Goal: Task Accomplishment & Management: Manage account settings

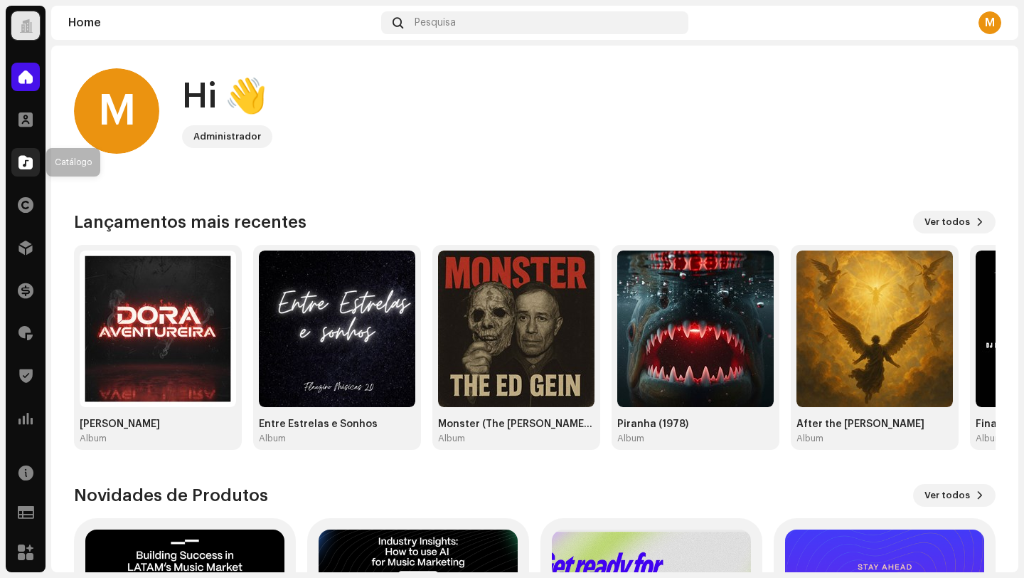
click at [27, 157] on span at bounding box center [25, 162] width 14 height 11
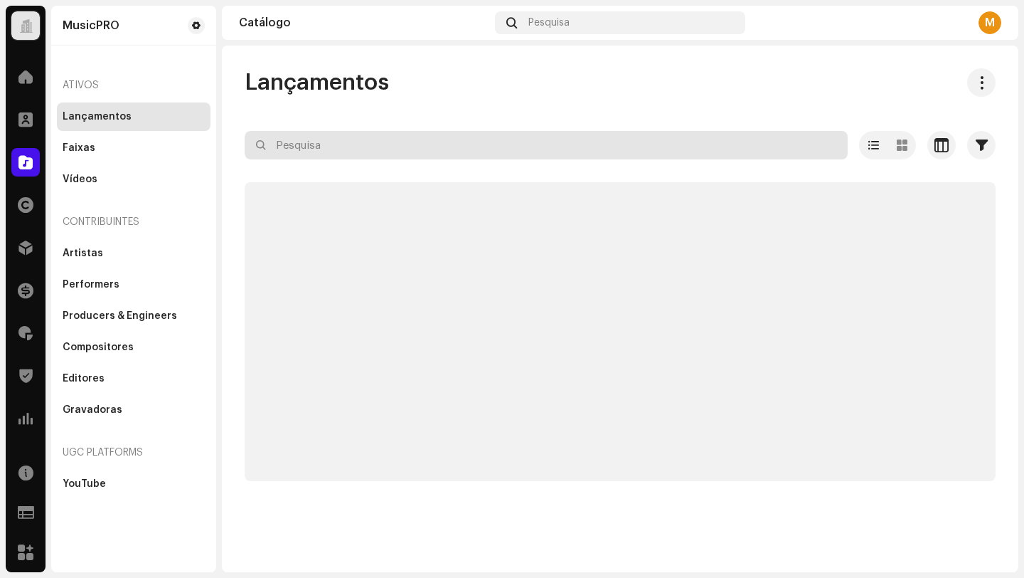
click at [325, 146] on input "text" at bounding box center [546, 145] width 603 height 28
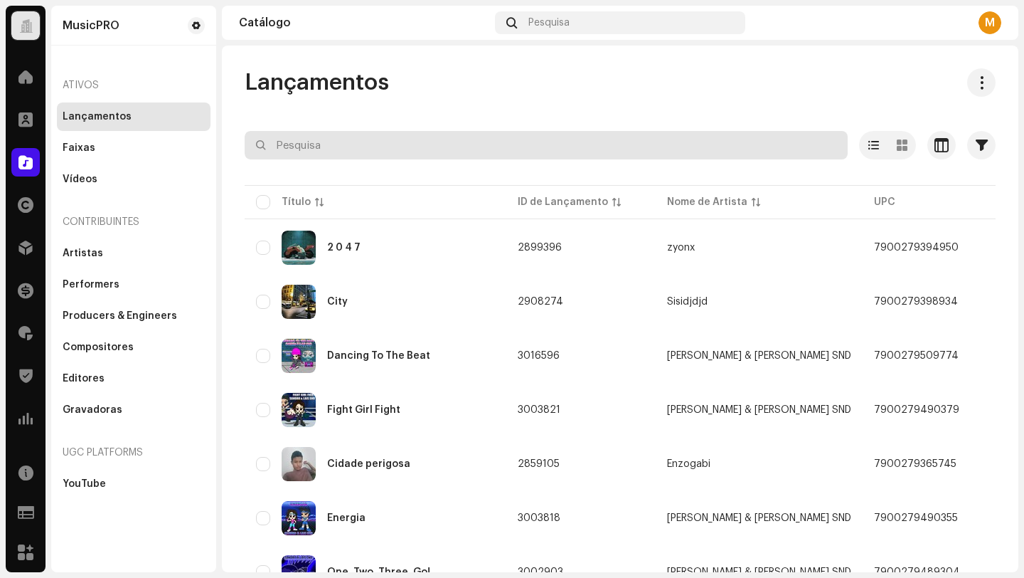
paste input "7900279463601"
type input "7900279463601"
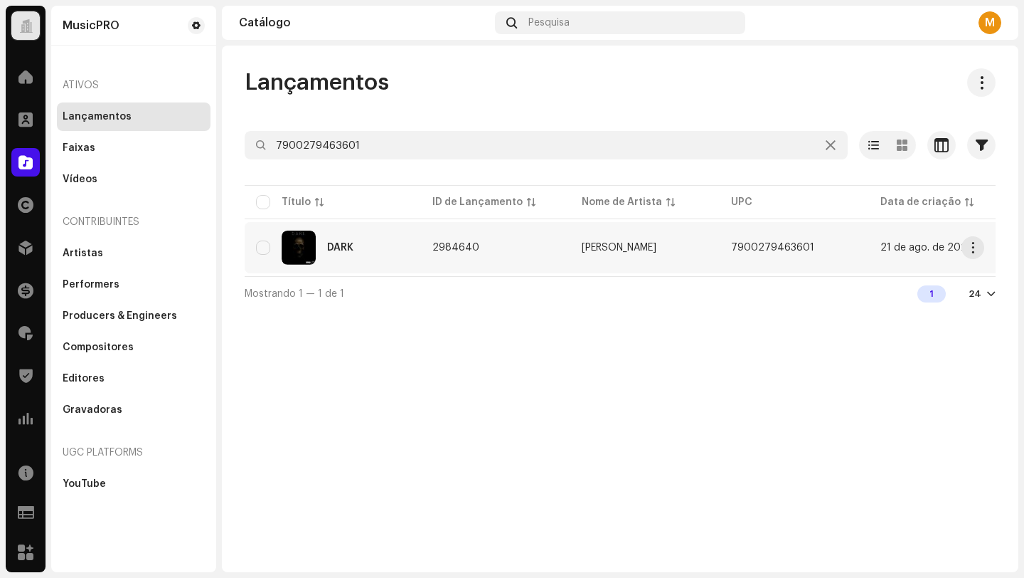
click at [402, 248] on div "DARK" at bounding box center [333, 247] width 154 height 34
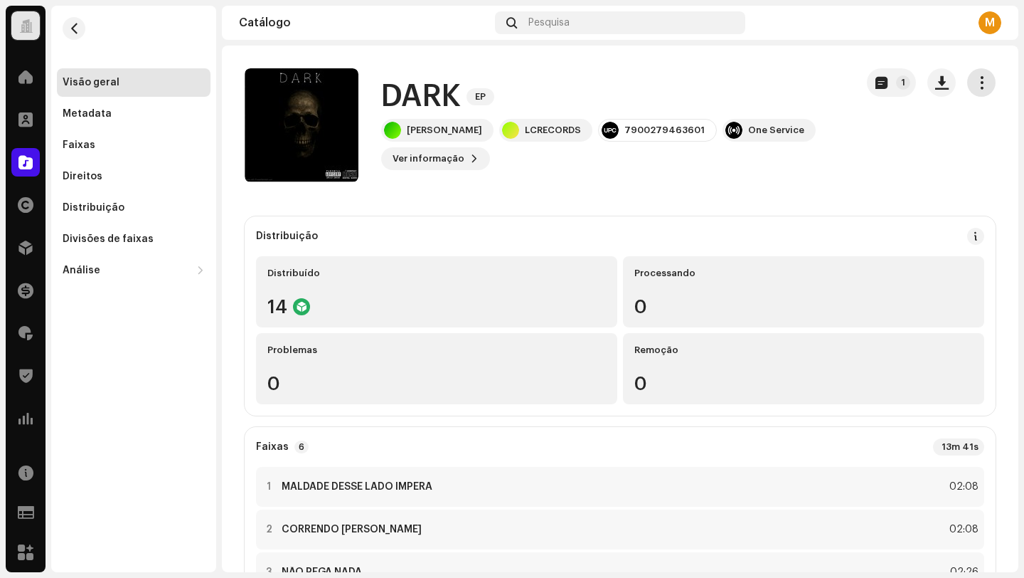
click at [975, 77] on span "button" at bounding box center [982, 82] width 14 height 11
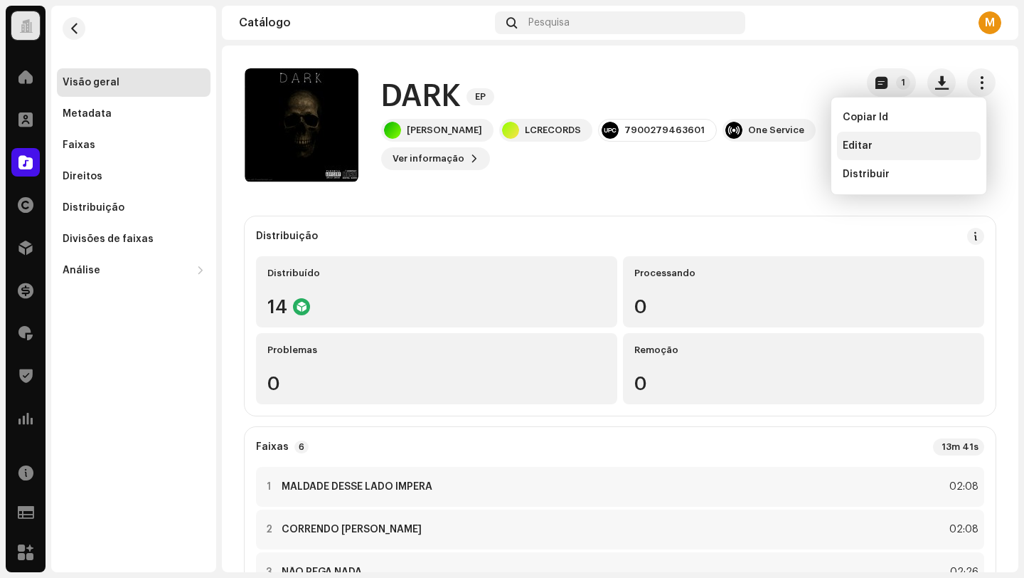
click at [876, 139] on div "Editar" at bounding box center [909, 146] width 144 height 28
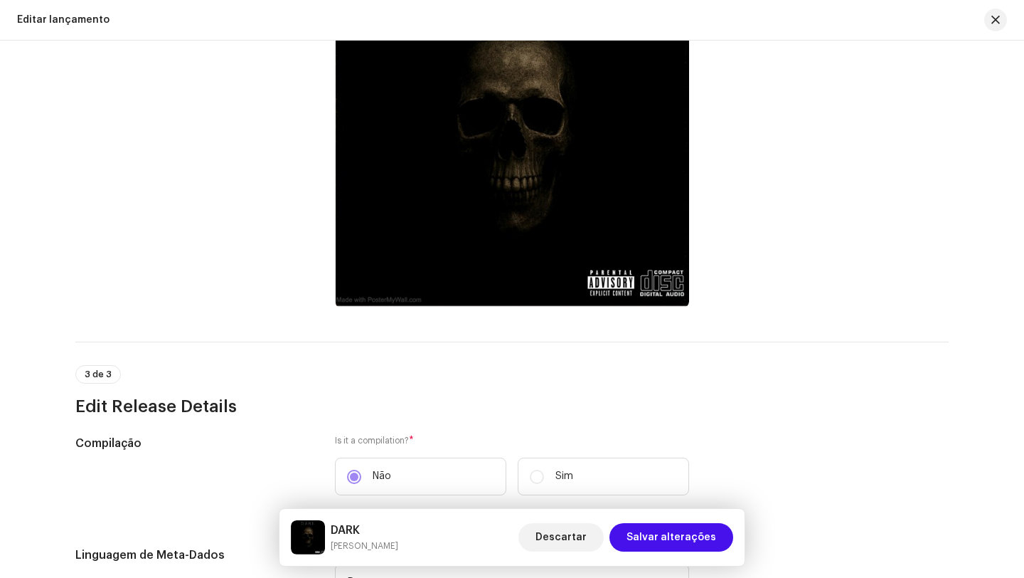
scroll to position [17, 0]
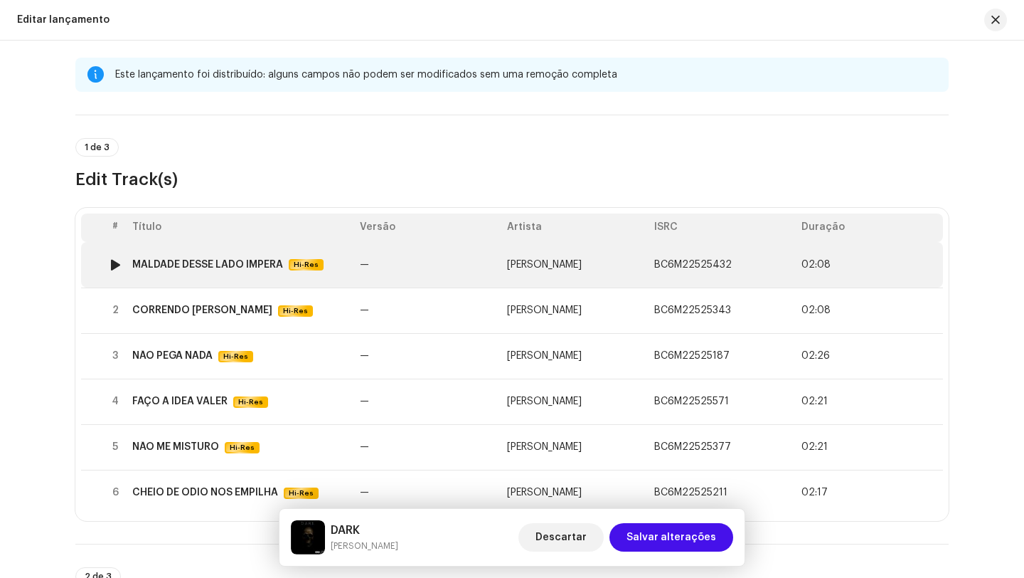
click at [398, 270] on td "—" at bounding box center [427, 265] width 147 height 46
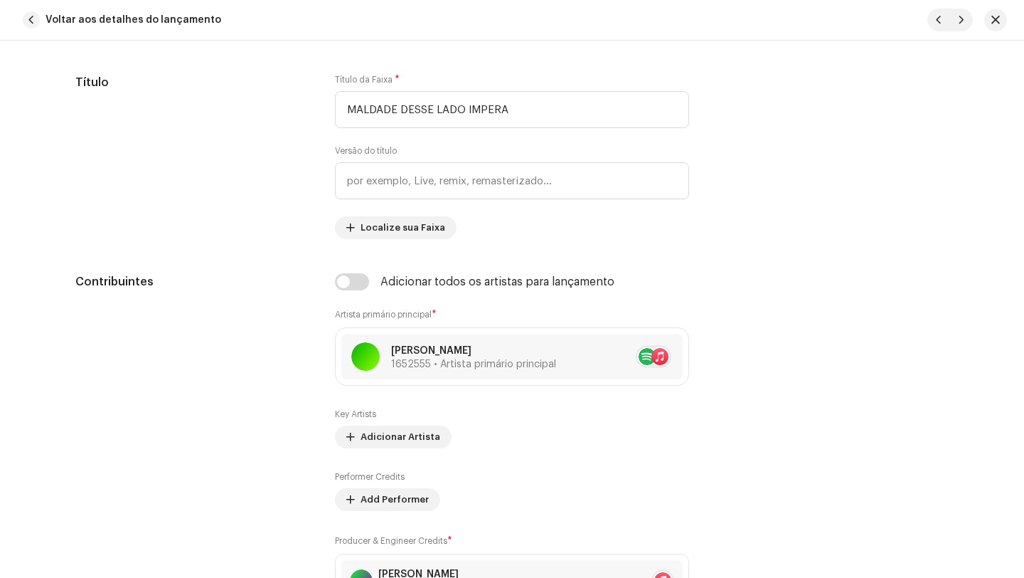
scroll to position [760, 0]
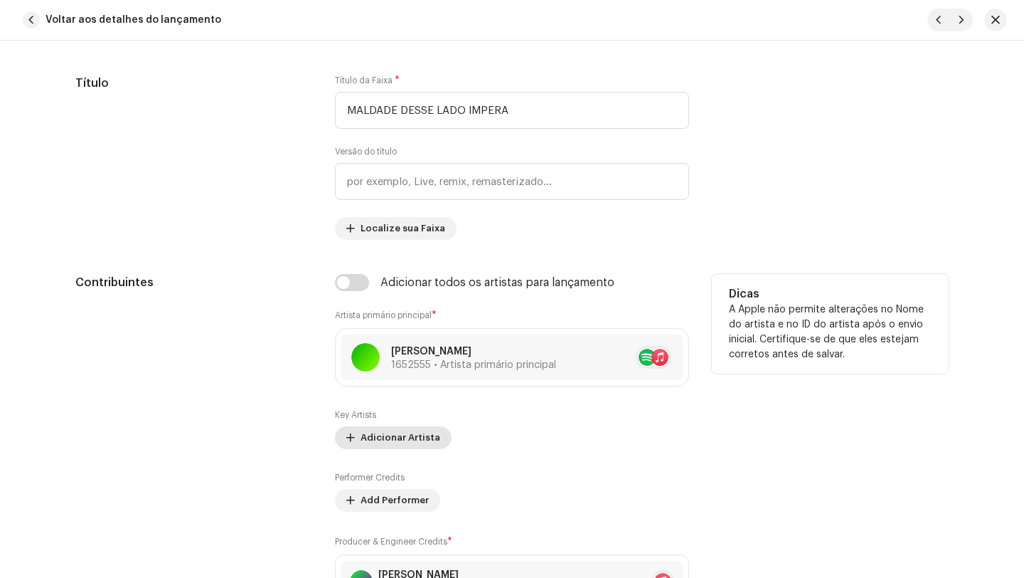
click at [397, 435] on span "Adicionar Artista" at bounding box center [401, 437] width 80 height 28
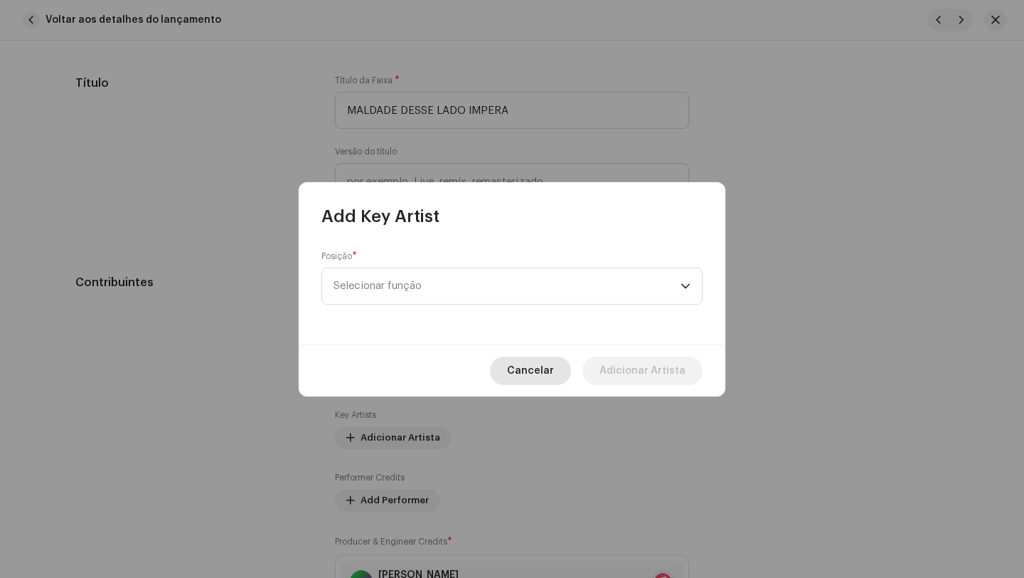
click at [554, 371] on span "Cancelar" at bounding box center [530, 370] width 47 height 28
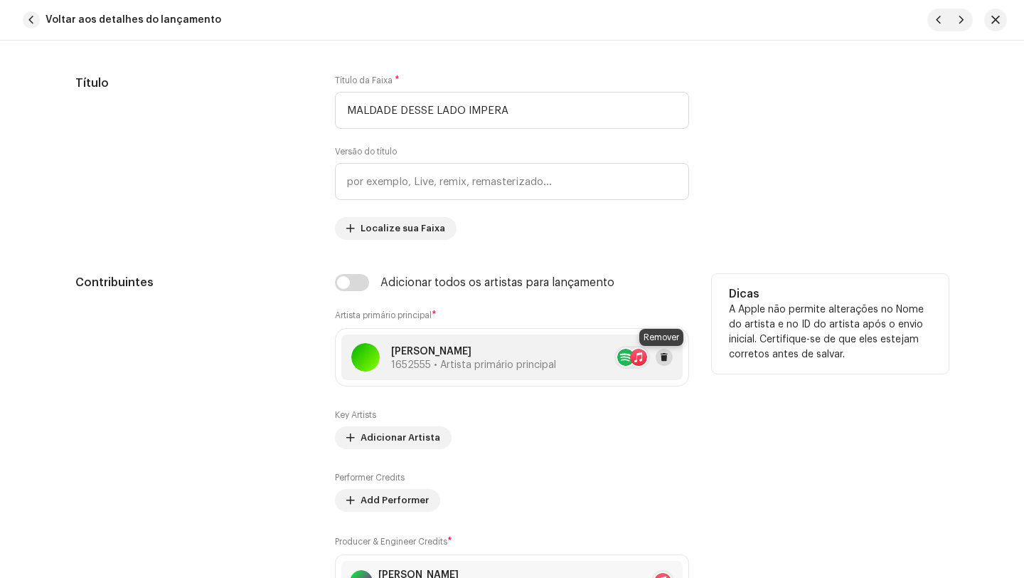
click at [660, 360] on span at bounding box center [664, 356] width 9 height 11
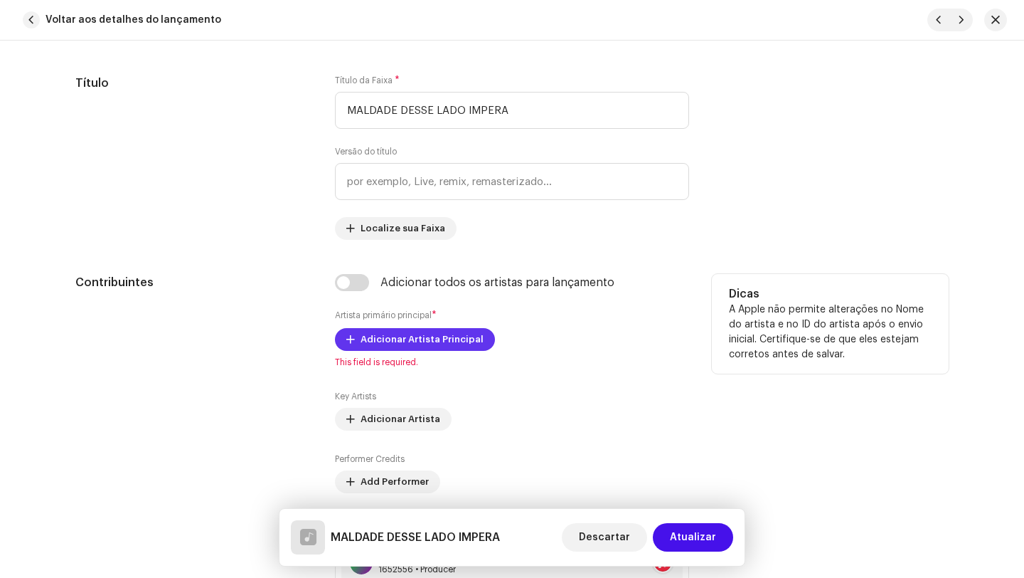
click at [454, 343] on span "Adicionar Artista Principal" at bounding box center [422, 339] width 123 height 28
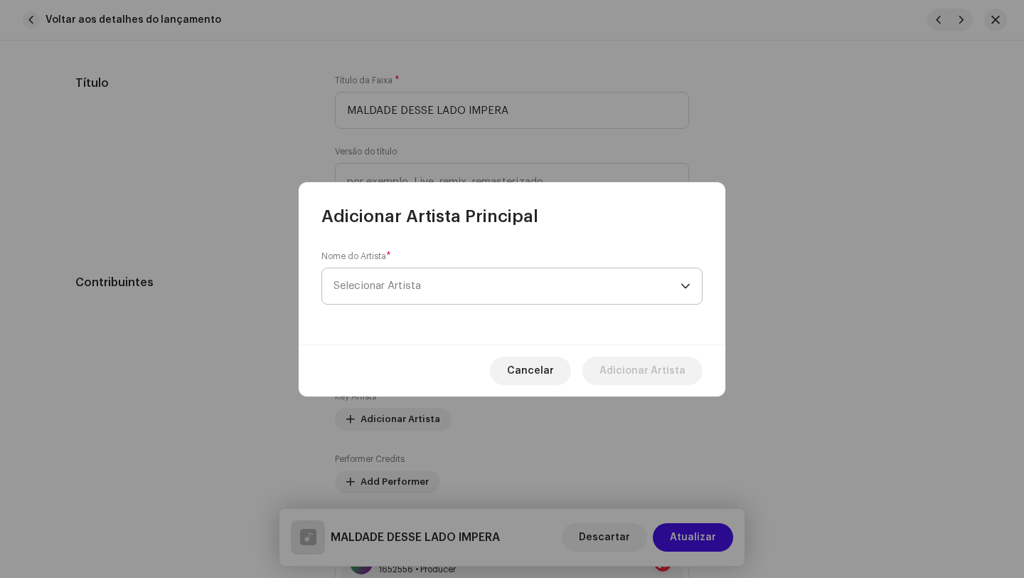
click at [452, 281] on span "Selecionar Artista" at bounding box center [507, 286] width 347 height 36
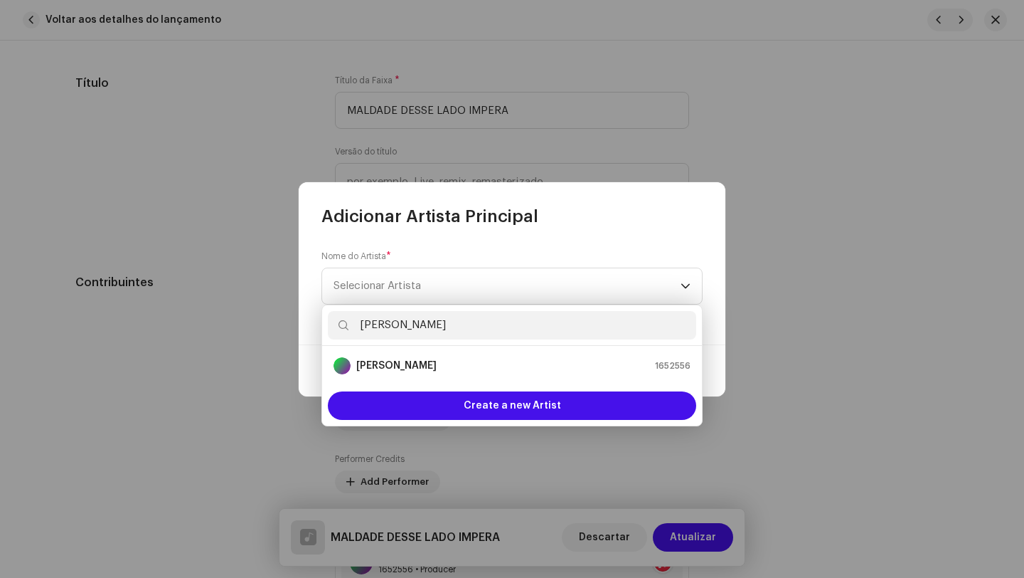
drag, startPoint x: 444, startPoint y: 329, endPoint x: 341, endPoint y: 322, distance: 103.3
click at [341, 322] on p-iconfield "[PERSON_NAME]" at bounding box center [512, 325] width 368 height 28
type input "[PERSON_NAME]"
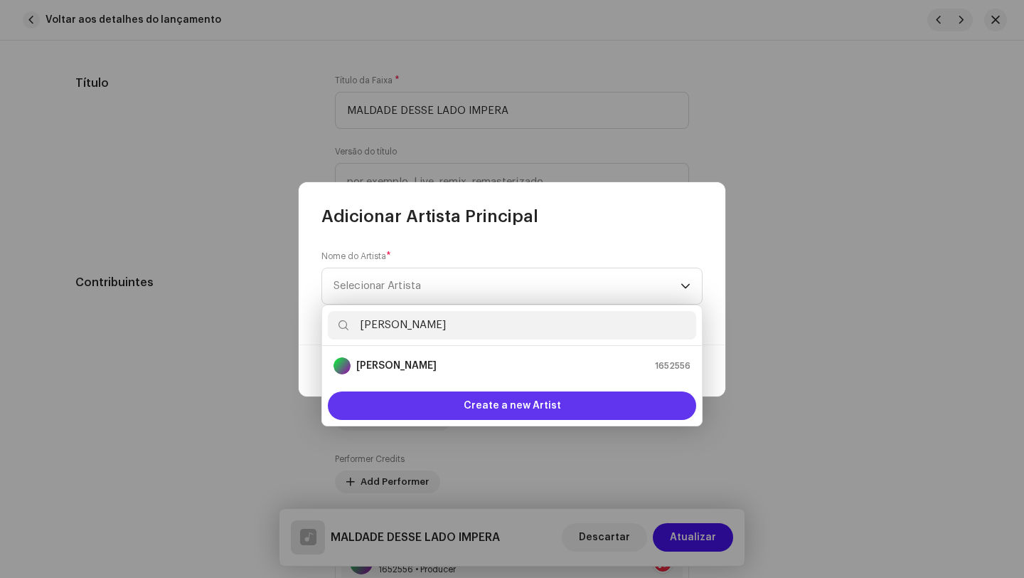
click at [511, 406] on span "Create a new Artist" at bounding box center [512, 405] width 97 height 28
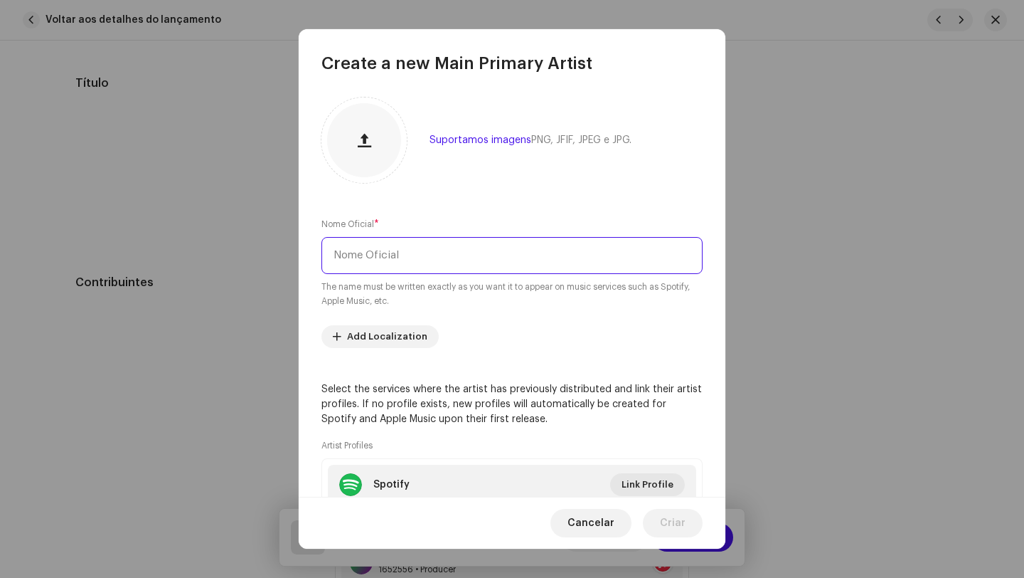
click at [417, 254] on input "text" at bounding box center [512, 255] width 381 height 37
paste input "[PERSON_NAME]"
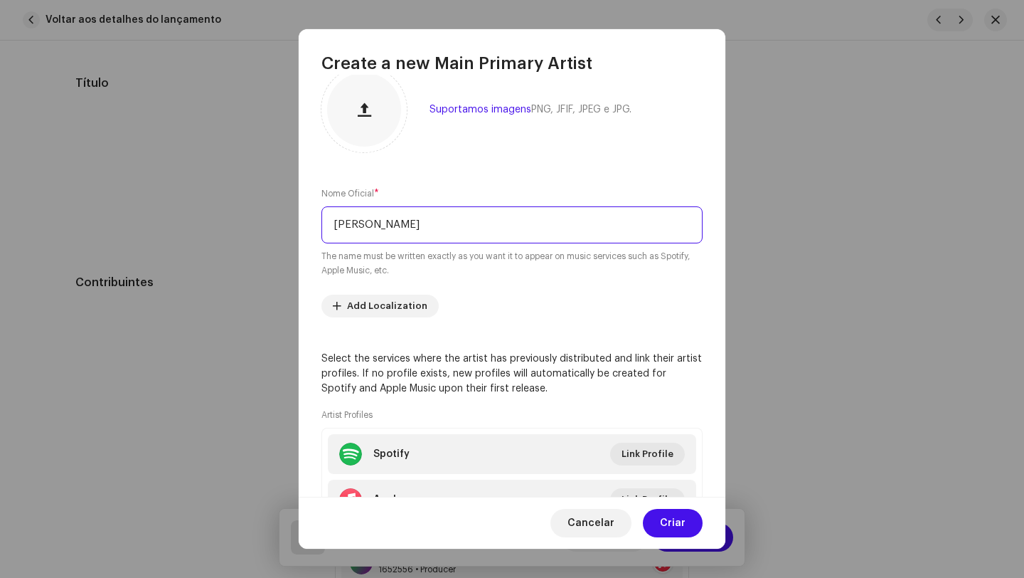
scroll to position [107, 0]
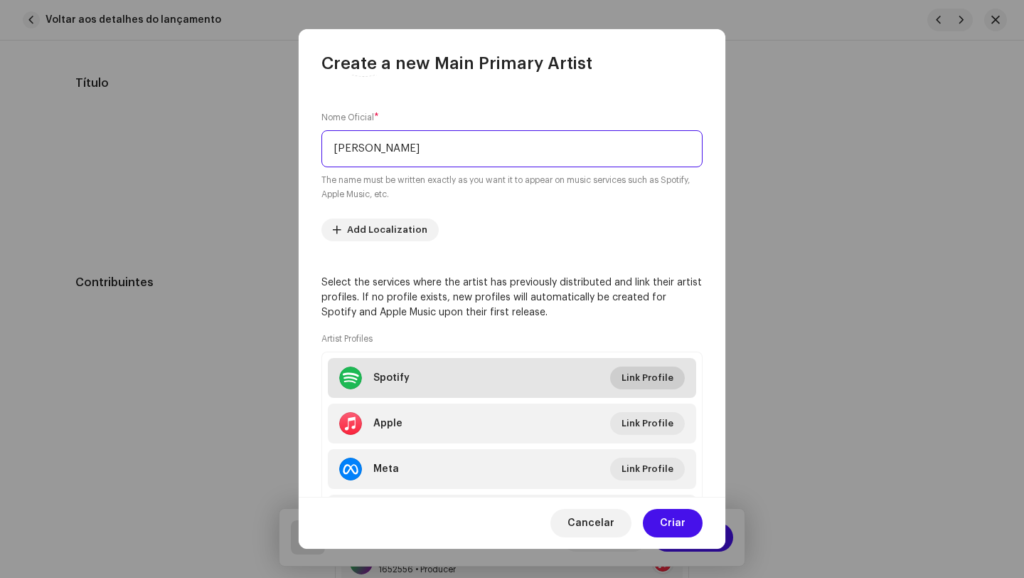
type input "[PERSON_NAME]"
click at [640, 379] on span "Link Profile" at bounding box center [648, 378] width 52 height 28
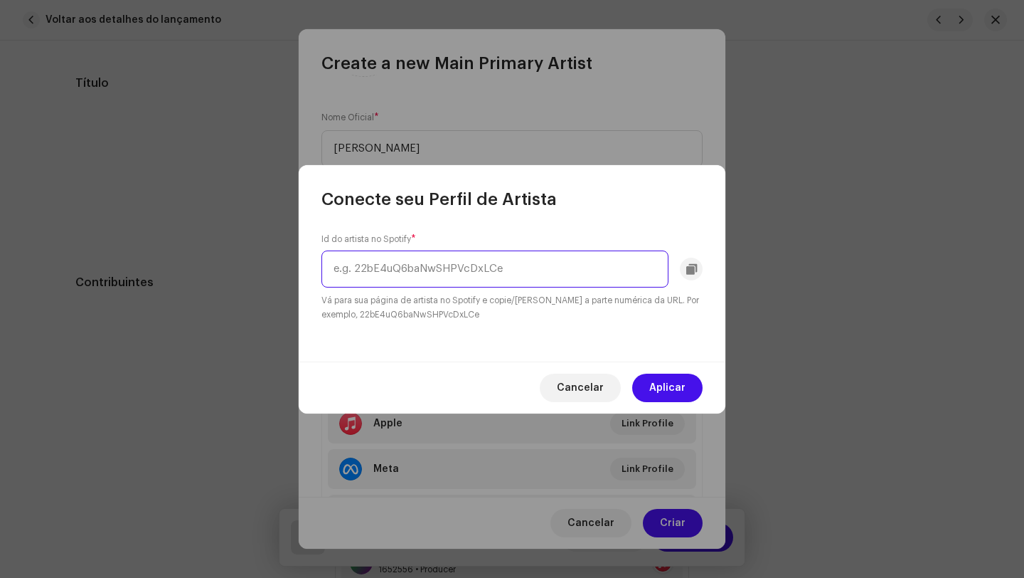
paste input "2xqP3e3NEjkoFkG6RHpsKE"
type input "2xqP3e3NEjkoFkG6RHpsKE"
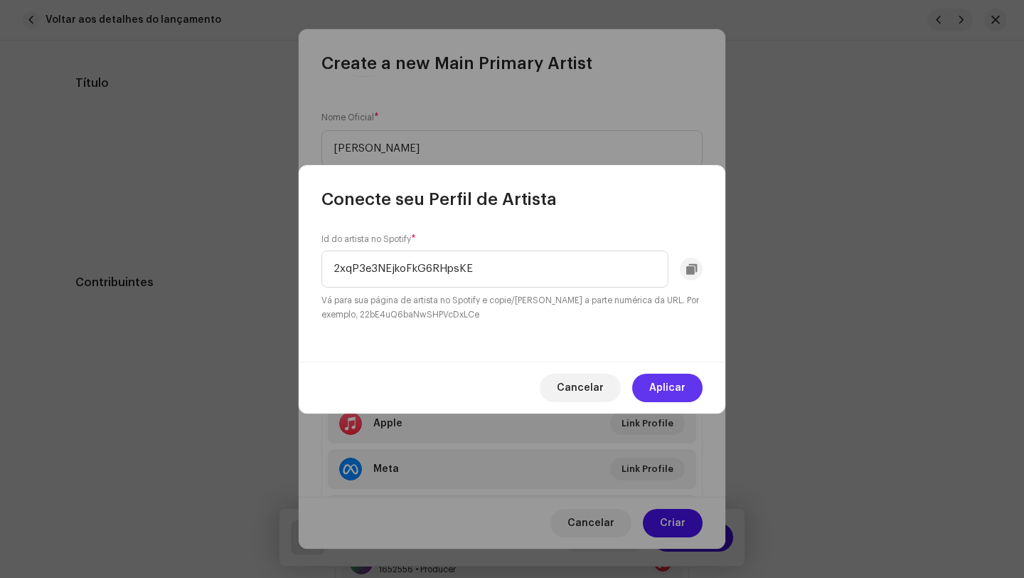
click at [660, 381] on span "Aplicar" at bounding box center [667, 387] width 36 height 28
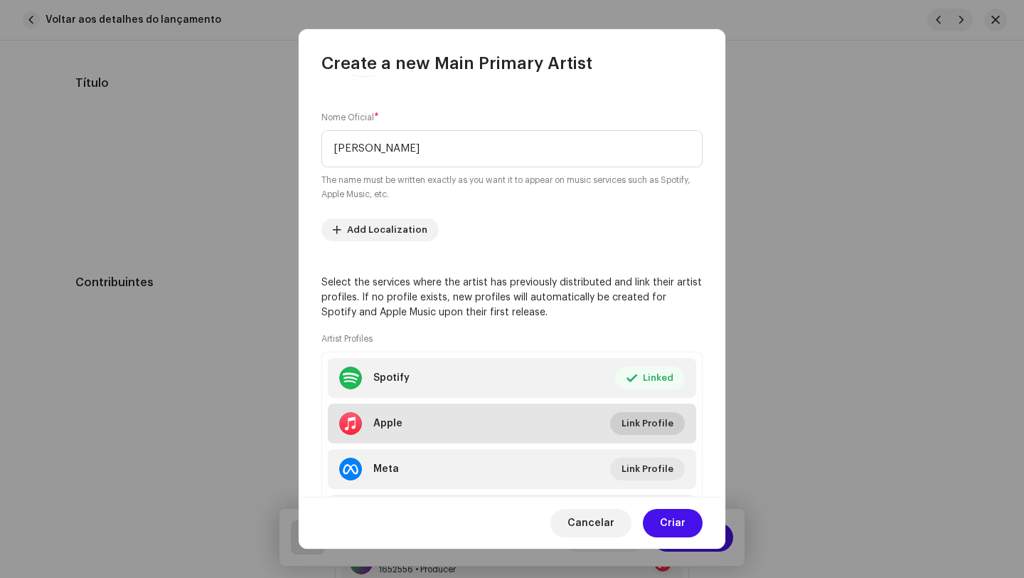
click at [642, 430] on span "Link Profile" at bounding box center [648, 423] width 52 height 28
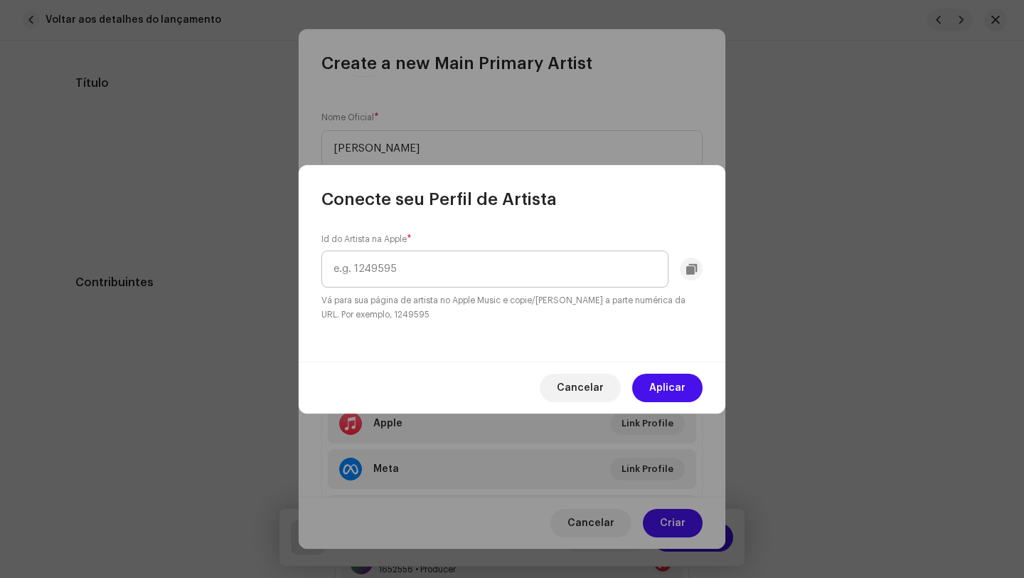
click at [435, 271] on input "text" at bounding box center [495, 268] width 347 height 37
type input "1834708941"
click at [672, 384] on span "Aplicar" at bounding box center [667, 387] width 36 height 28
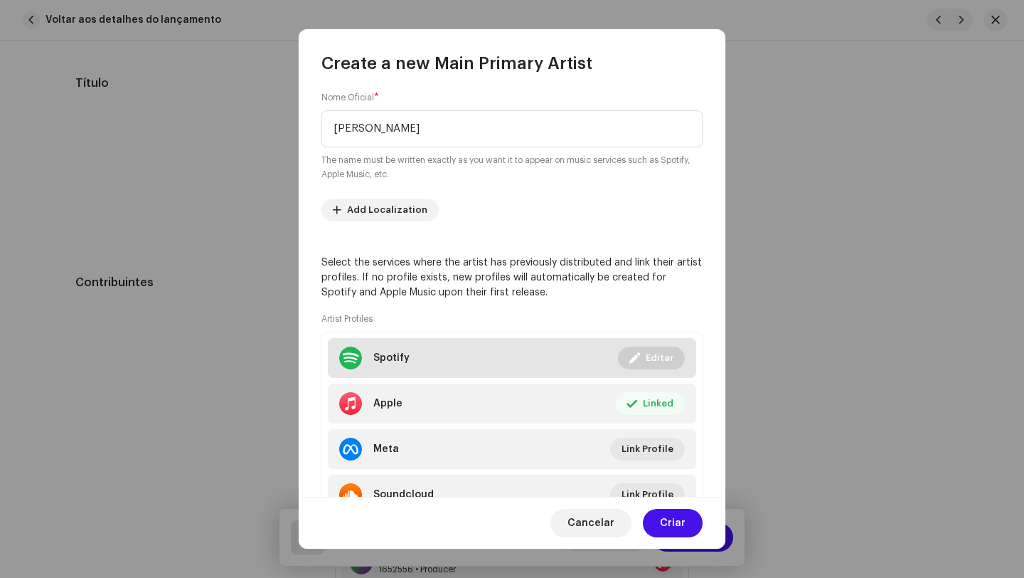
scroll to position [190, 0]
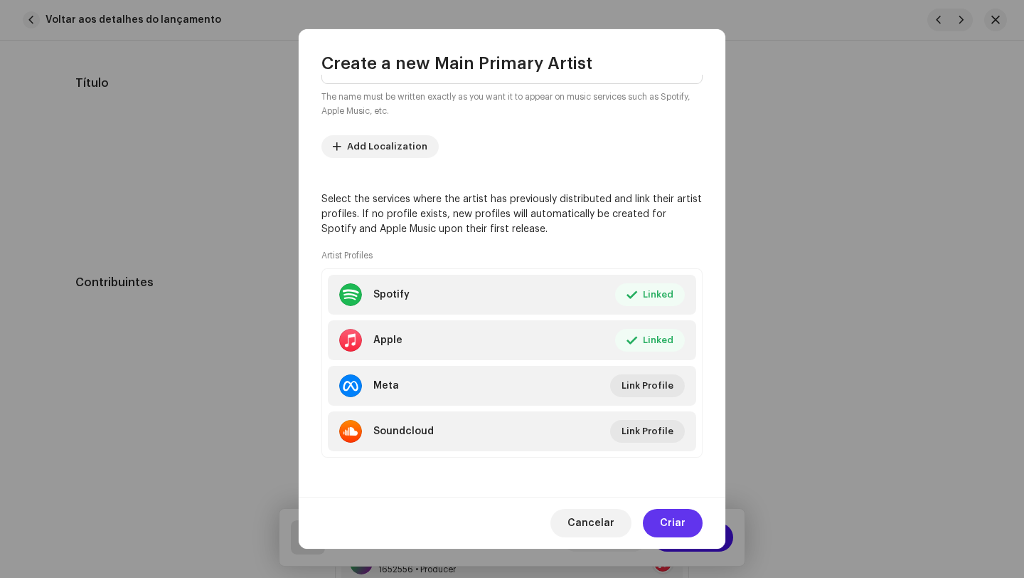
click at [673, 525] on span "Criar" at bounding box center [673, 523] width 26 height 28
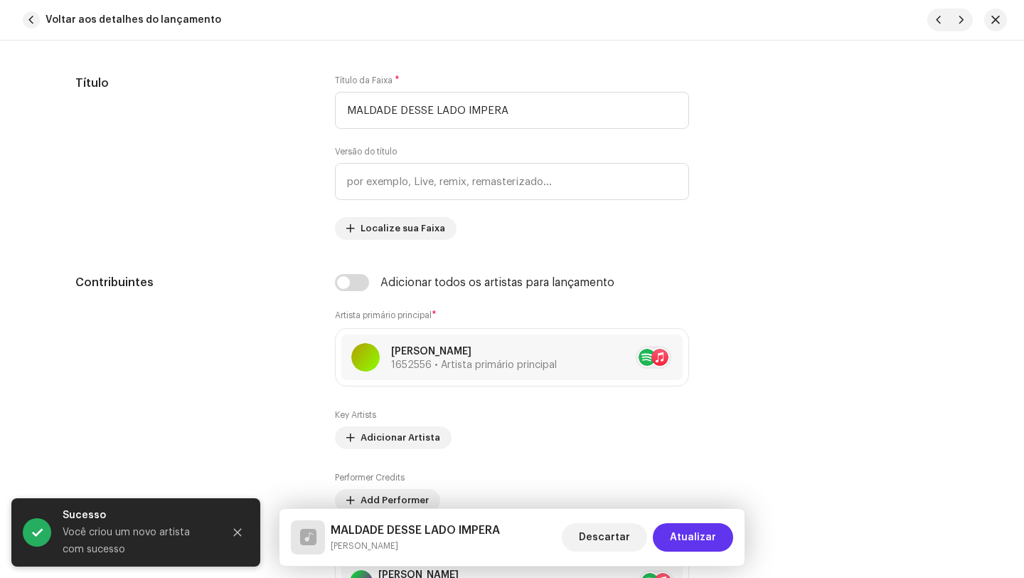
click at [699, 535] on span "Atualizar" at bounding box center [693, 537] width 46 height 28
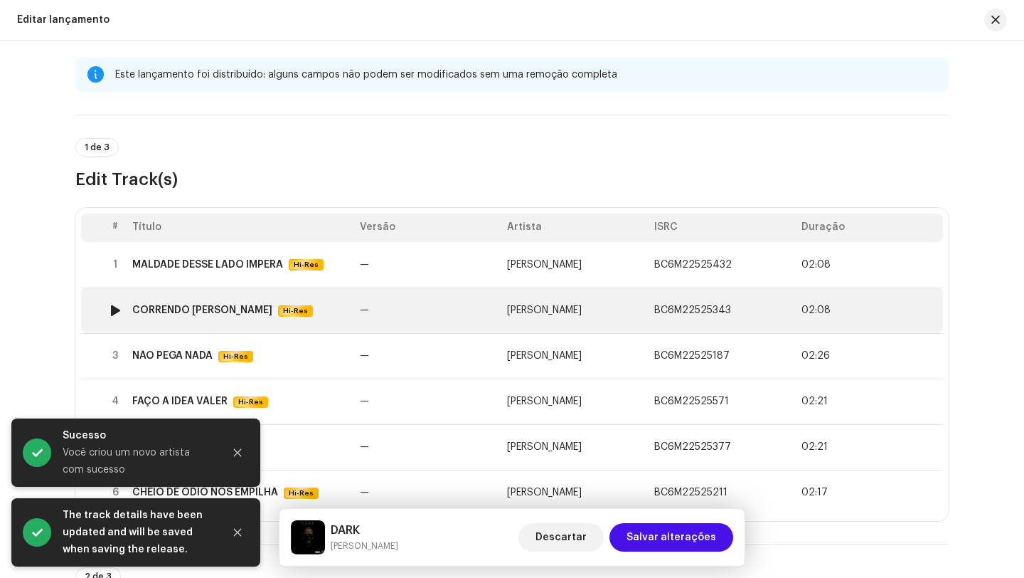
click at [415, 322] on td "—" at bounding box center [427, 310] width 147 height 46
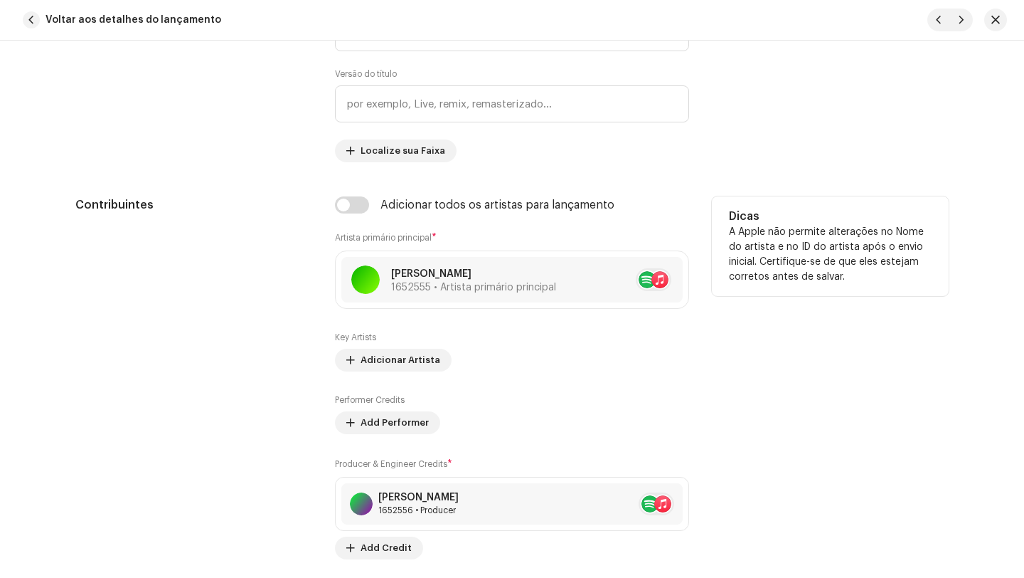
scroll to position [758, 0]
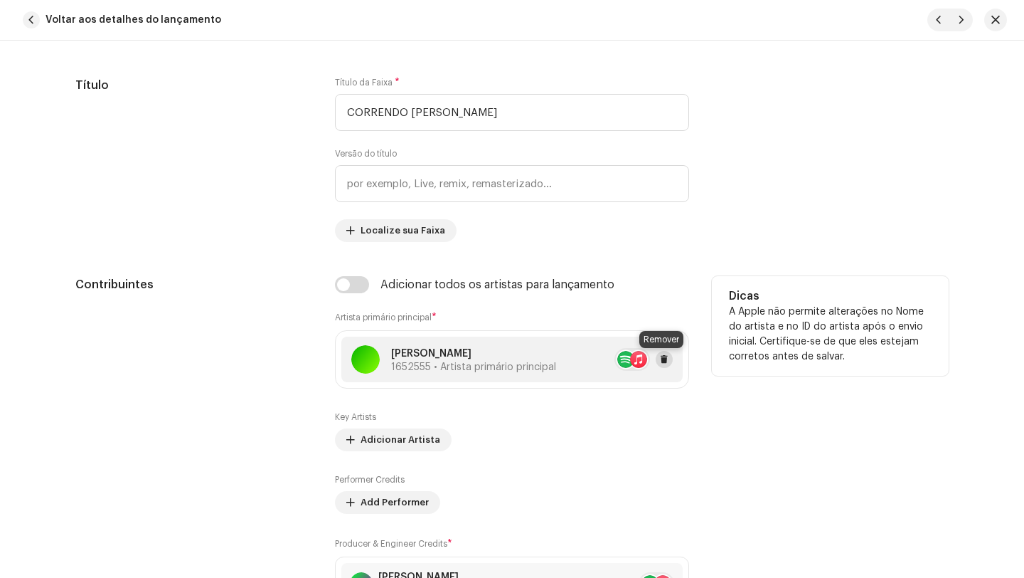
click at [660, 363] on span at bounding box center [664, 359] width 9 height 11
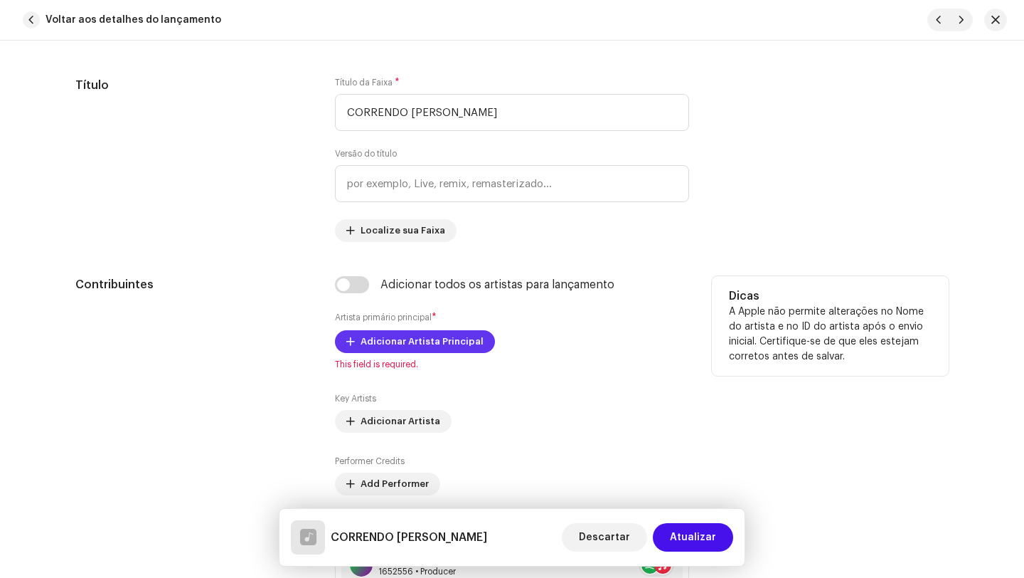
click at [412, 340] on span "Adicionar Artista Principal" at bounding box center [422, 341] width 123 height 28
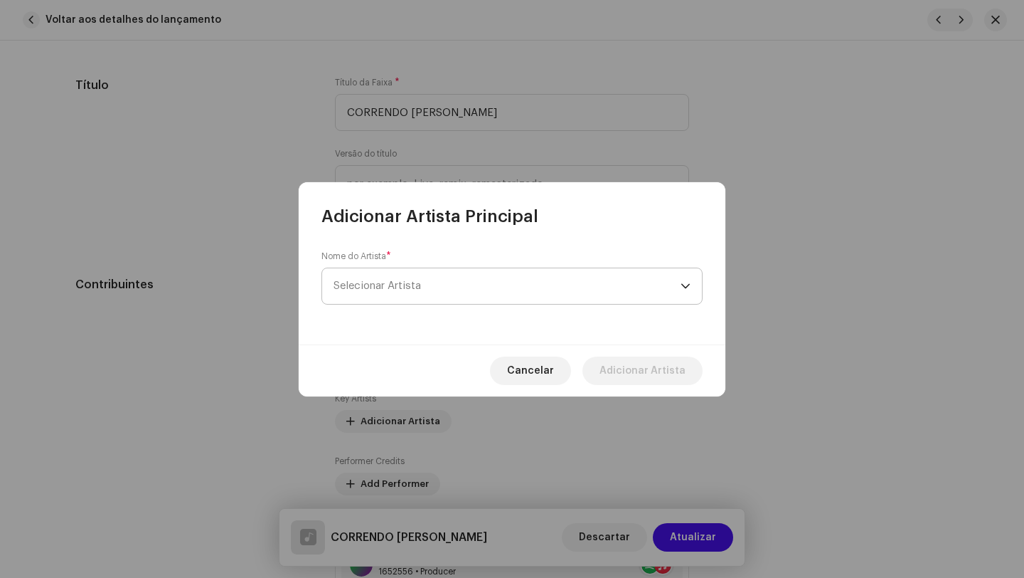
click at [472, 295] on span "Selecionar Artista" at bounding box center [507, 286] width 347 height 36
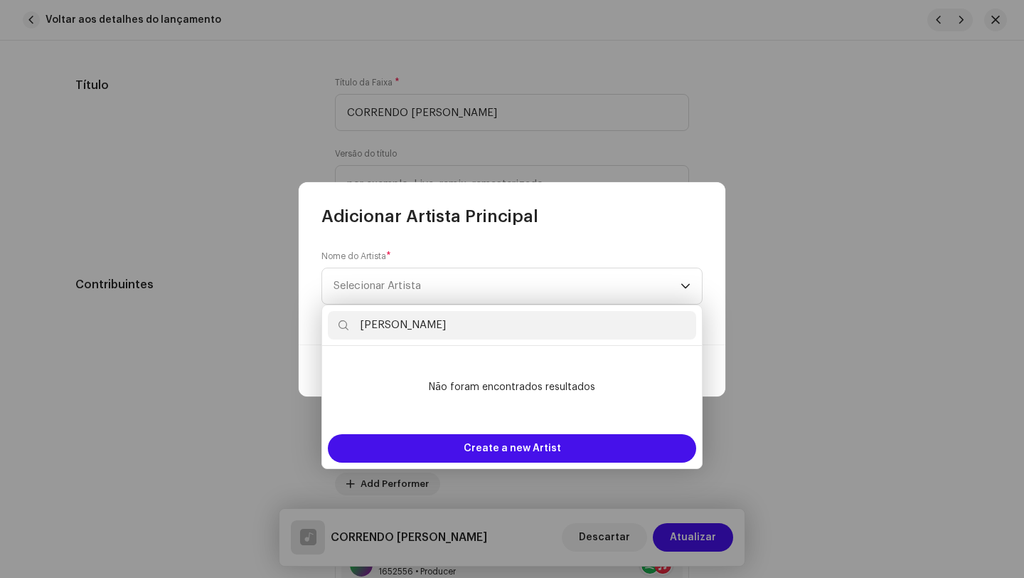
paste input "Nov"
type input "[PERSON_NAME]"
drag, startPoint x: 437, startPoint y: 333, endPoint x: 263, endPoint y: 314, distance: 175.3
click at [263, 314] on body "MusicPRO Home Clientes Catálogo Direitos Distribuição Finanças Royalties Trust …" at bounding box center [512, 289] width 1024 height 578
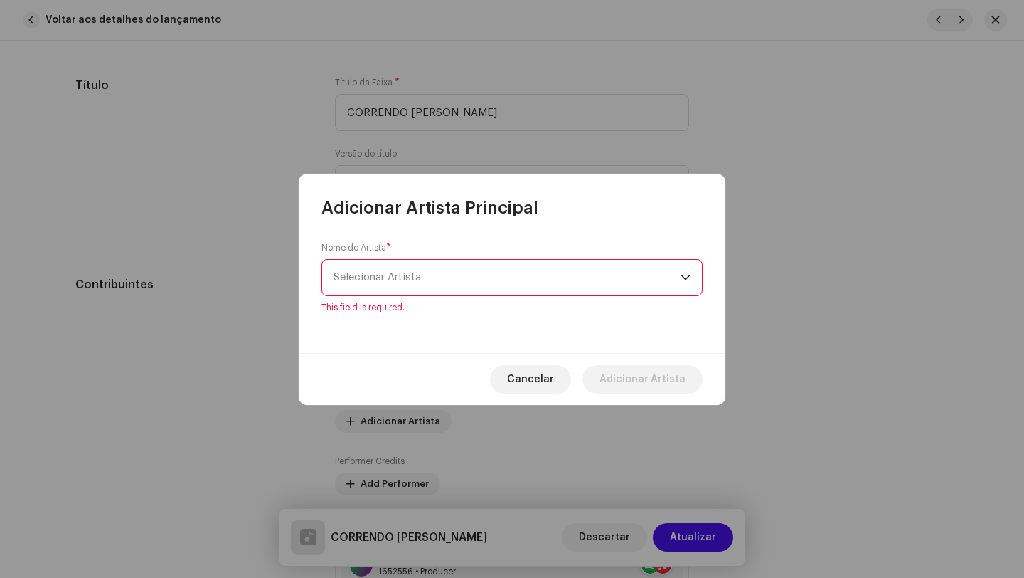
click at [404, 266] on span "Selecionar Artista" at bounding box center [507, 278] width 347 height 36
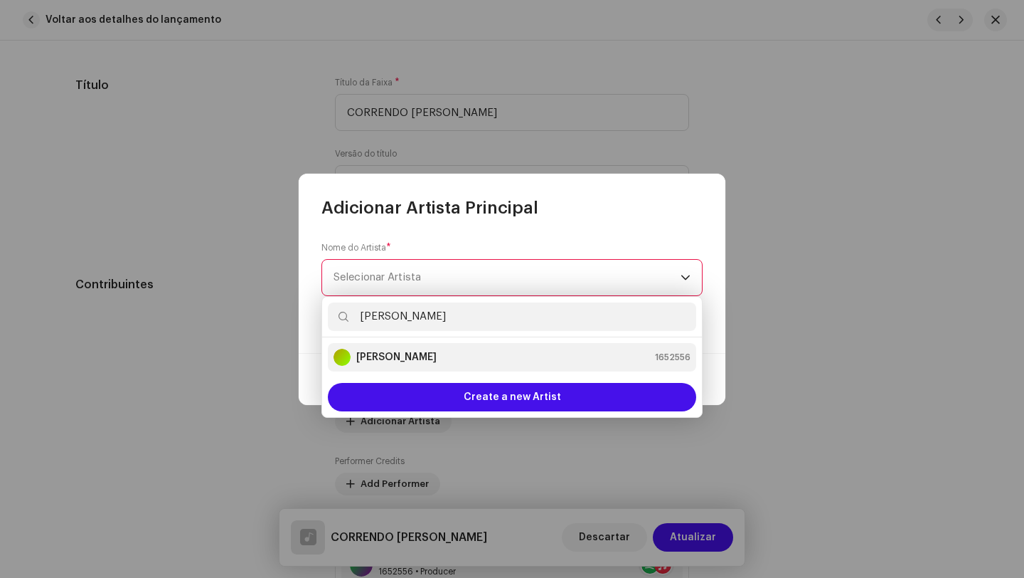
click at [417, 356] on strong "[PERSON_NAME]" at bounding box center [396, 357] width 80 height 14
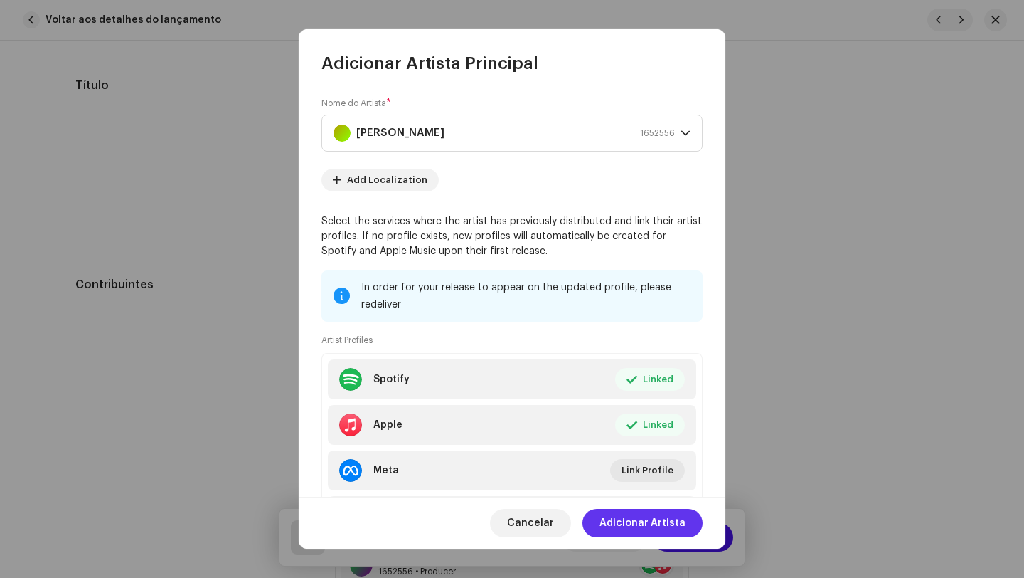
click at [657, 522] on span "Adicionar Artista" at bounding box center [643, 523] width 86 height 28
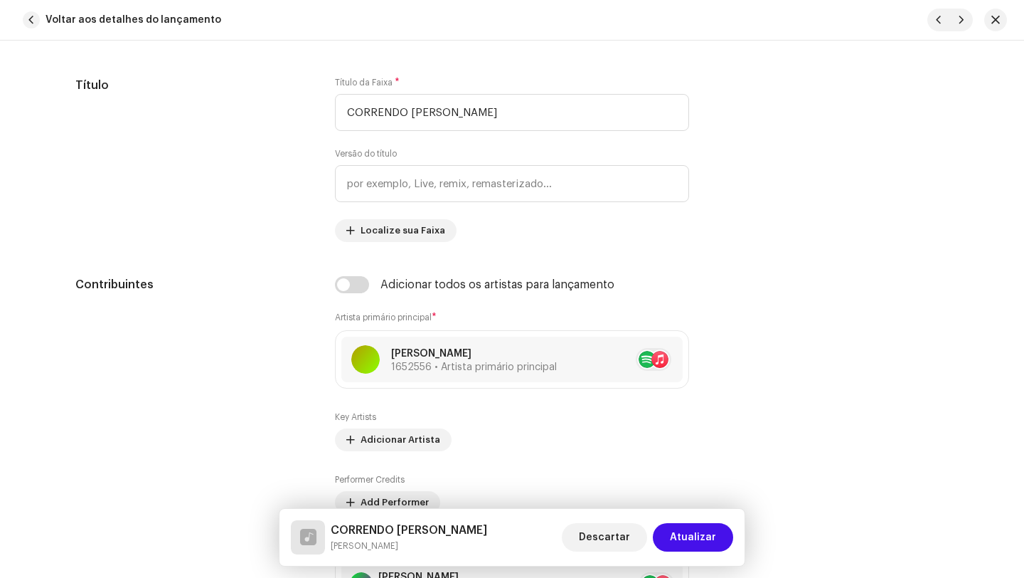
click at [709, 546] on span "Atualizar" at bounding box center [693, 537] width 46 height 28
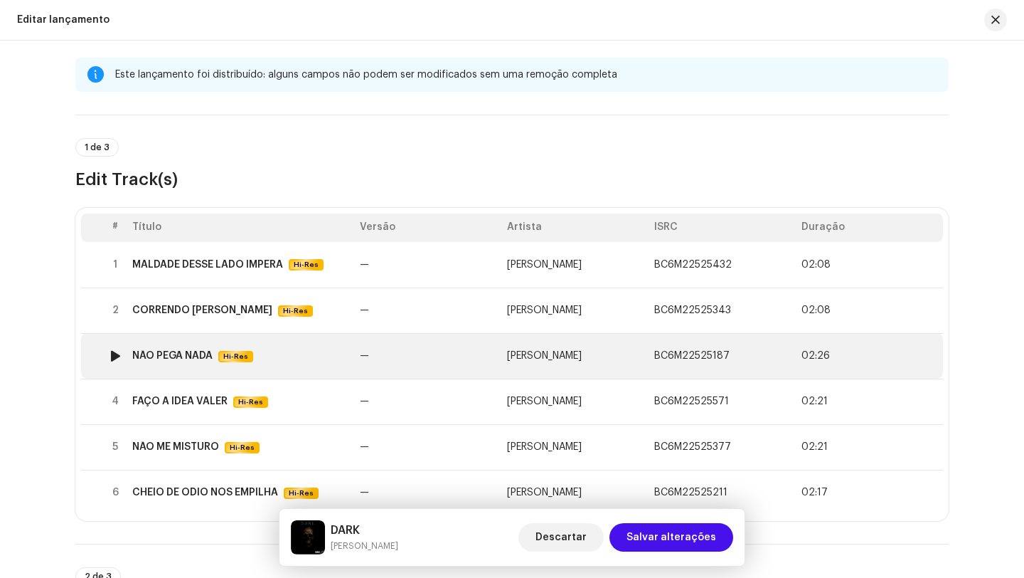
click at [422, 363] on td "—" at bounding box center [427, 356] width 147 height 46
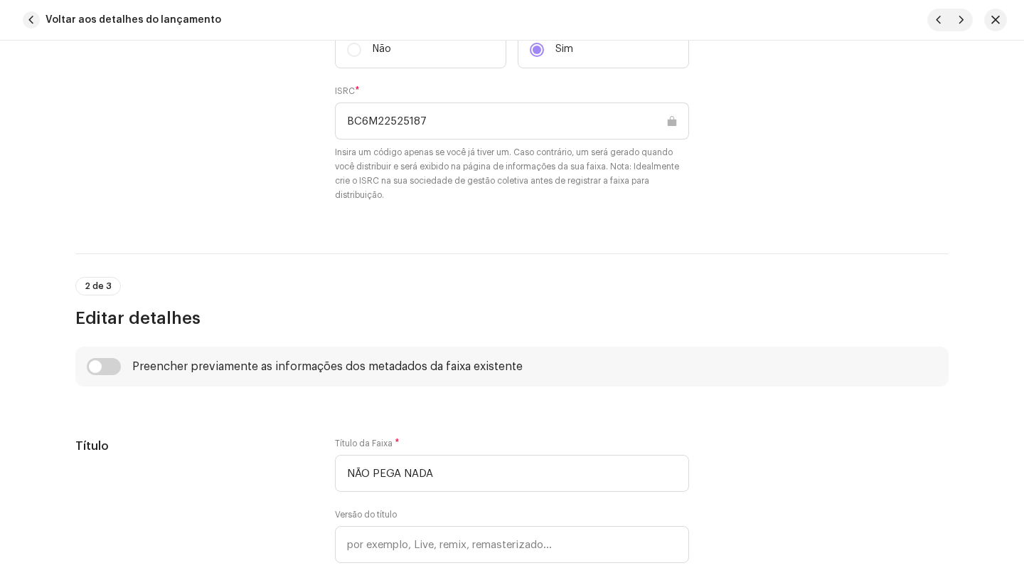
scroll to position [694, 0]
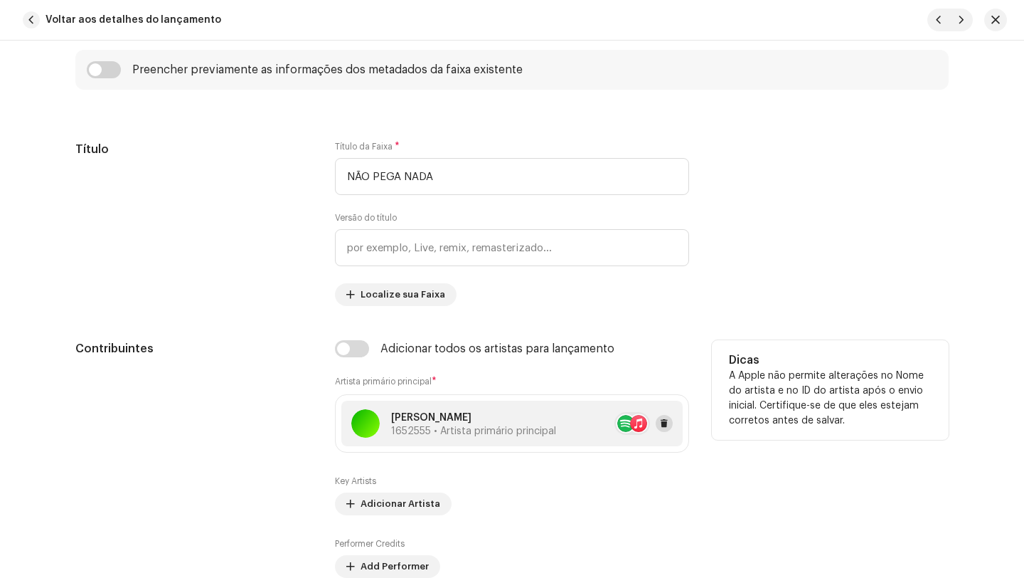
click at [660, 423] on span at bounding box center [664, 423] width 9 height 11
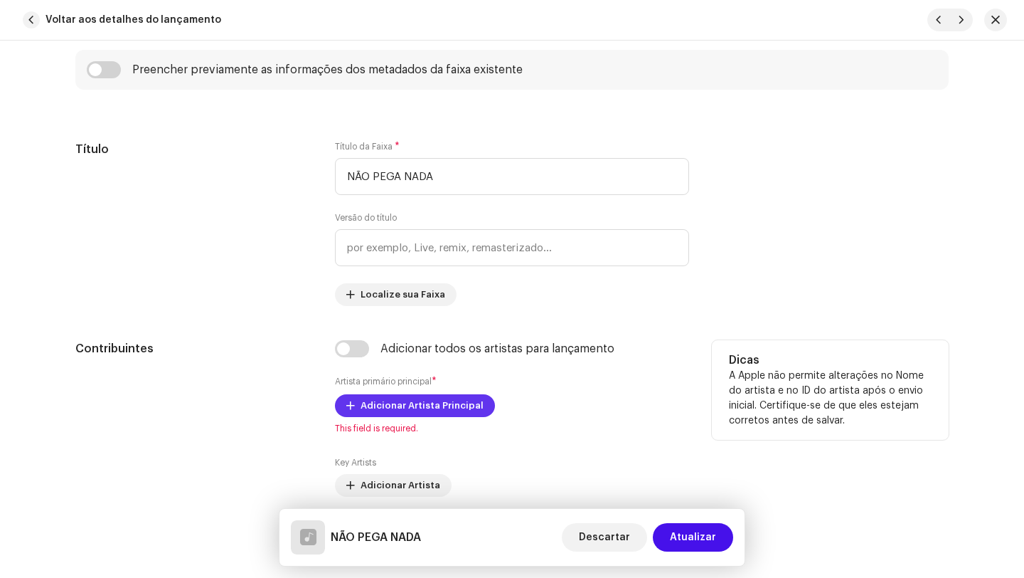
click at [385, 398] on span "Adicionar Artista Principal" at bounding box center [422, 405] width 123 height 28
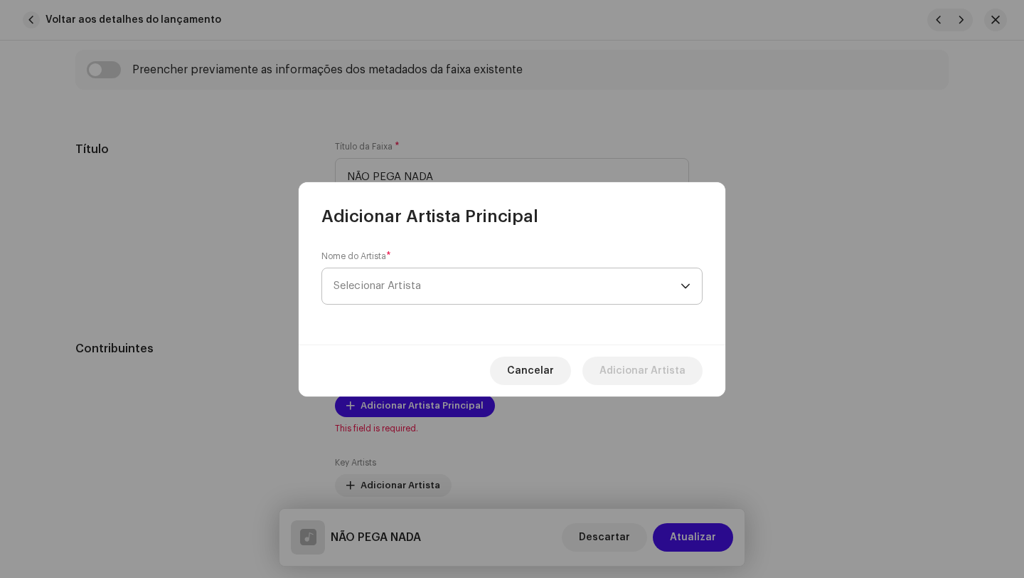
click at [437, 297] on span "Selecionar Artista" at bounding box center [507, 286] width 347 height 36
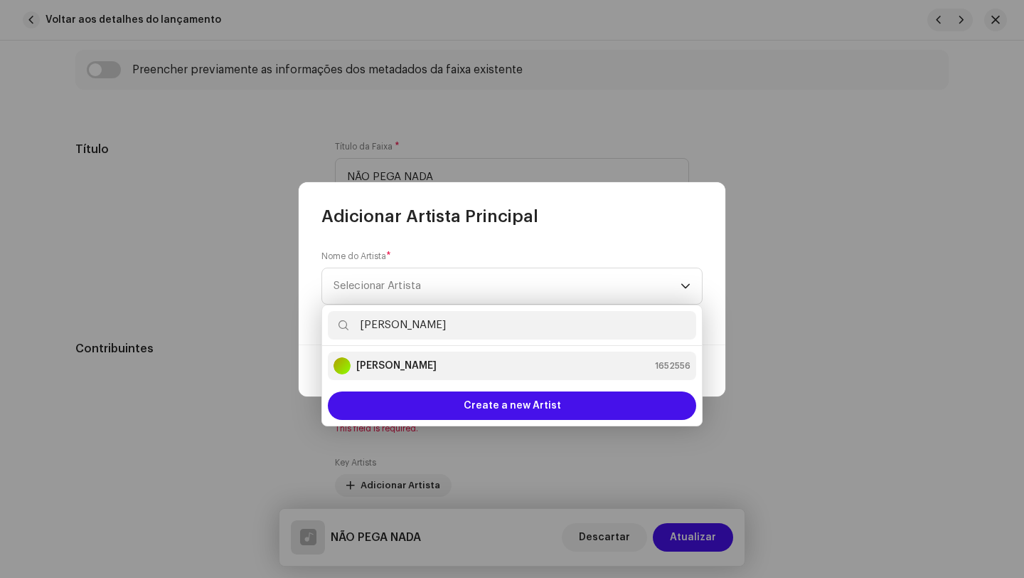
type input "[PERSON_NAME]"
click at [398, 364] on strong "[PERSON_NAME]" at bounding box center [396, 366] width 80 height 14
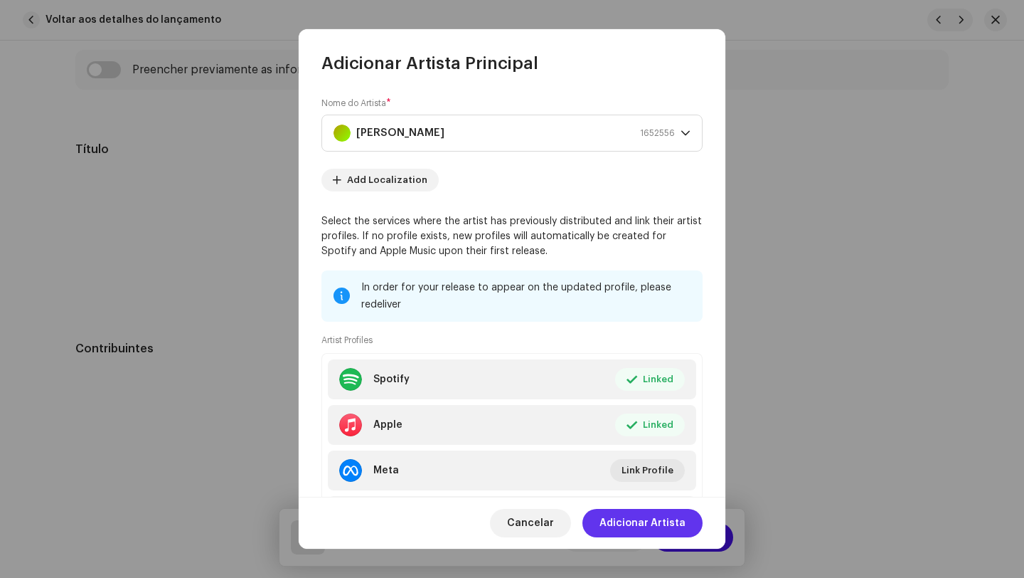
click at [655, 520] on span "Adicionar Artista" at bounding box center [643, 523] width 86 height 28
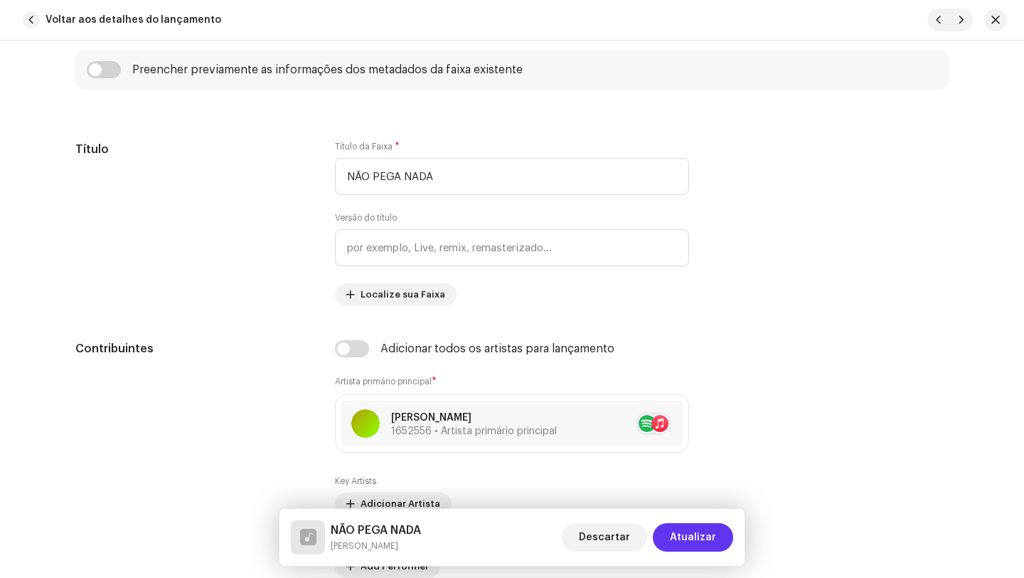
click at [706, 530] on span "Atualizar" at bounding box center [693, 537] width 46 height 28
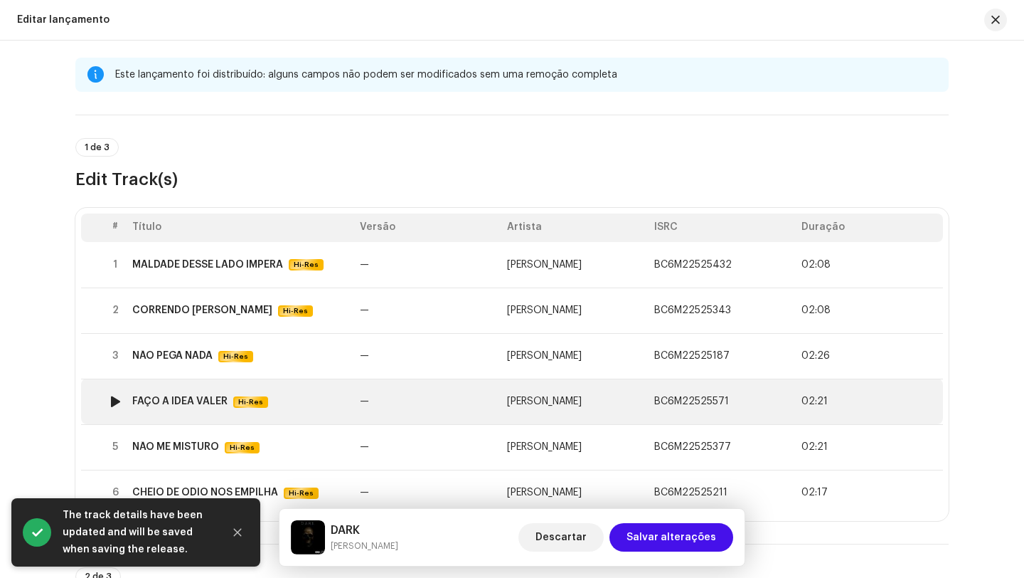
click at [443, 413] on td "—" at bounding box center [427, 401] width 147 height 46
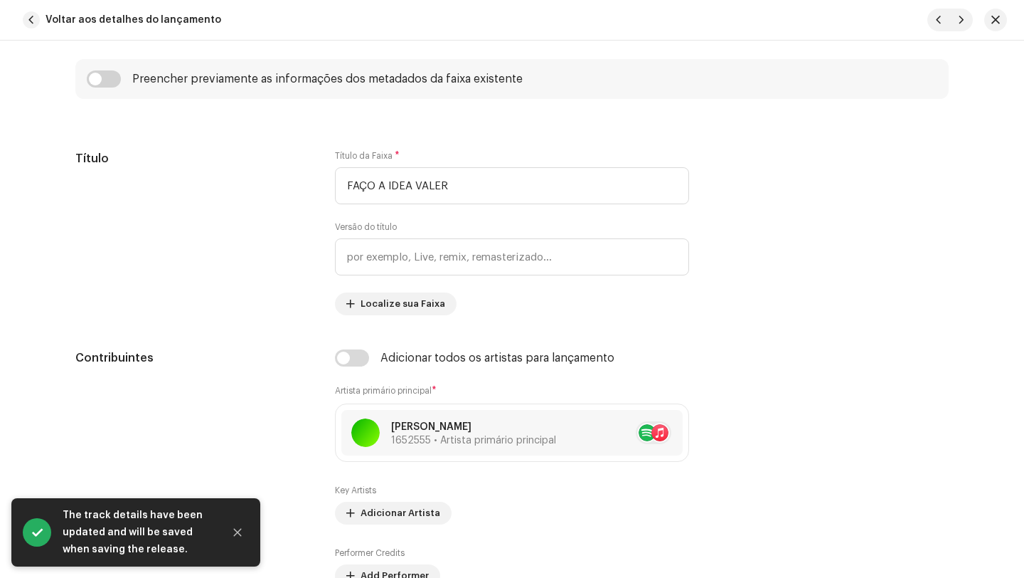
scroll to position [700, 0]
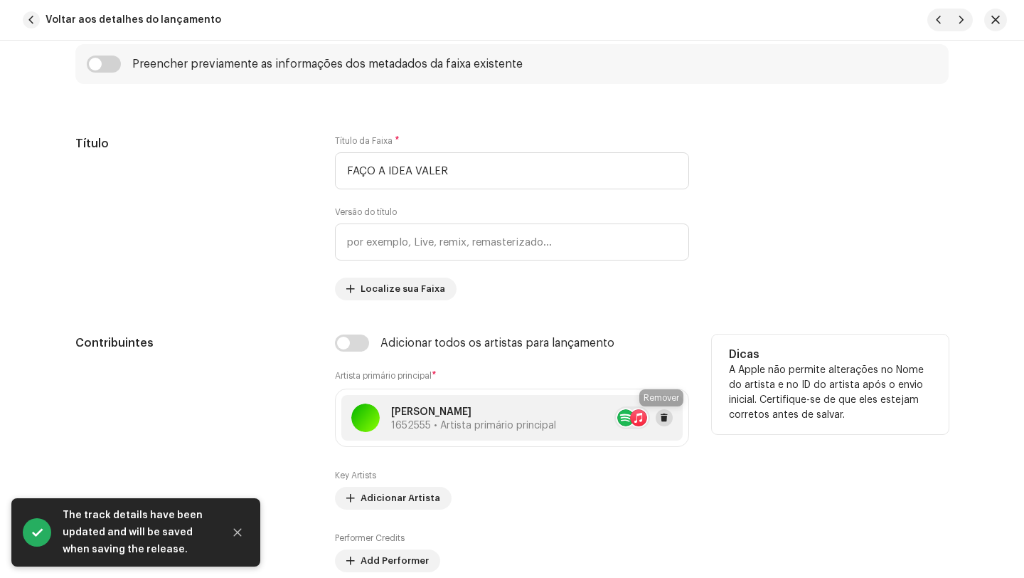
click at [656, 423] on button at bounding box center [664, 417] width 17 height 17
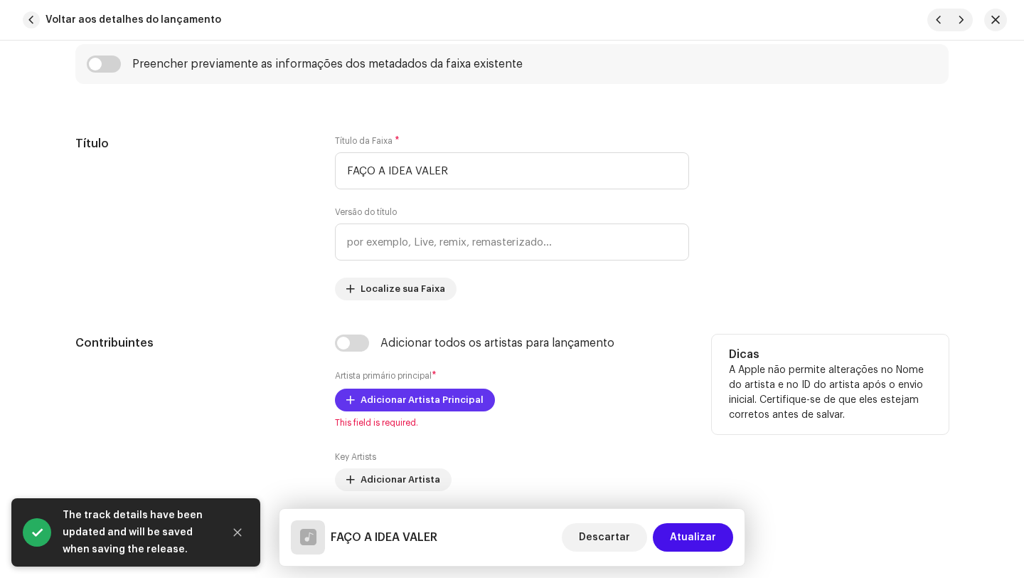
click at [404, 402] on span "Adicionar Artista Principal" at bounding box center [422, 400] width 123 height 28
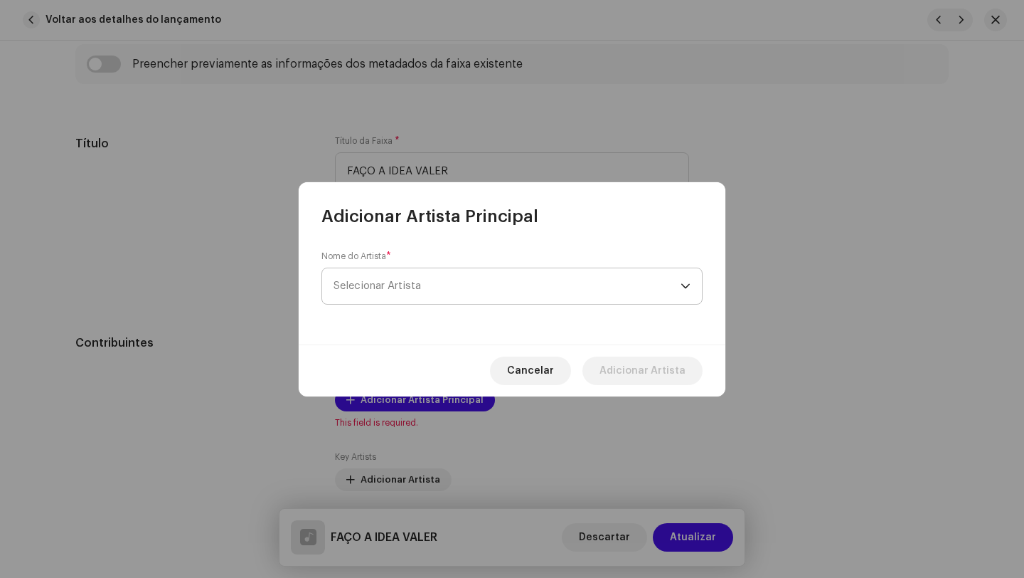
click at [452, 297] on span "Selecionar Artista" at bounding box center [507, 286] width 347 height 36
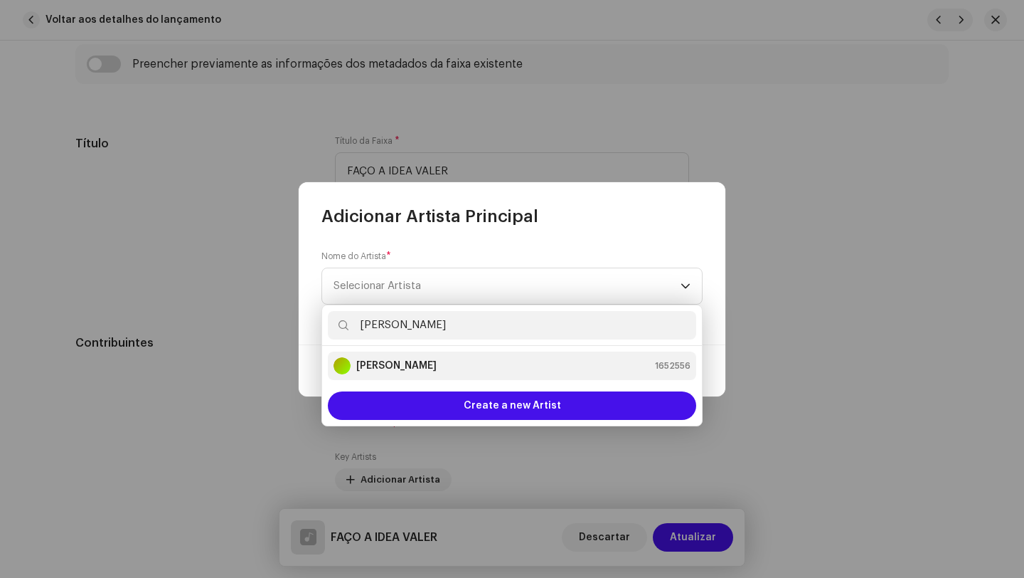
type input "[PERSON_NAME]"
click at [388, 361] on strong "[PERSON_NAME]" at bounding box center [396, 366] width 80 height 14
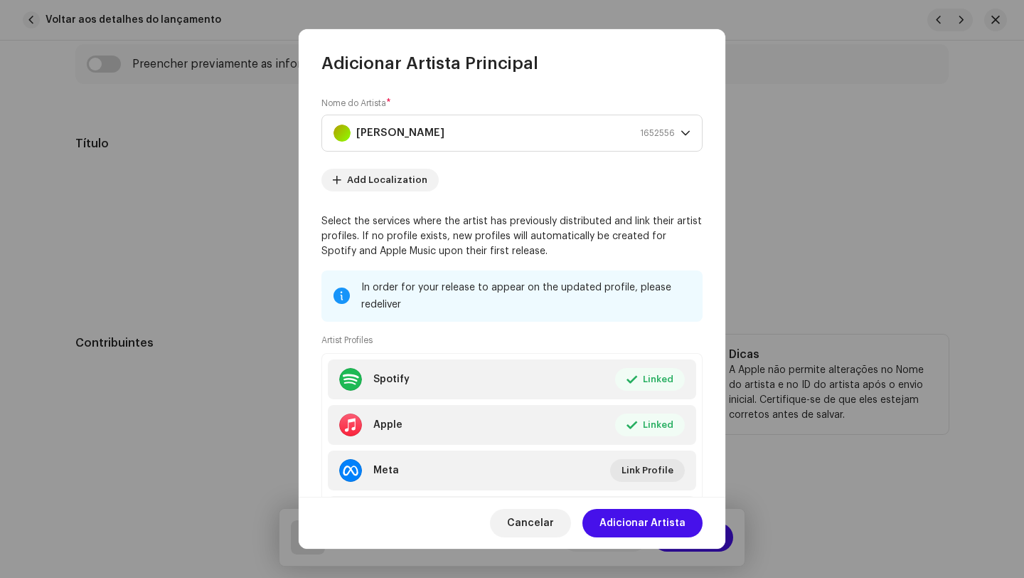
drag, startPoint x: 671, startPoint y: 518, endPoint x: 661, endPoint y: 482, distance: 37.6
click at [671, 519] on span "Adicionar Artista" at bounding box center [643, 523] width 86 height 28
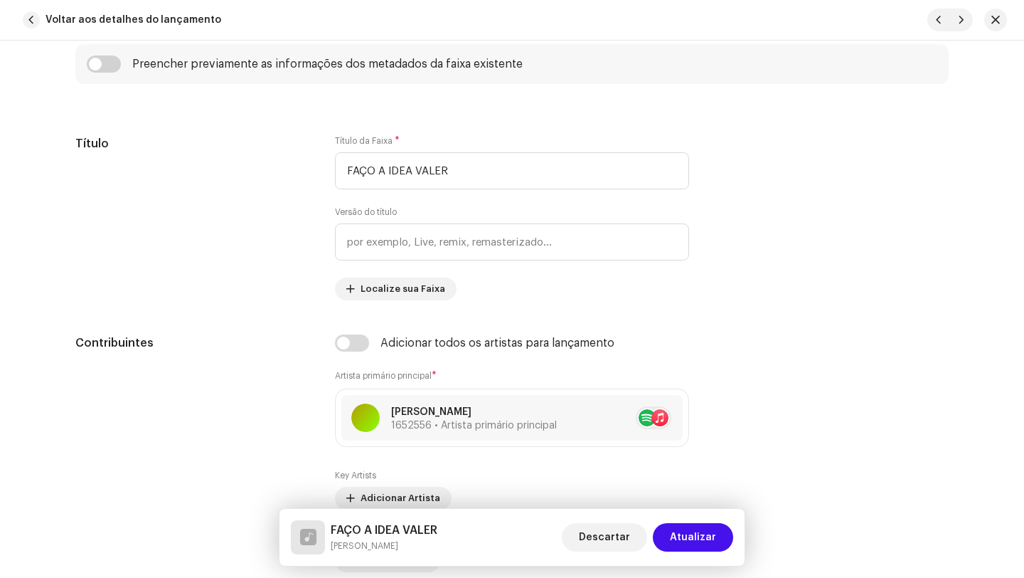
drag, startPoint x: 698, startPoint y: 539, endPoint x: 674, endPoint y: 522, distance: 29.6
click at [699, 539] on span "Atualizar" at bounding box center [693, 537] width 46 height 28
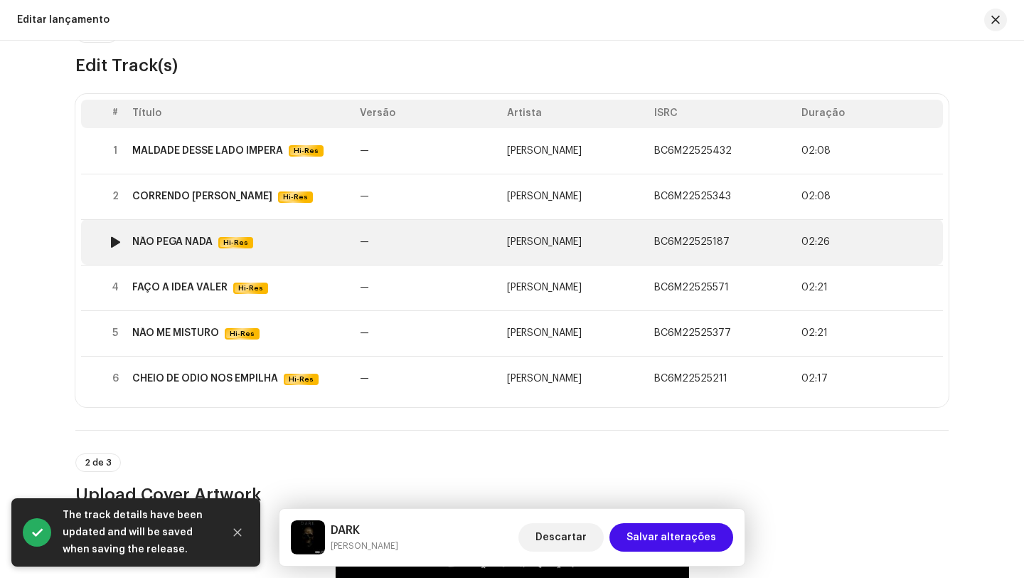
scroll to position [132, 0]
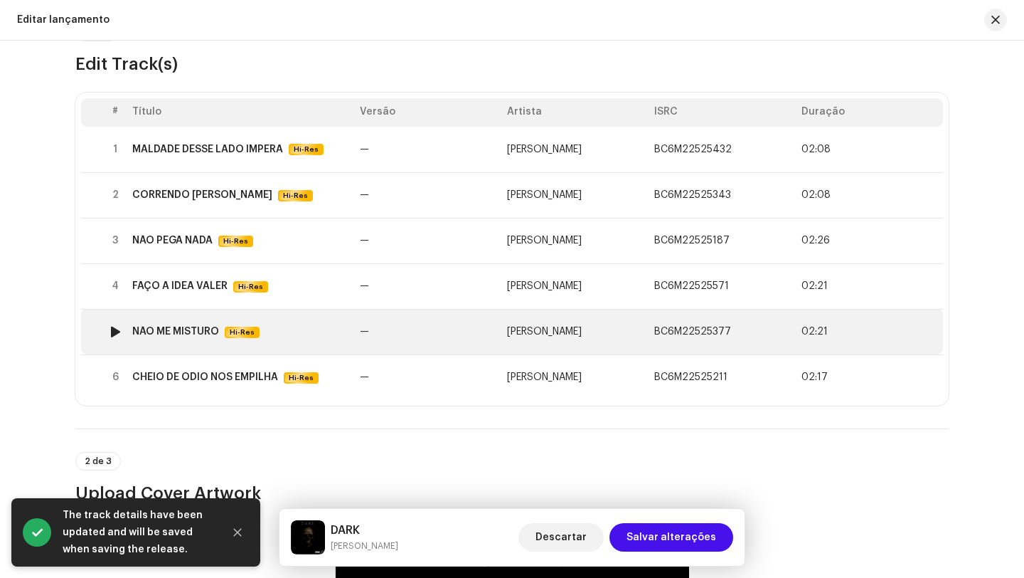
click at [377, 342] on td "—" at bounding box center [427, 332] width 147 height 46
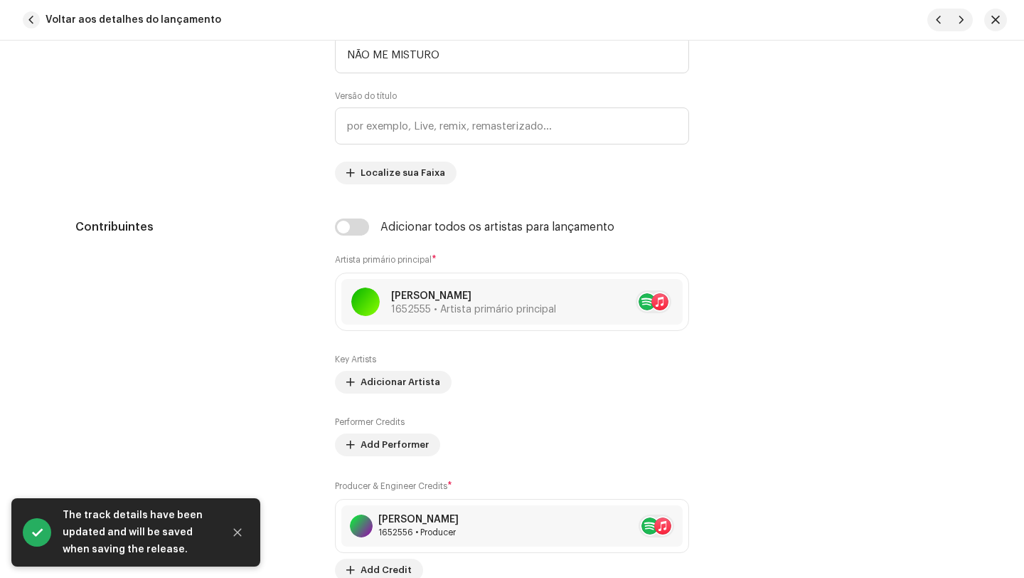
scroll to position [817, 0]
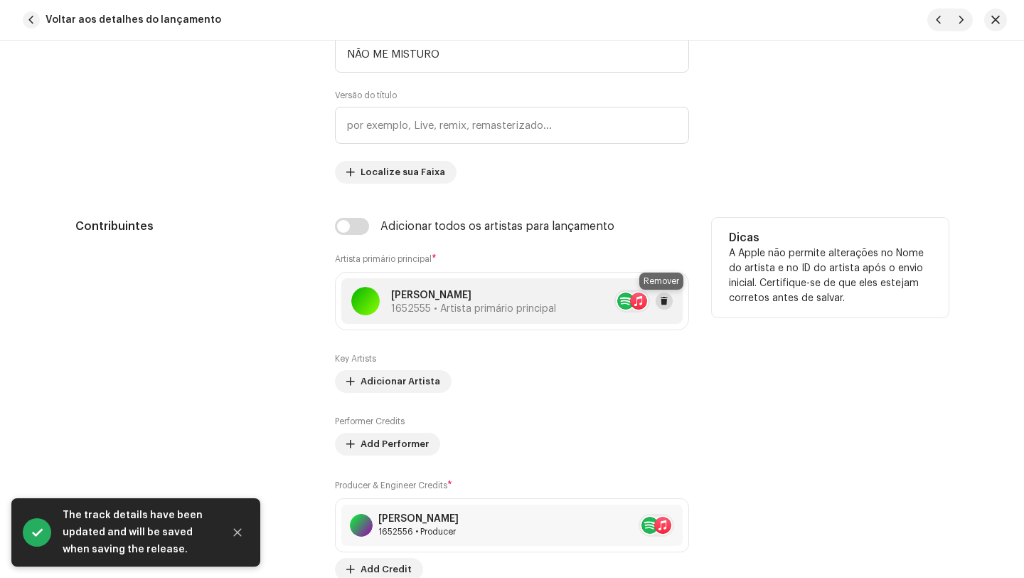
click at [660, 297] on span at bounding box center [664, 300] width 9 height 11
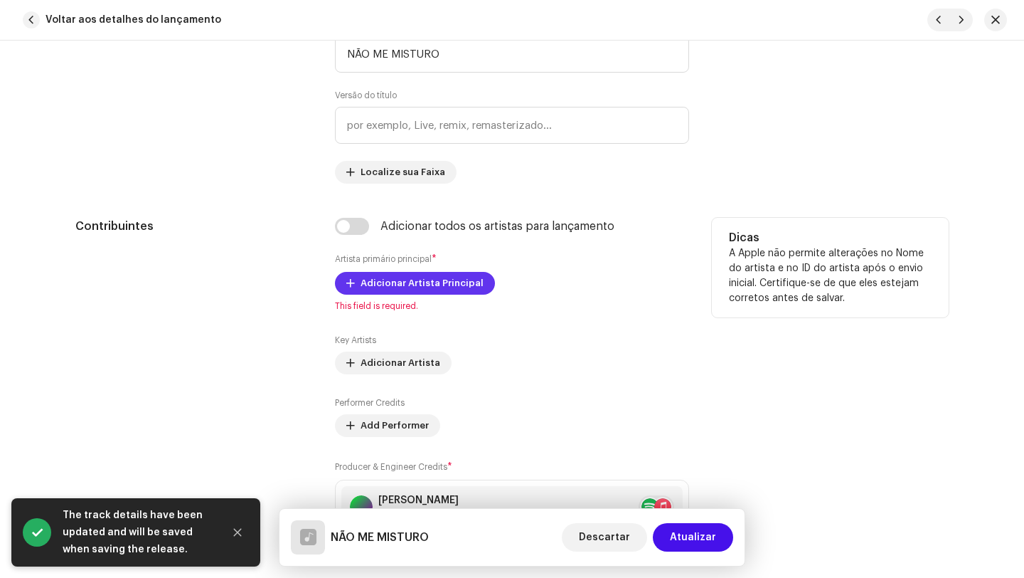
click at [409, 287] on span "Adicionar Artista Principal" at bounding box center [422, 283] width 123 height 28
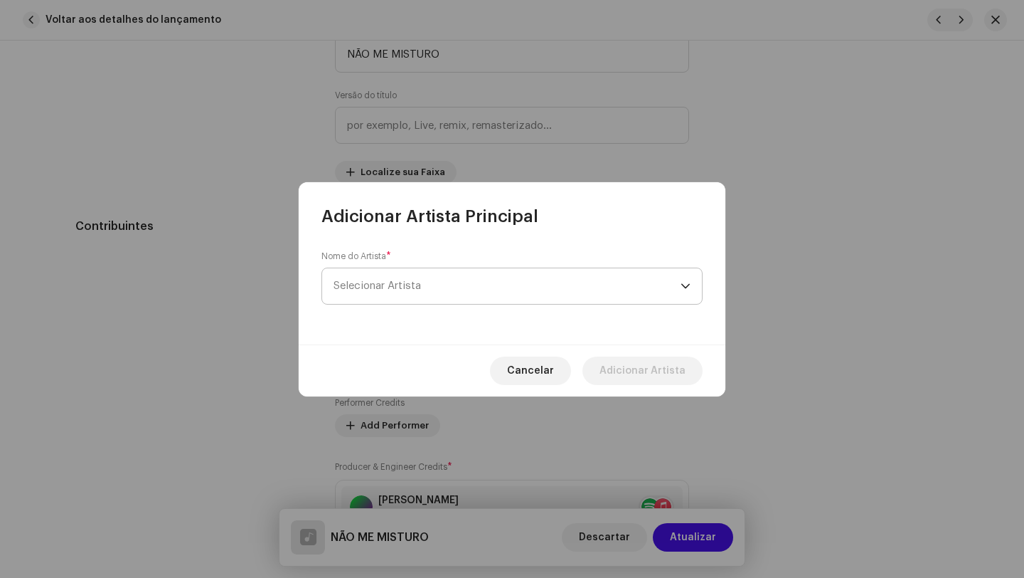
click at [411, 293] on span "Selecionar Artista" at bounding box center [507, 286] width 347 height 36
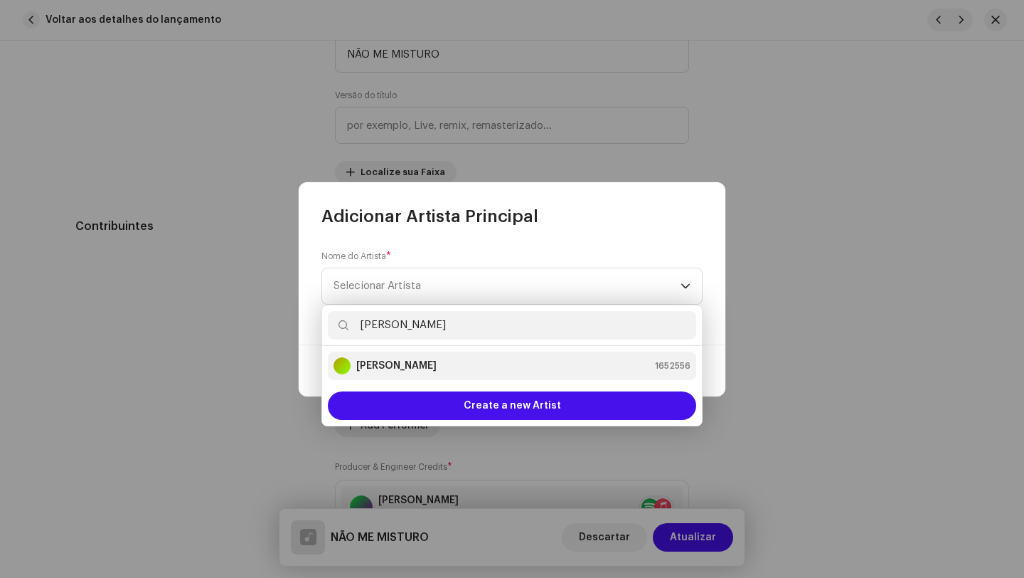
type input "[PERSON_NAME]"
click at [383, 361] on strong "[PERSON_NAME]" at bounding box center [396, 366] width 80 height 14
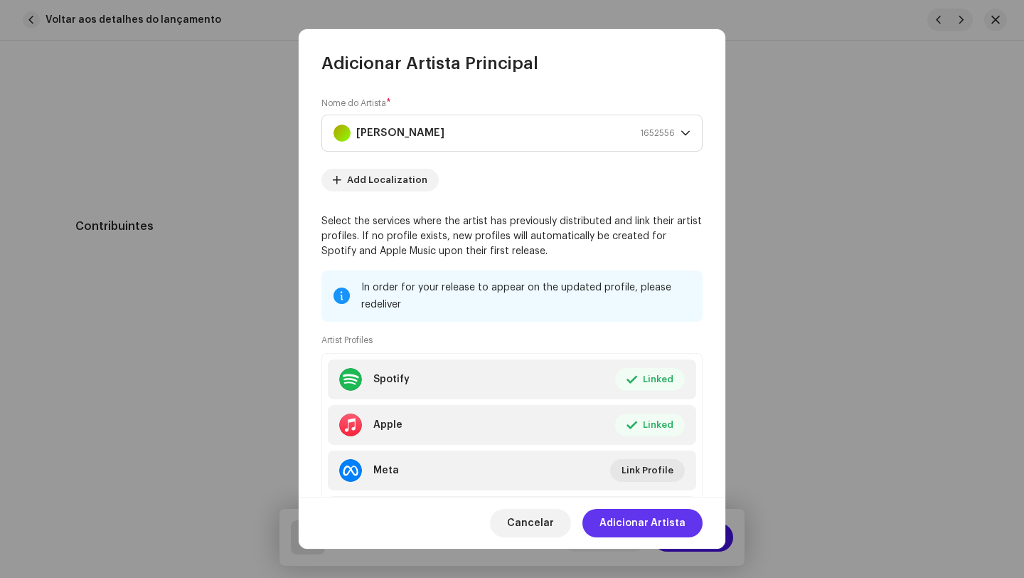
click at [665, 521] on span "Adicionar Artista" at bounding box center [643, 523] width 86 height 28
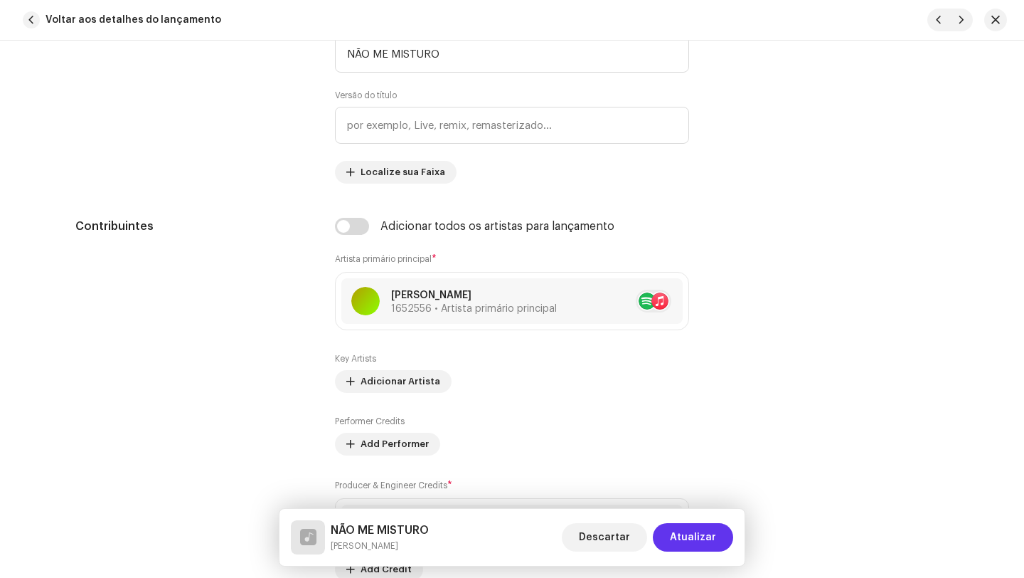
click at [694, 526] on span "Atualizar" at bounding box center [693, 537] width 46 height 28
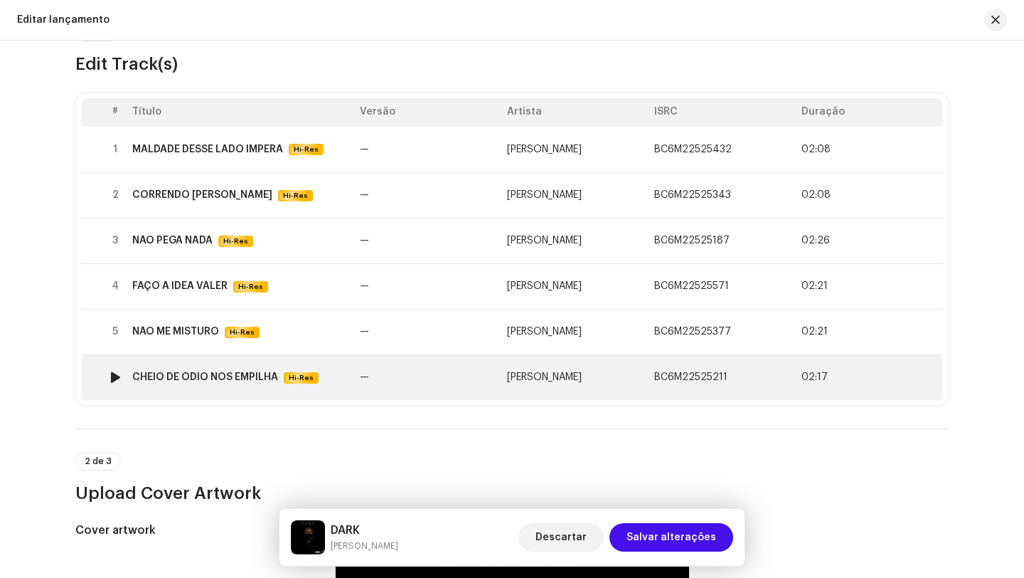
click at [413, 385] on td "—" at bounding box center [427, 377] width 147 height 46
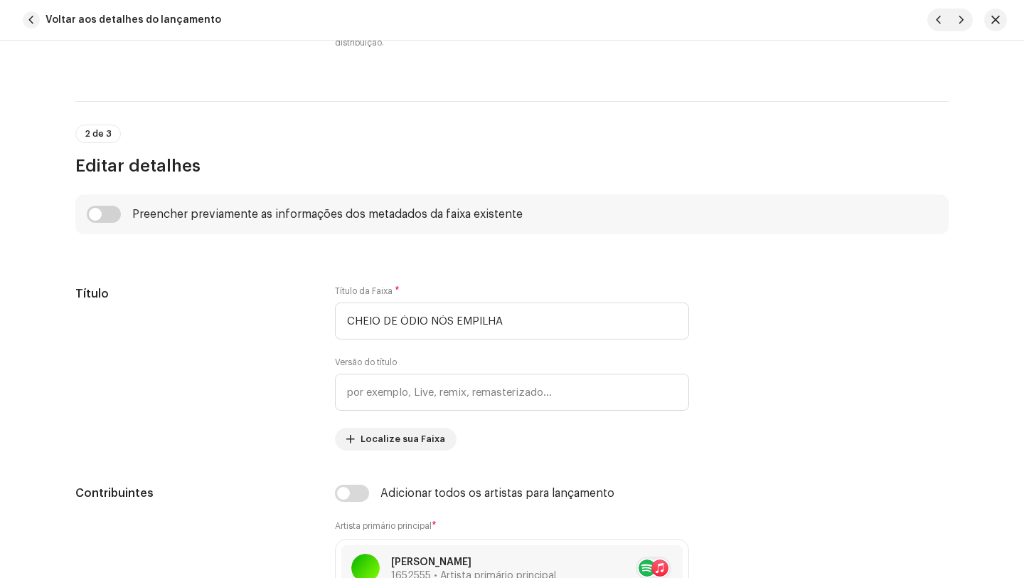
scroll to position [812, 0]
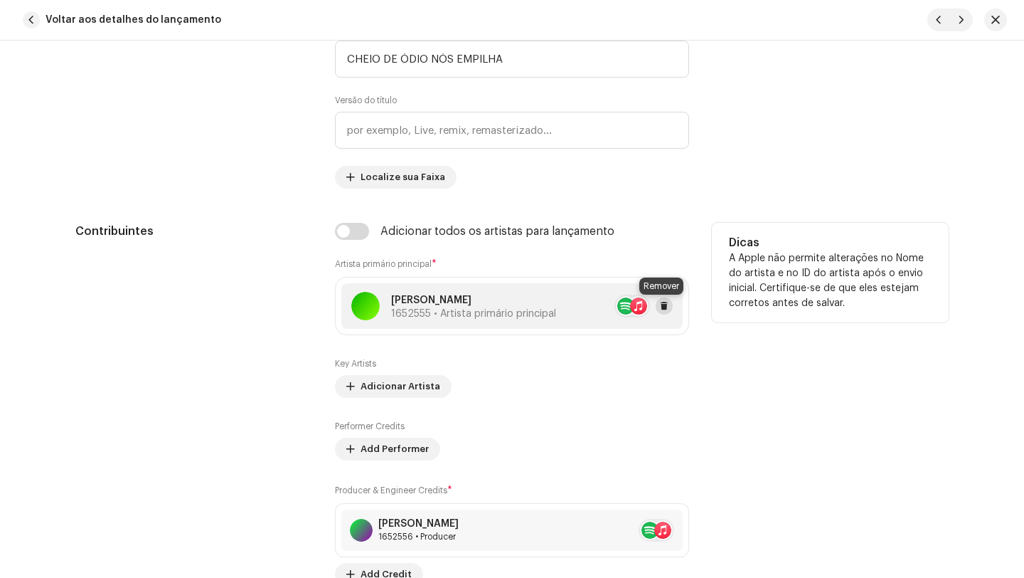
click at [667, 303] on button at bounding box center [664, 305] width 17 height 17
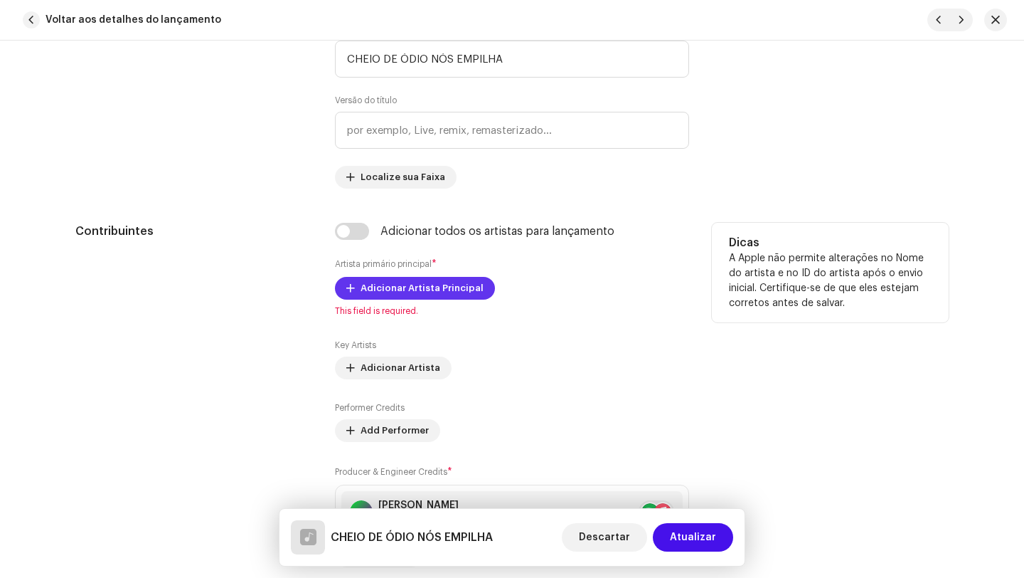
click at [408, 292] on span "Adicionar Artista Principal" at bounding box center [422, 288] width 123 height 28
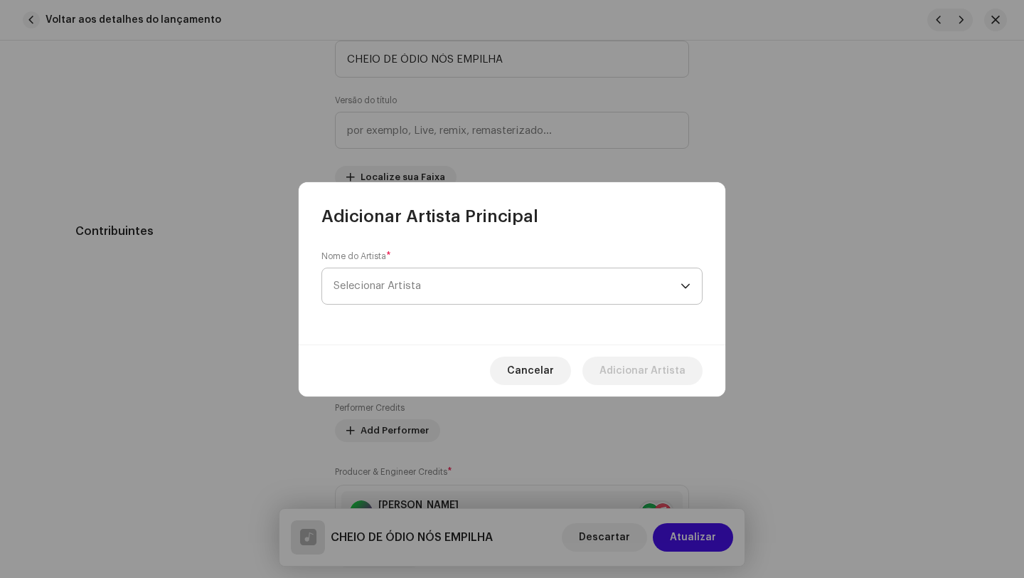
click at [400, 299] on span "Selecionar Artista" at bounding box center [507, 286] width 347 height 36
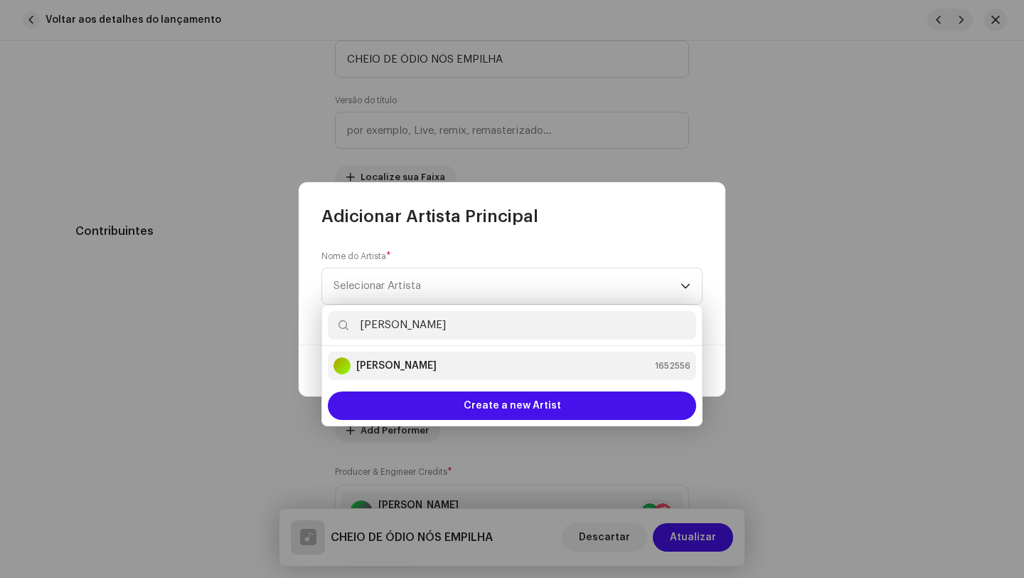
type input "[PERSON_NAME]"
click at [388, 364] on strong "[PERSON_NAME]" at bounding box center [396, 366] width 80 height 14
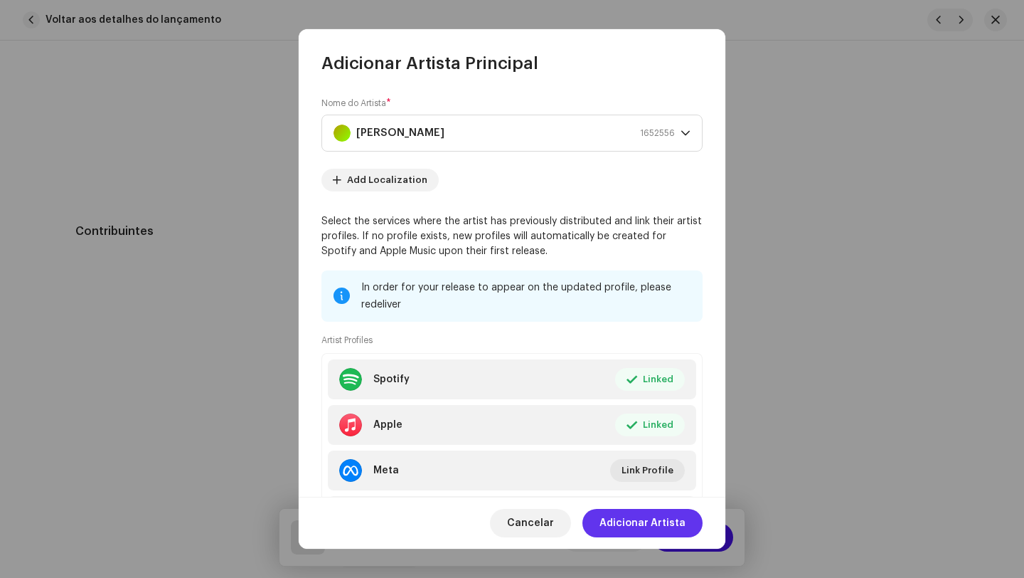
click at [657, 529] on span "Adicionar Artista" at bounding box center [643, 523] width 86 height 28
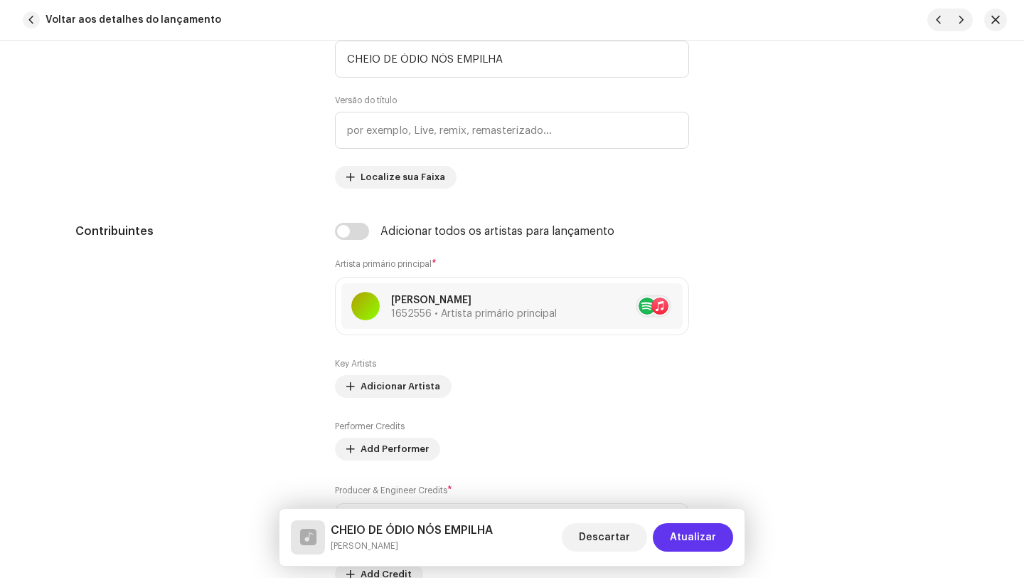
click at [708, 531] on span "Atualizar" at bounding box center [693, 537] width 46 height 28
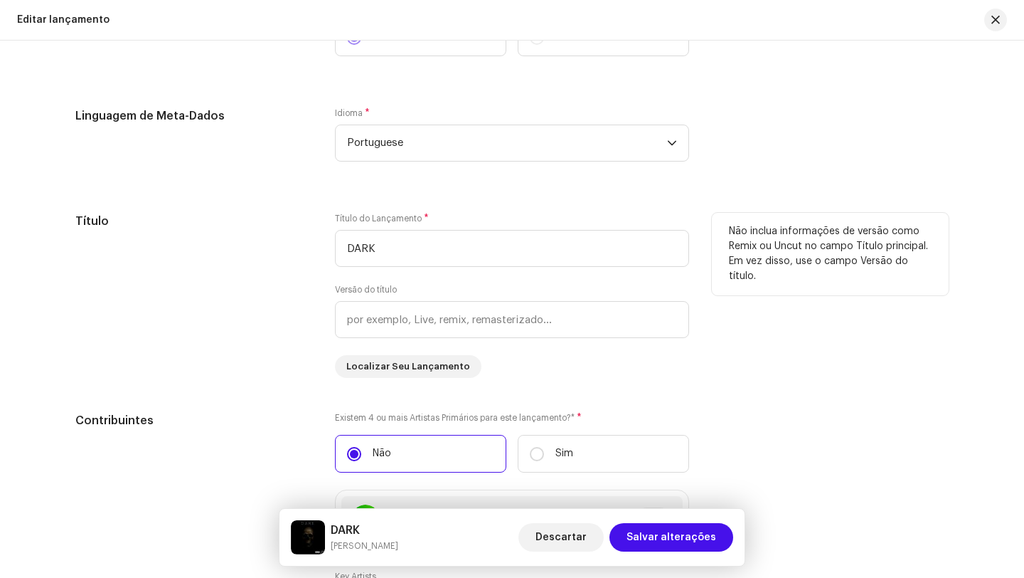
scroll to position [1415, 0]
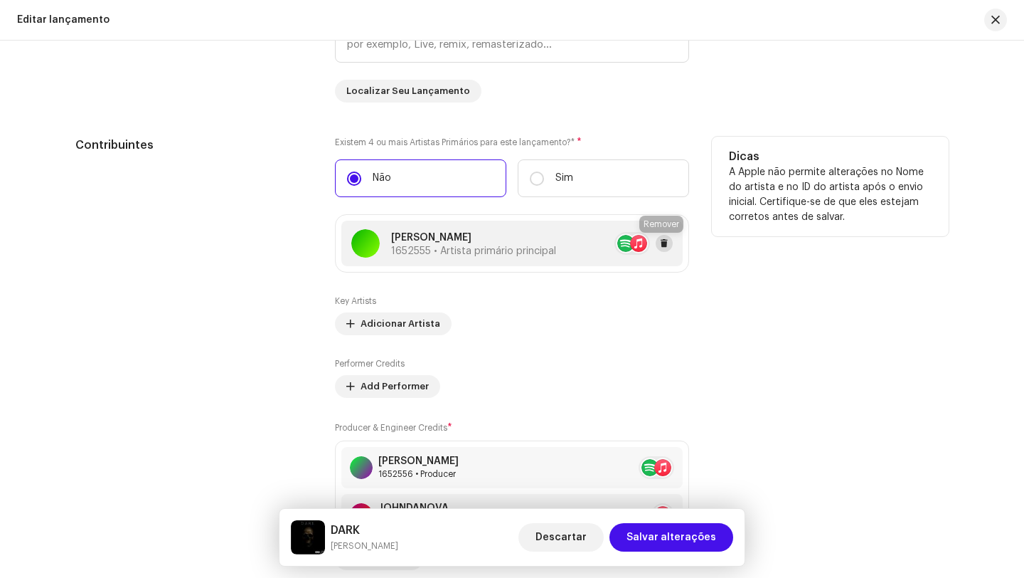
click at [660, 244] on span at bounding box center [664, 243] width 9 height 11
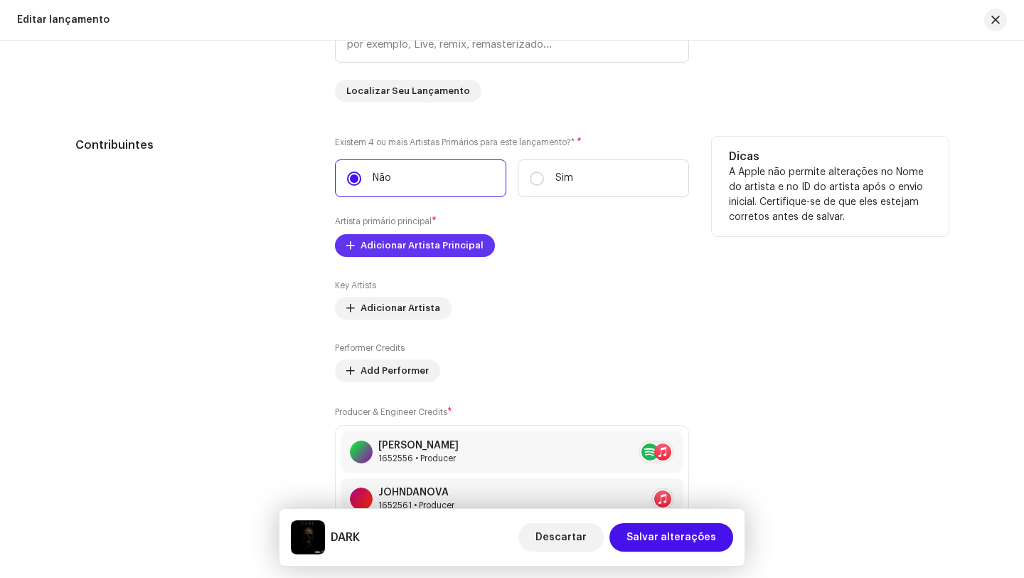
click at [437, 250] on span "Adicionar Artista Principal" at bounding box center [422, 245] width 123 height 28
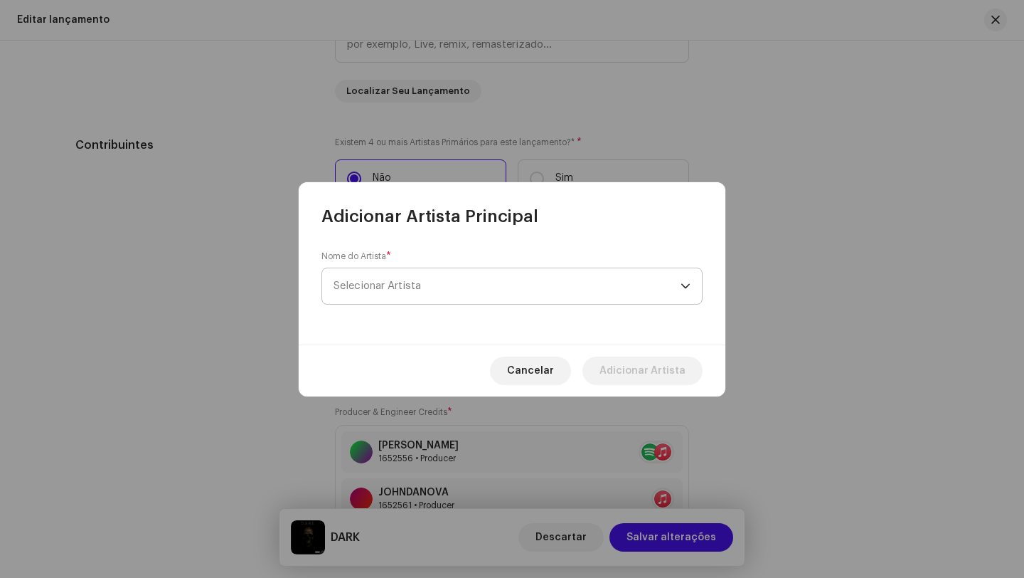
click at [422, 286] on span "Selecionar Artista" at bounding box center [507, 286] width 347 height 36
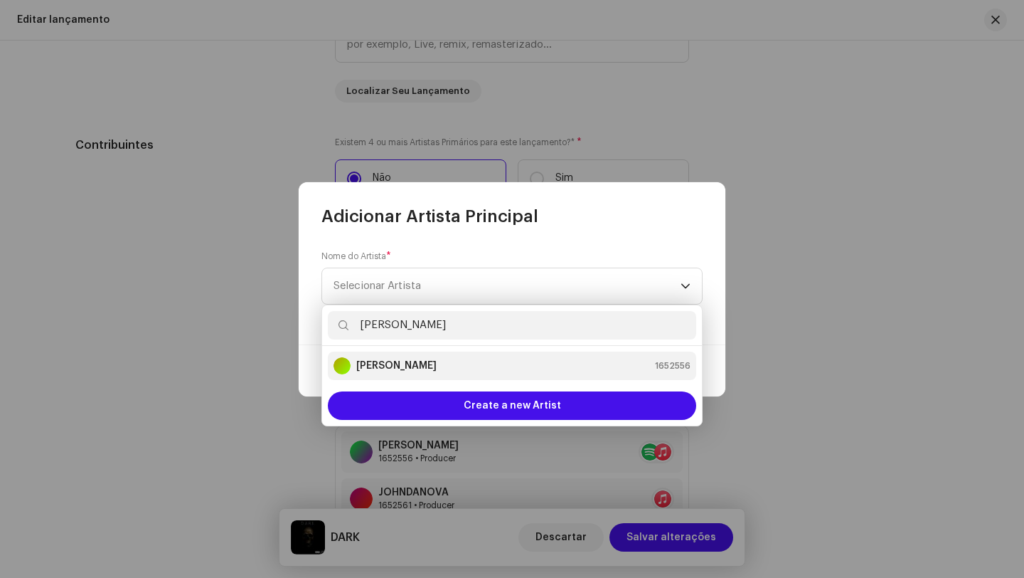
type input "[PERSON_NAME]"
click at [381, 361] on strong "[PERSON_NAME]" at bounding box center [396, 366] width 80 height 14
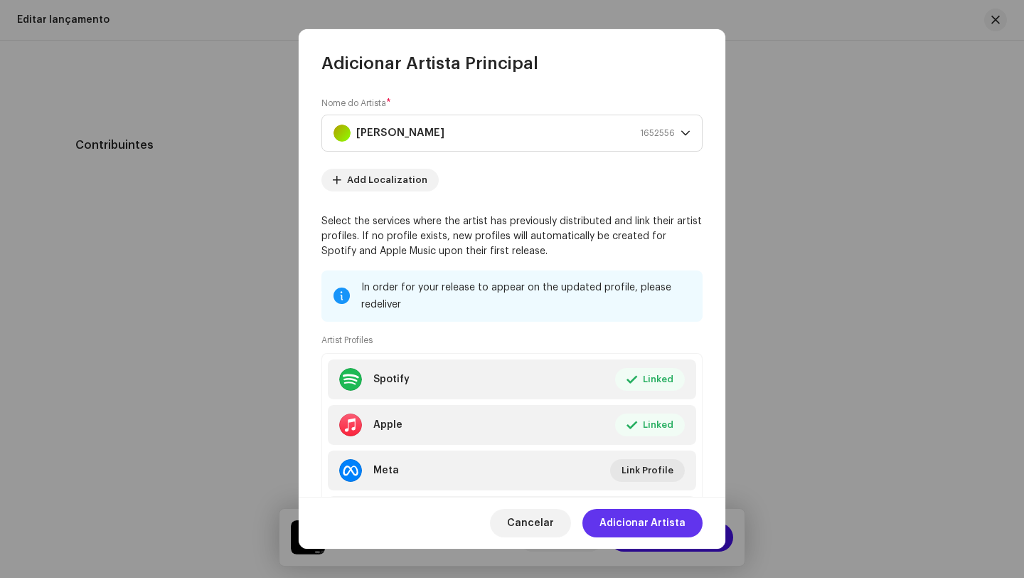
click at [640, 525] on span "Adicionar Artista" at bounding box center [643, 523] width 86 height 28
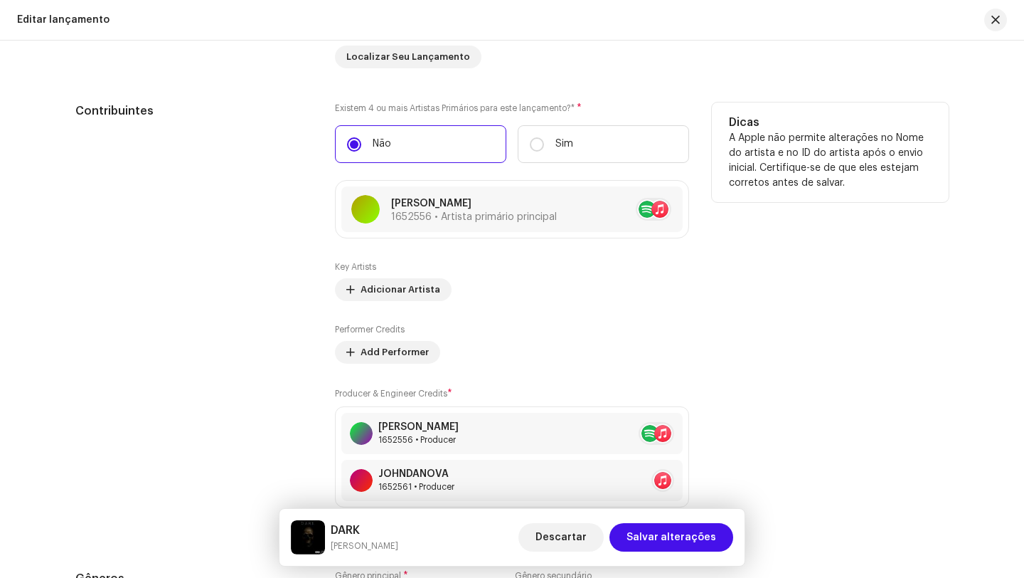
scroll to position [1514, 0]
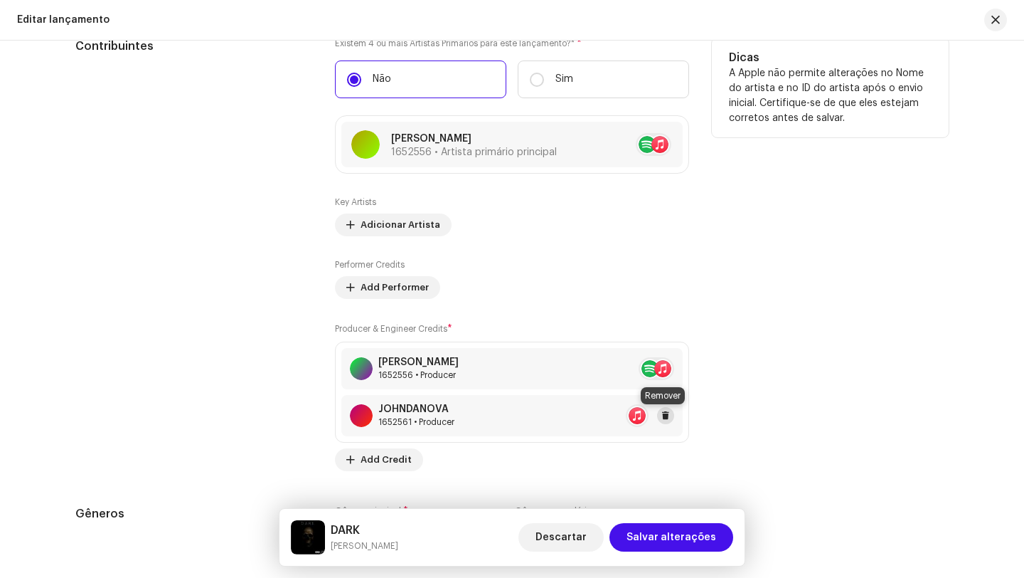
click at [662, 415] on span at bounding box center [666, 415] width 9 height 11
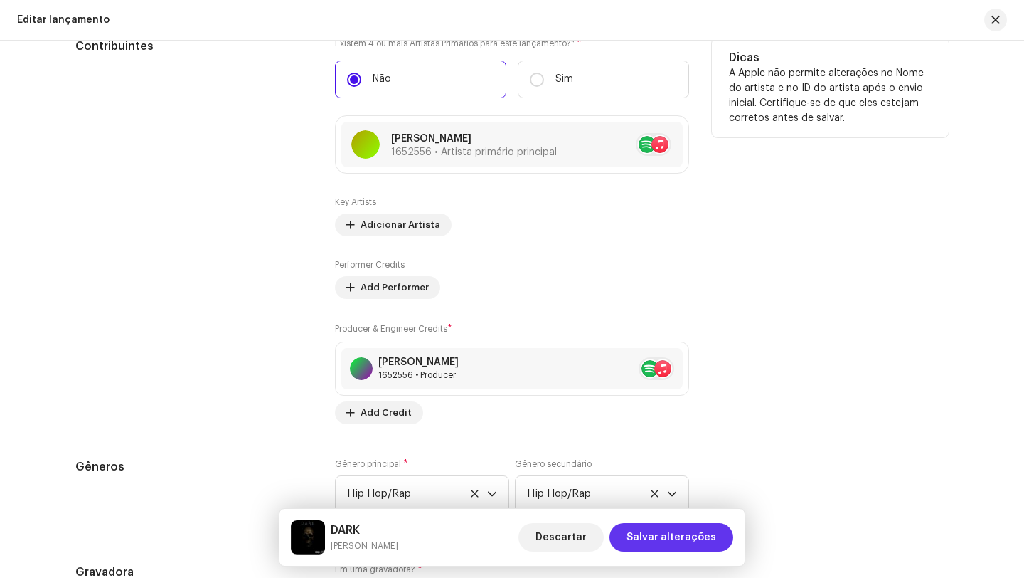
click at [691, 534] on span "Salvar alterações" at bounding box center [672, 537] width 90 height 28
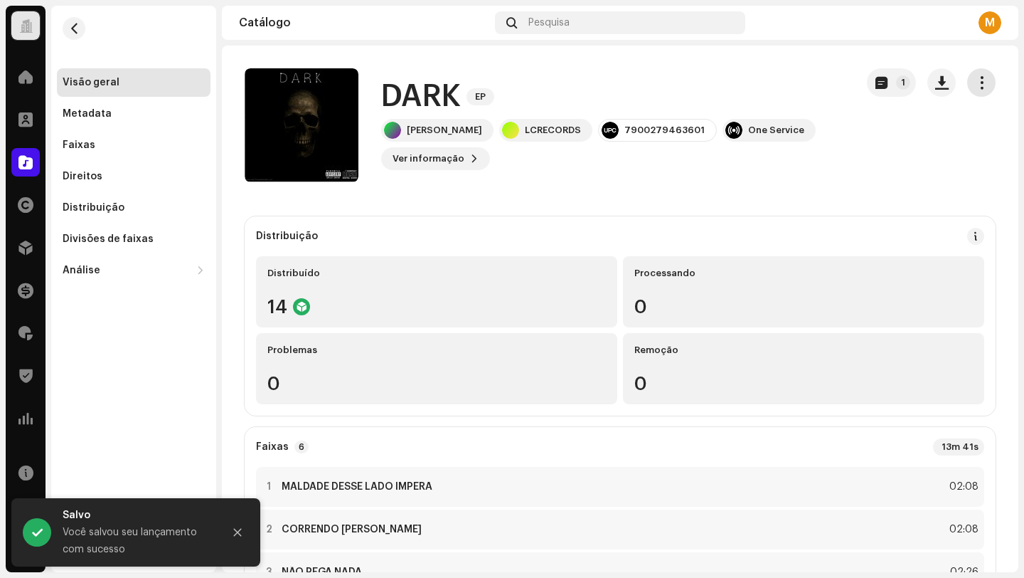
click at [981, 83] on button "button" at bounding box center [981, 82] width 28 height 28
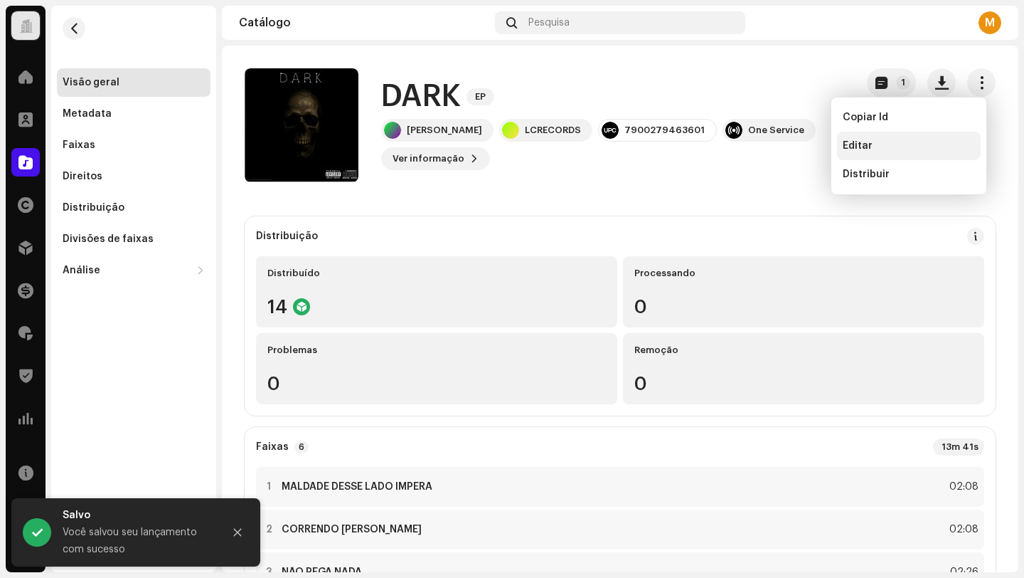
click at [867, 137] on div "Editar" at bounding box center [909, 146] width 144 height 28
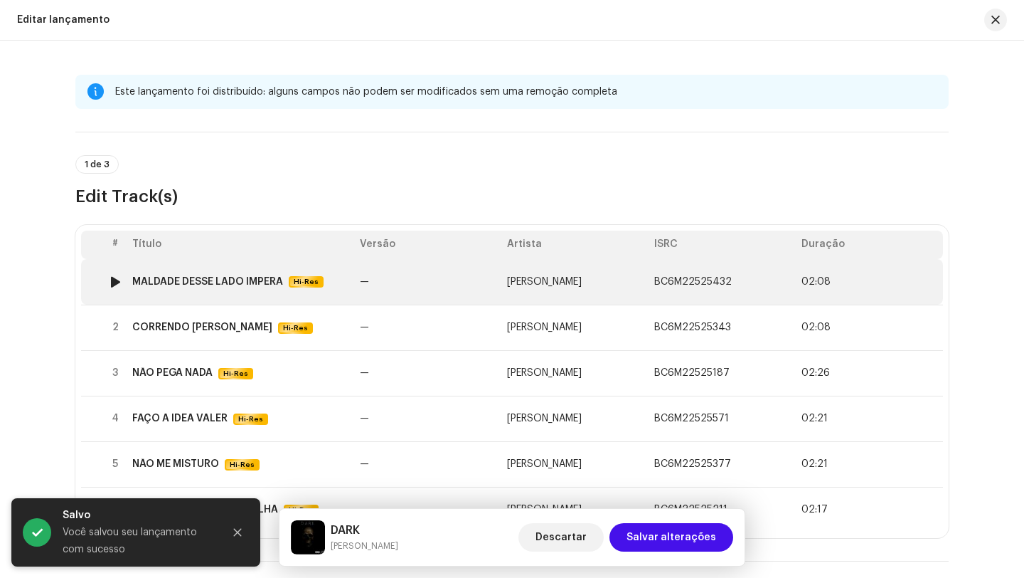
click at [414, 272] on td "—" at bounding box center [427, 282] width 147 height 46
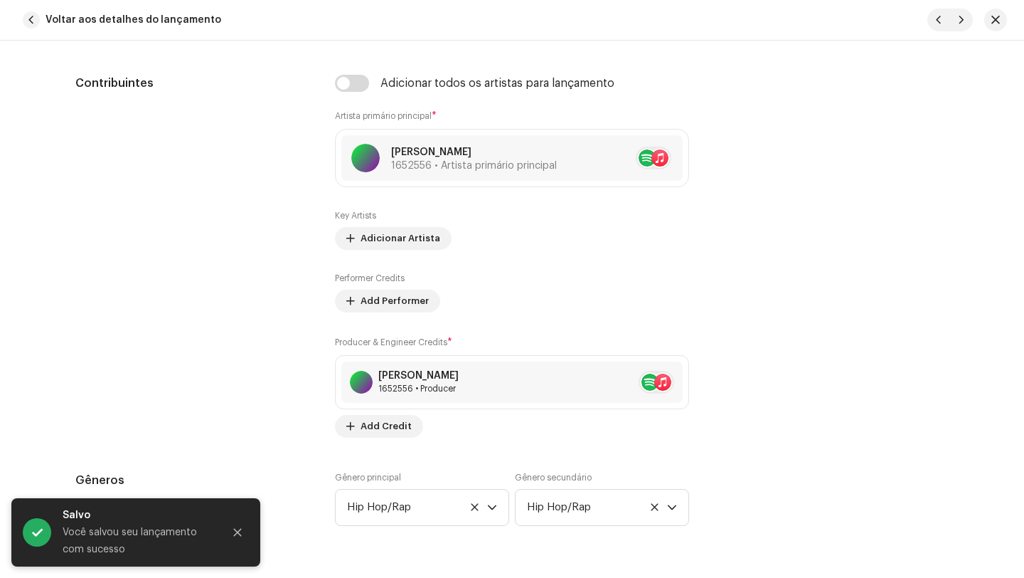
scroll to position [960, 0]
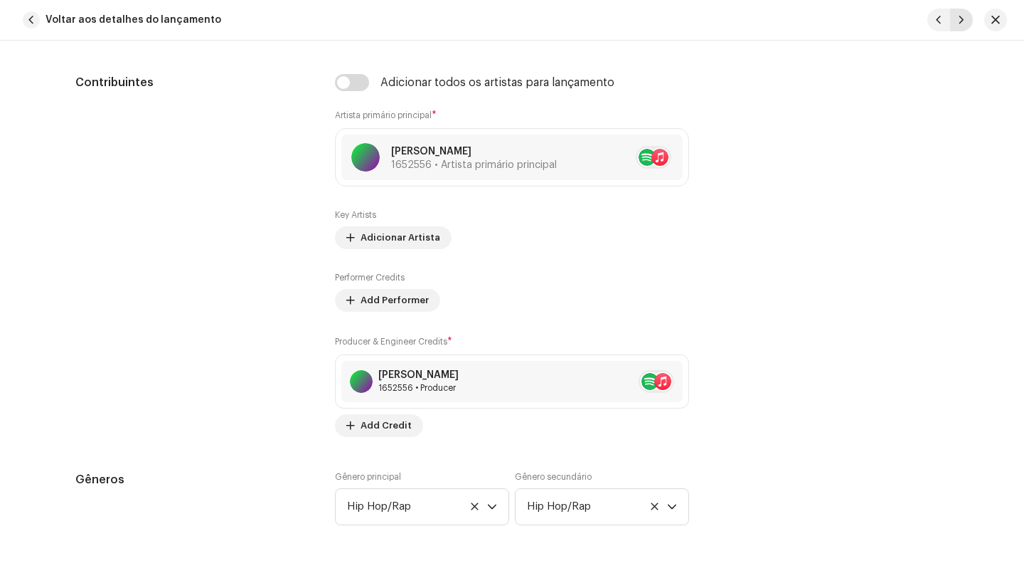
click at [964, 20] on span "button" at bounding box center [962, 19] width 9 height 11
type input "BC6M22525343"
type input "CORRENDO [PERSON_NAME]"
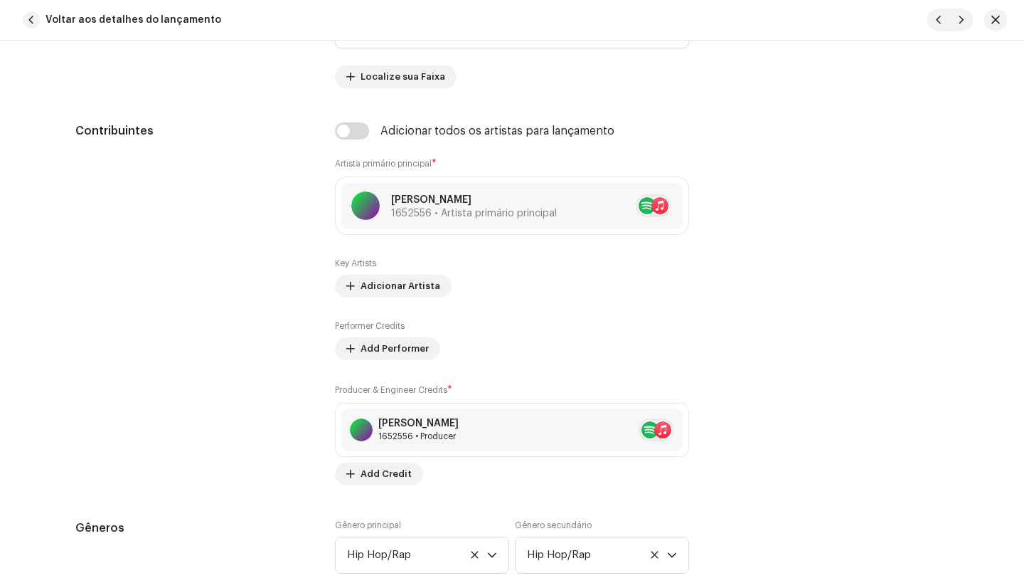
scroll to position [1009, 0]
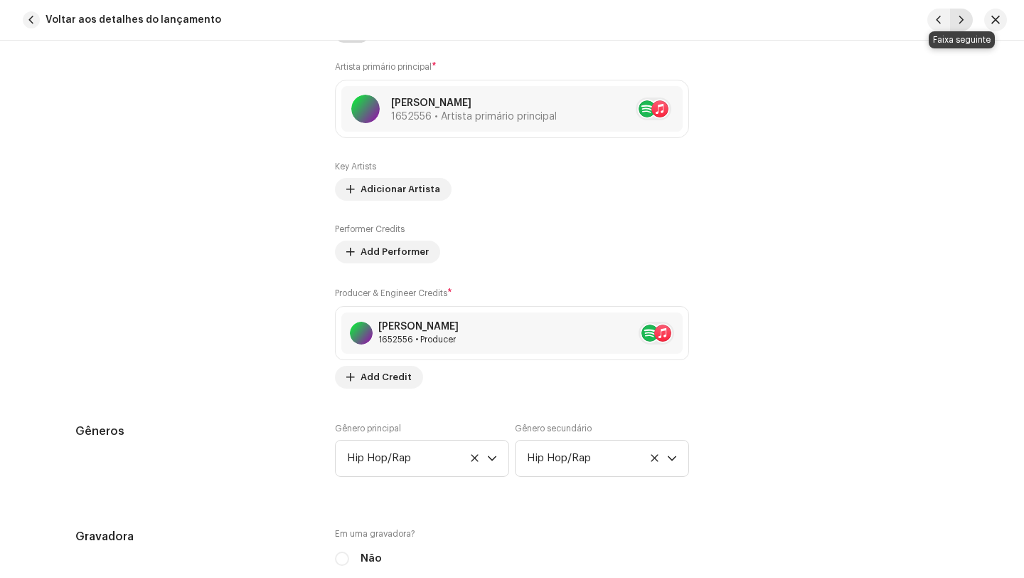
click at [962, 22] on span "button" at bounding box center [962, 19] width 9 height 11
type input "BC6M22525187"
type input "NÃO PEGA NADA"
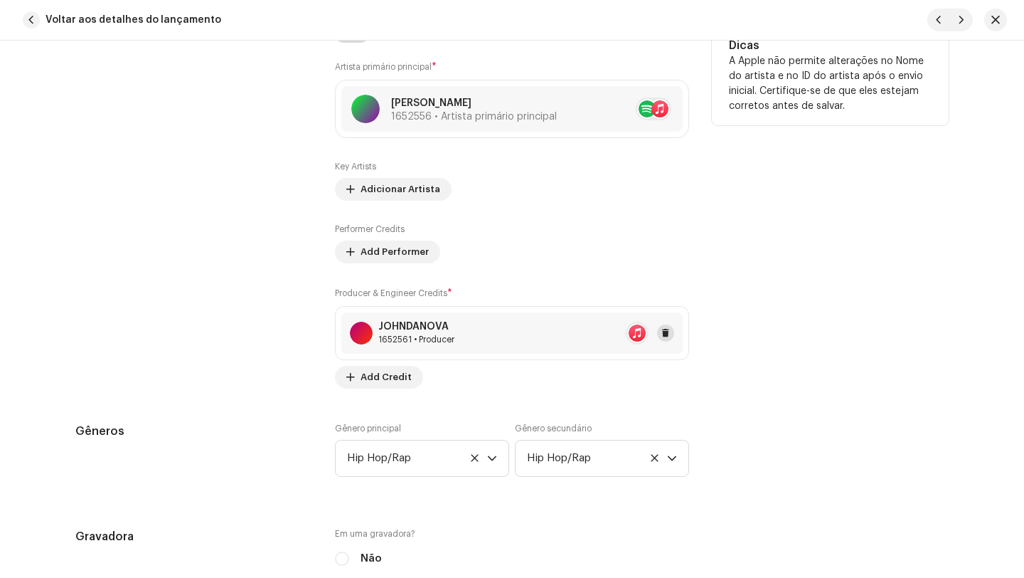
click at [667, 329] on button at bounding box center [665, 332] width 17 height 17
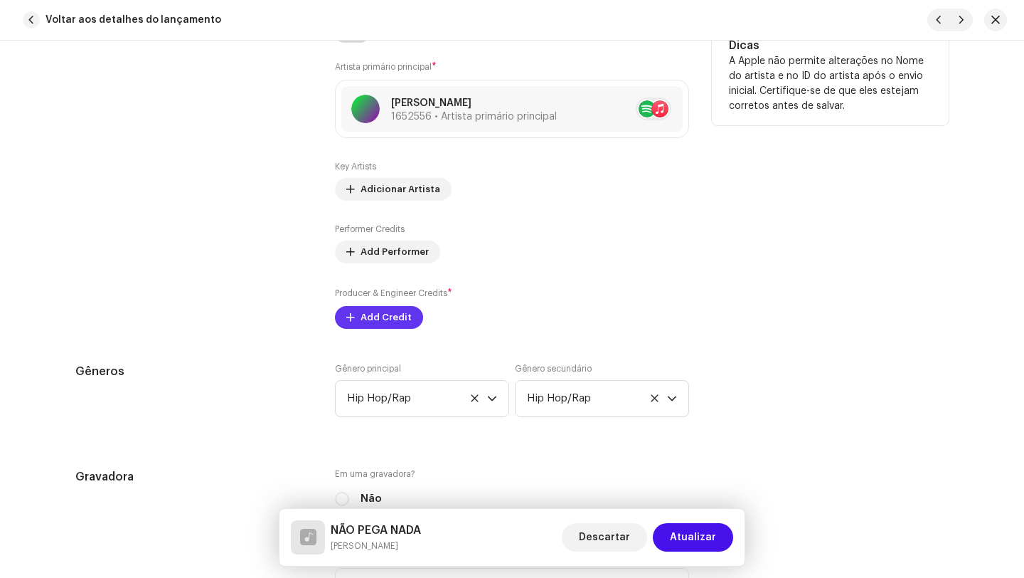
click at [396, 318] on span "Add Credit" at bounding box center [386, 317] width 51 height 28
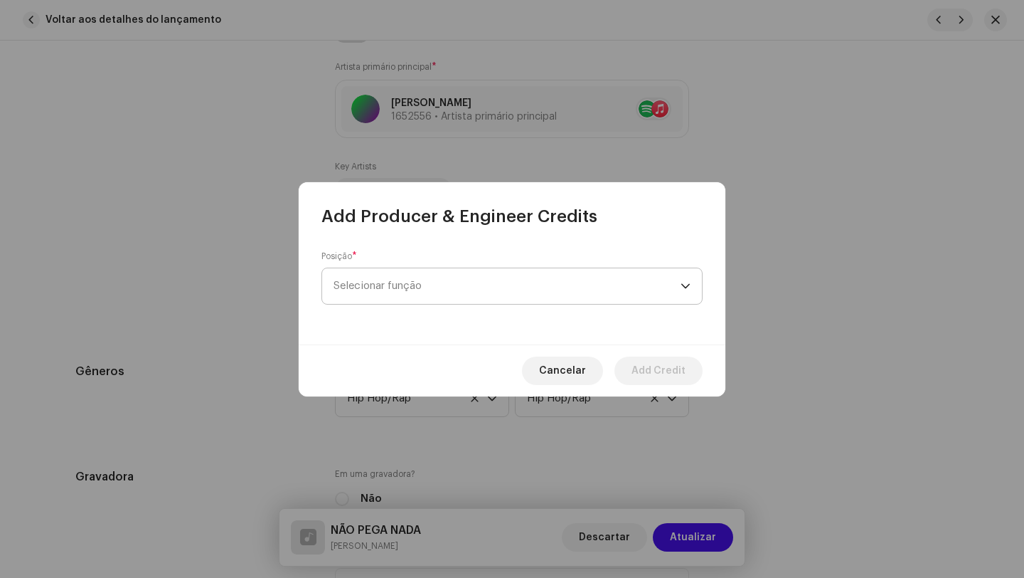
click at [421, 285] on span "Selecionar função" at bounding box center [507, 286] width 347 height 36
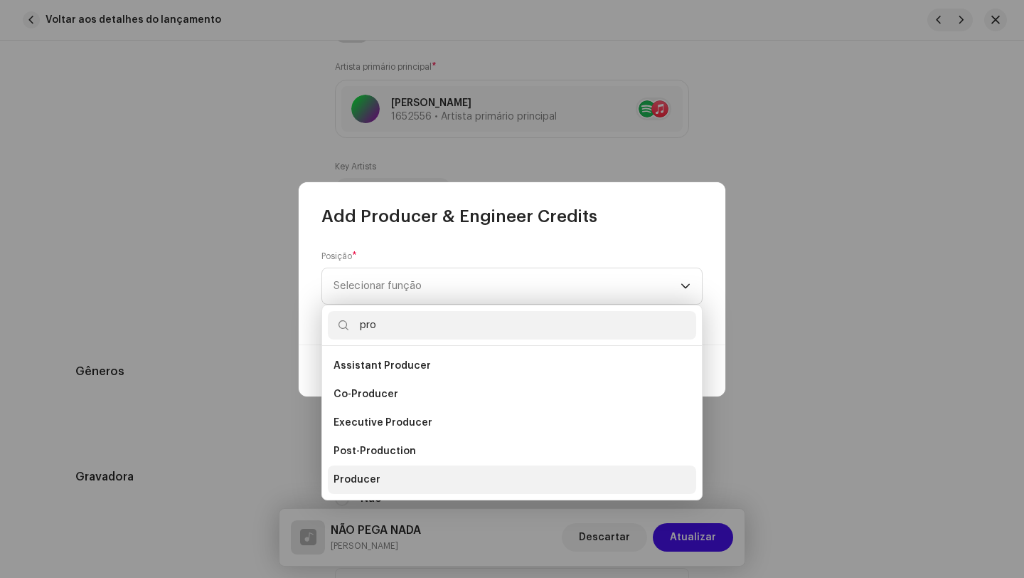
type input "pro"
click at [359, 474] on span "Producer" at bounding box center [357, 479] width 47 height 14
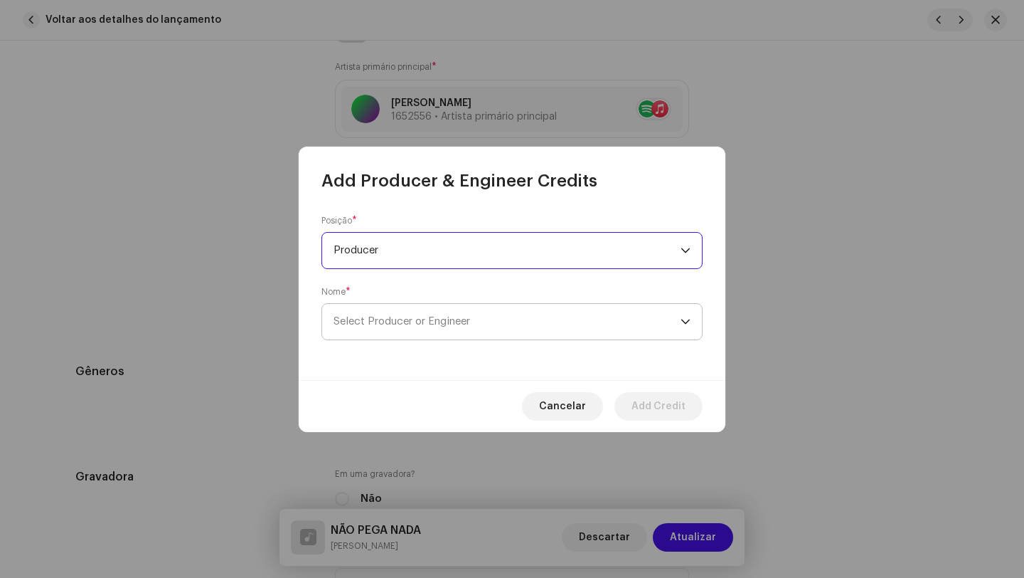
click at [432, 327] on span "Select Producer or Engineer" at bounding box center [507, 322] width 347 height 36
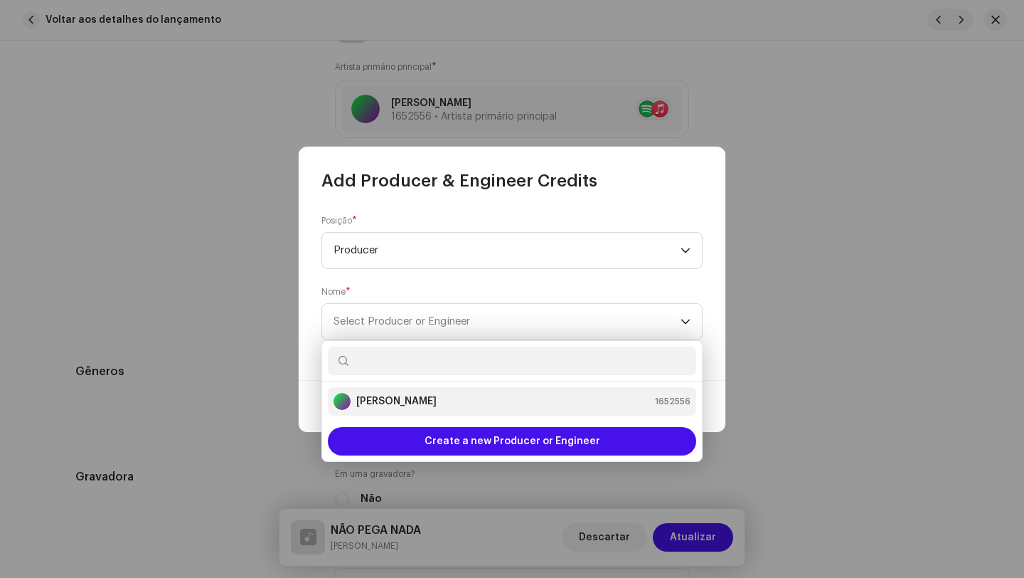
click at [409, 393] on div "[PERSON_NAME]" at bounding box center [385, 401] width 103 height 17
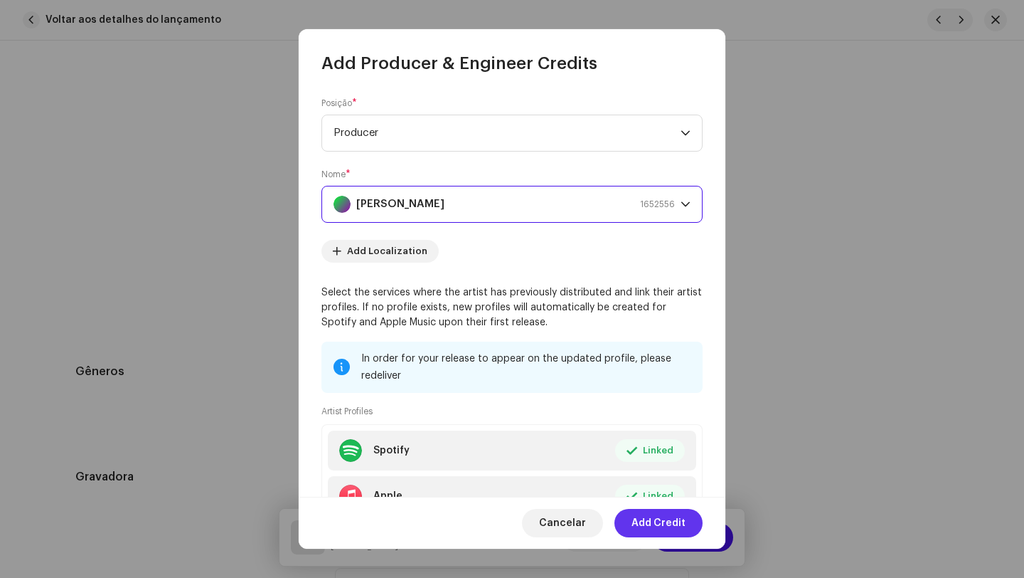
click at [662, 524] on span "Add Credit" at bounding box center [659, 523] width 54 height 28
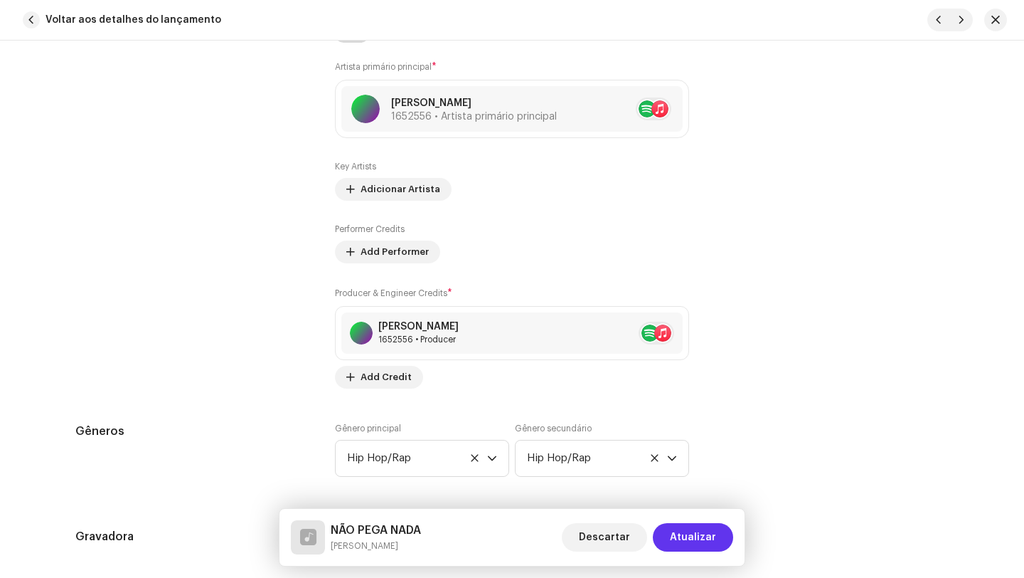
click at [687, 533] on span "Atualizar" at bounding box center [693, 537] width 46 height 28
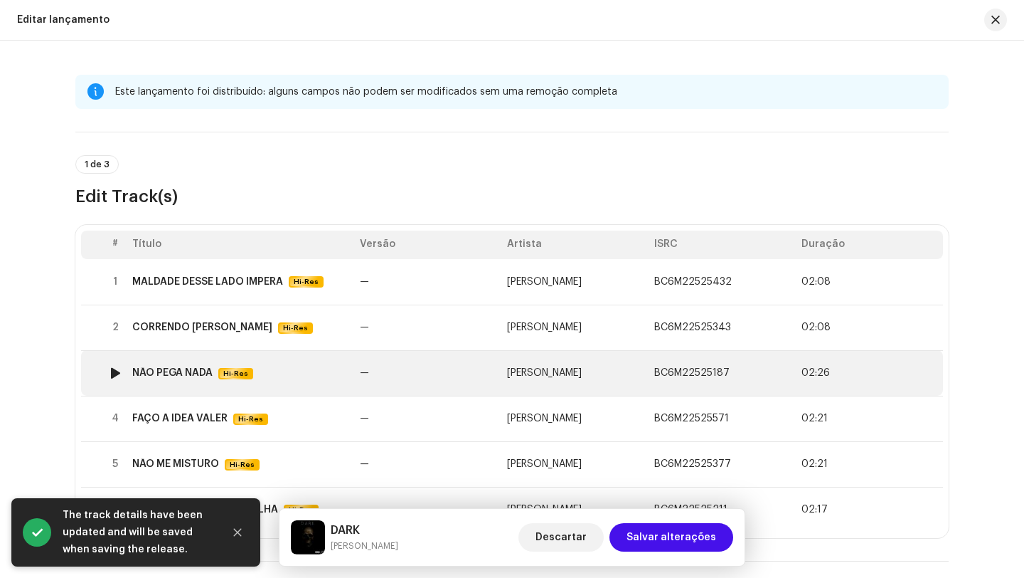
scroll to position [122, 0]
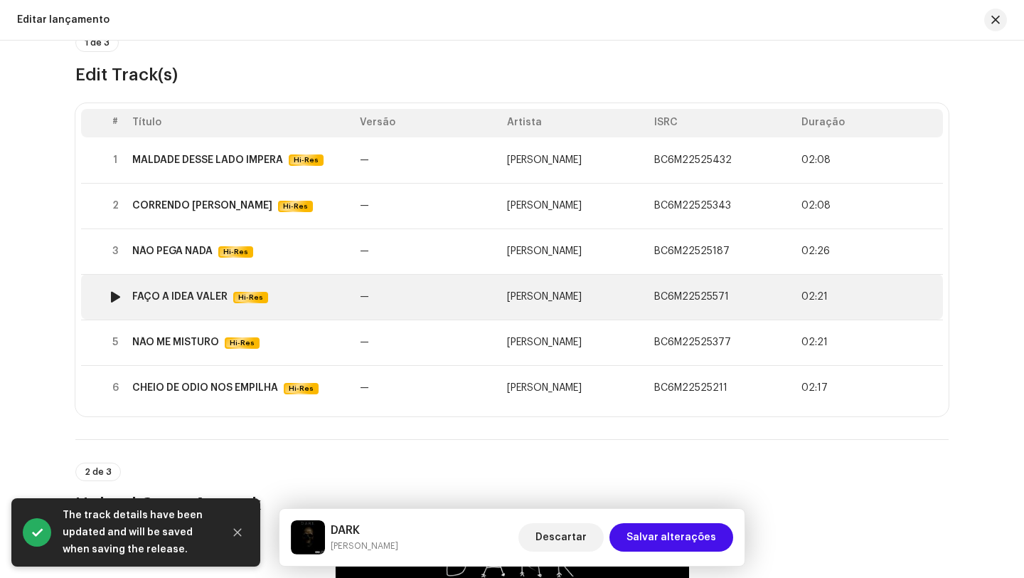
click at [370, 287] on td "—" at bounding box center [427, 297] width 147 height 46
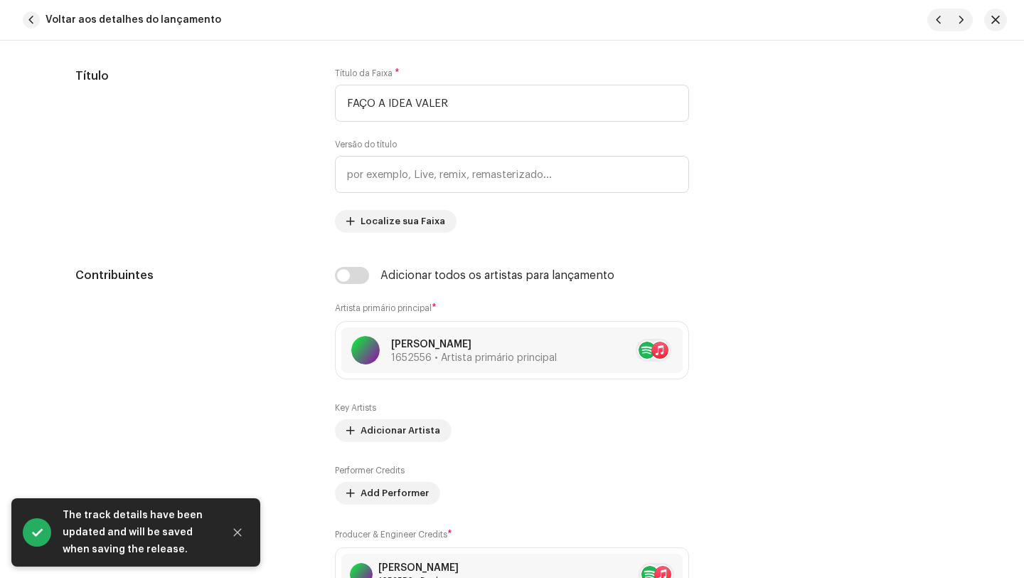
scroll to position [1043, 0]
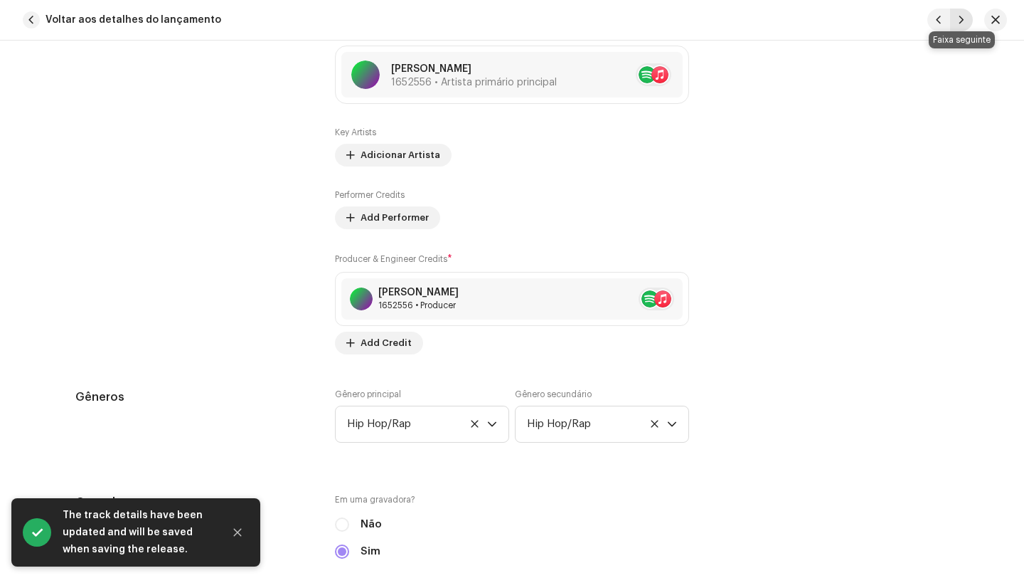
click at [962, 22] on span "button" at bounding box center [962, 19] width 9 height 11
type input "BC6M22525377"
type input "NÃO ME MISTURO"
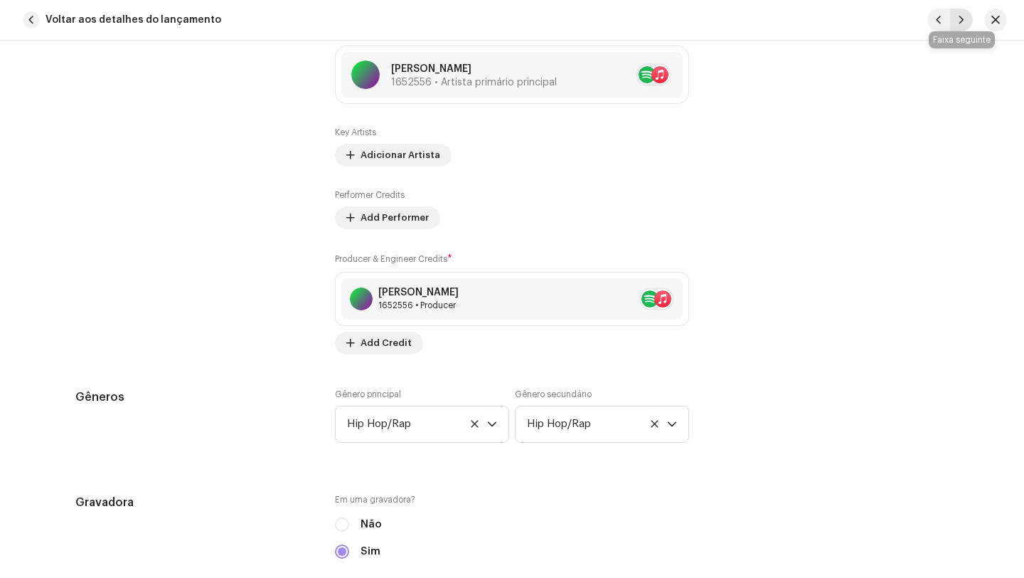
click at [960, 19] on span "button" at bounding box center [962, 19] width 9 height 11
type input "BC6M22525211"
type input "CHEIO DE ÓDIO NÓS EMPILHA"
click at [965, 24] on span "button" at bounding box center [962, 19] width 9 height 11
type input "BC6M22525432"
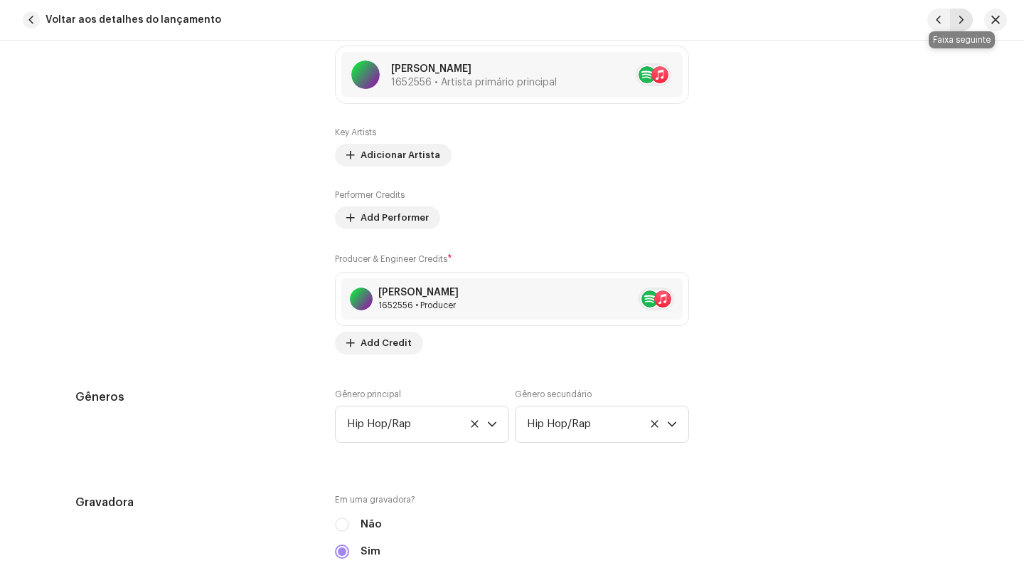
type input "MALDADE DESSE LADO IMPERA"
click at [39, 25] on button "Voltar aos detalhes do lançamento" at bounding box center [125, 20] width 216 height 28
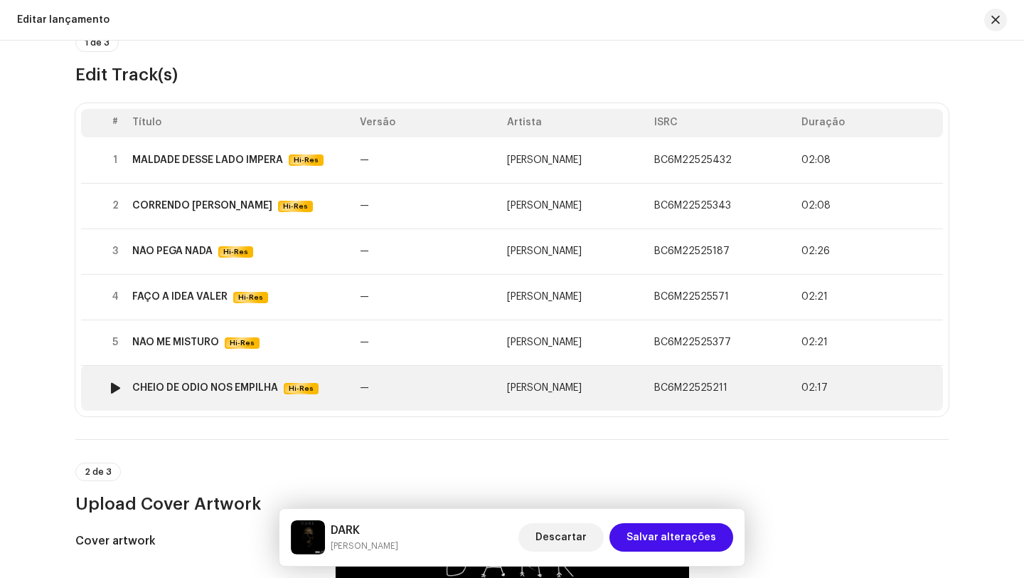
click at [440, 383] on td "—" at bounding box center [427, 388] width 147 height 46
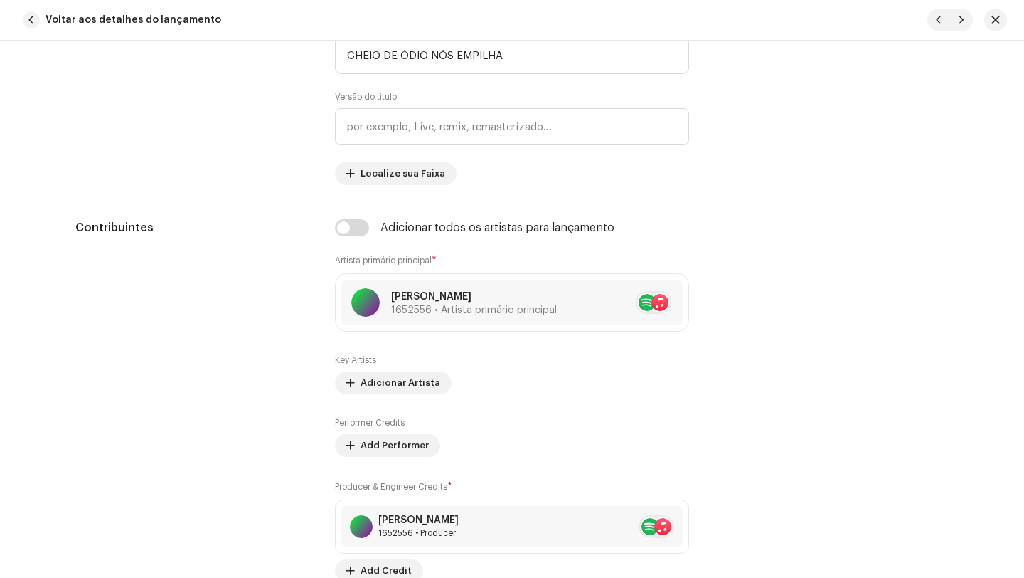
scroll to position [971, 0]
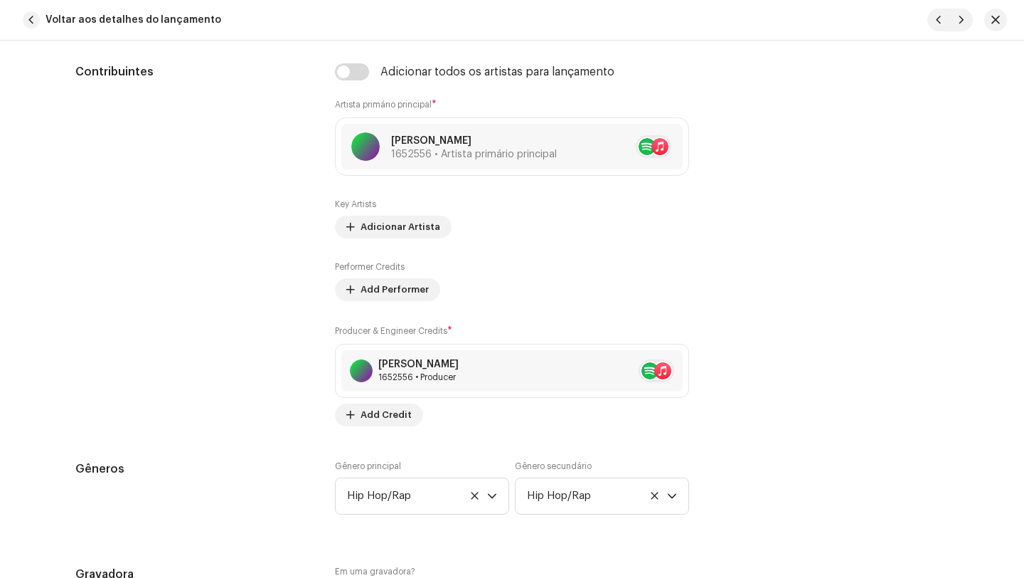
click at [17, 16] on div "Voltar aos detalhes do lançamento" at bounding box center [125, 20] width 216 height 28
click at [77, 21] on span "Voltar aos detalhes do lançamento" at bounding box center [134, 20] width 176 height 28
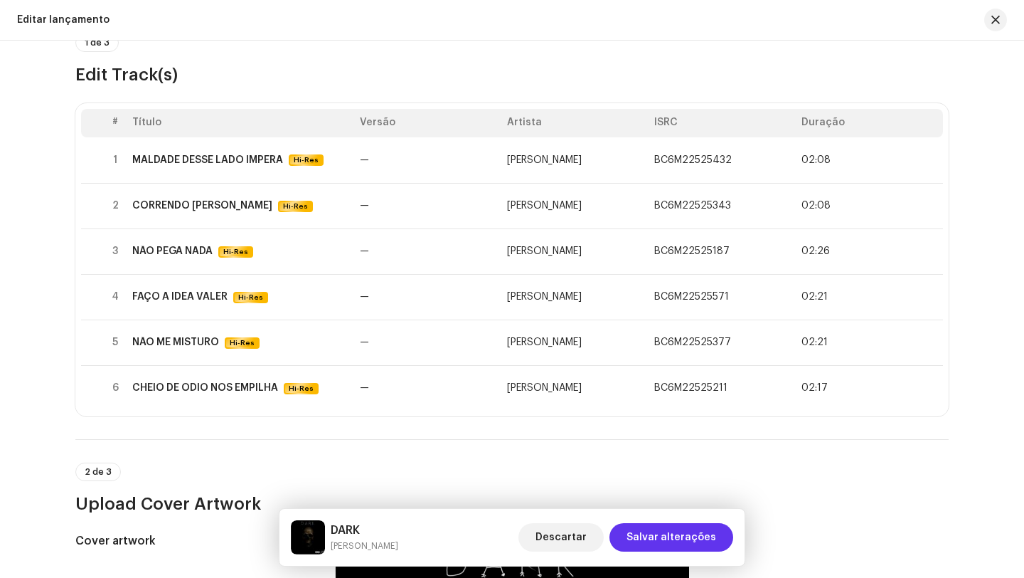
click at [714, 540] on span "Salvar alterações" at bounding box center [672, 537] width 90 height 28
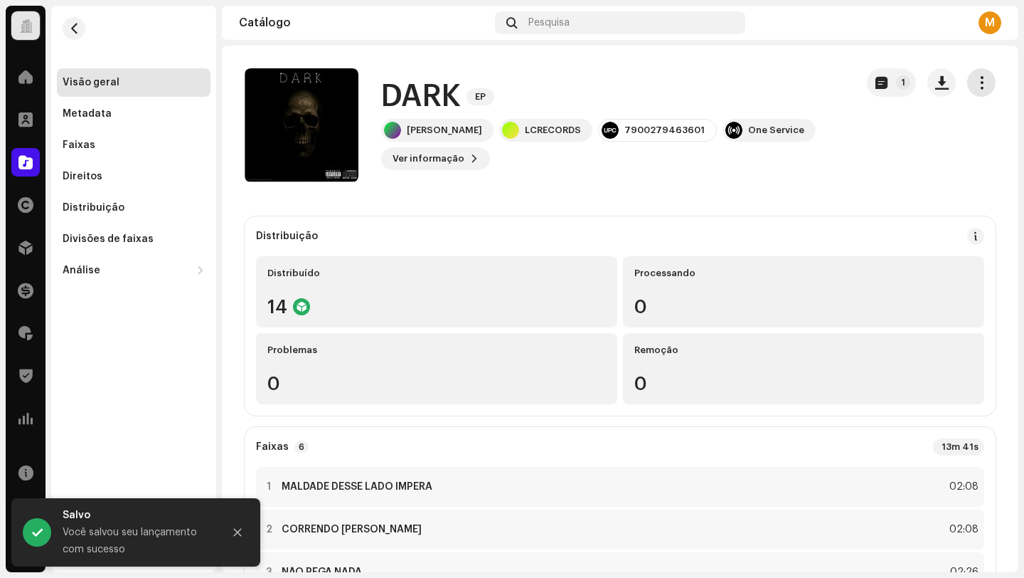
click at [967, 87] on button "button" at bounding box center [981, 82] width 28 height 28
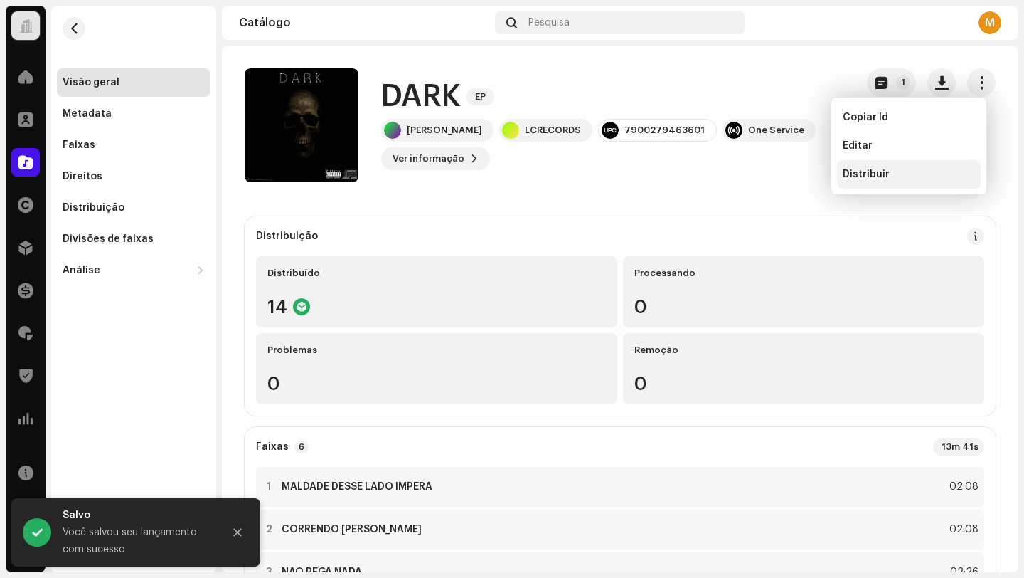
click at [889, 165] on div "Distribuir" at bounding box center [909, 174] width 144 height 28
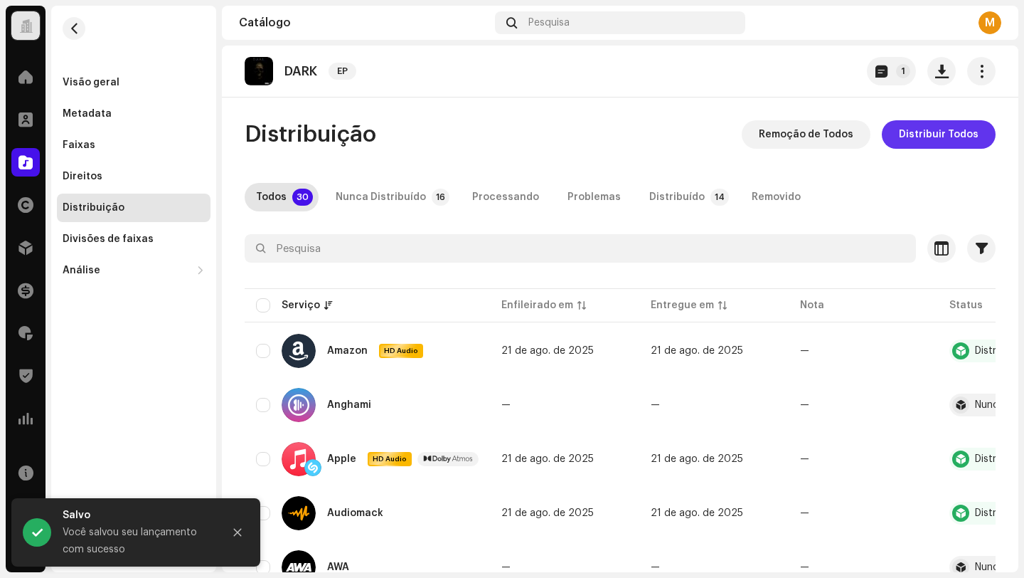
click at [938, 137] on span "Distribuir Todos" at bounding box center [939, 134] width 80 height 28
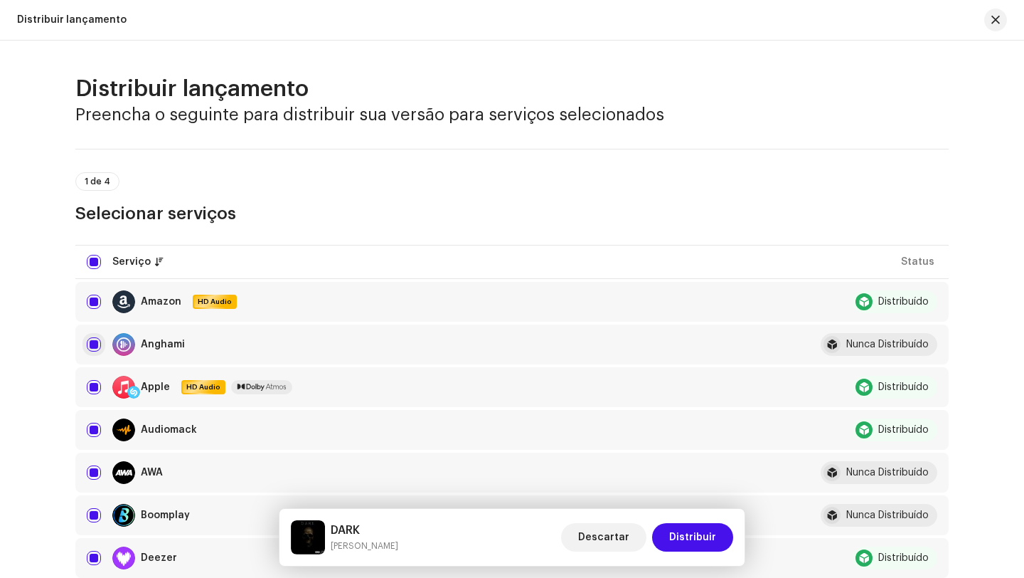
click at [96, 344] on input "checkbox" at bounding box center [94, 344] width 14 height 14
checkbox input "false"
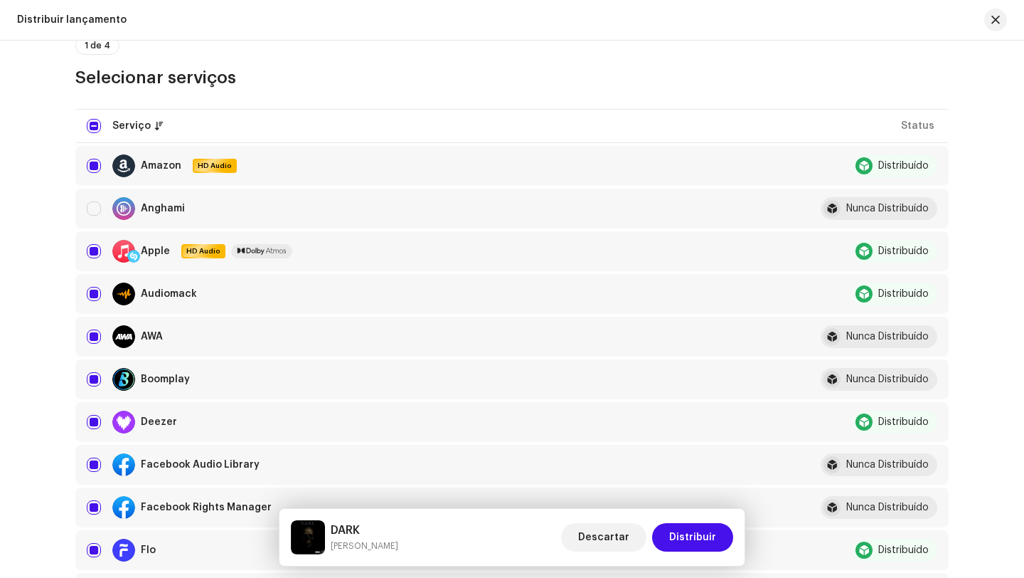
scroll to position [214, 0]
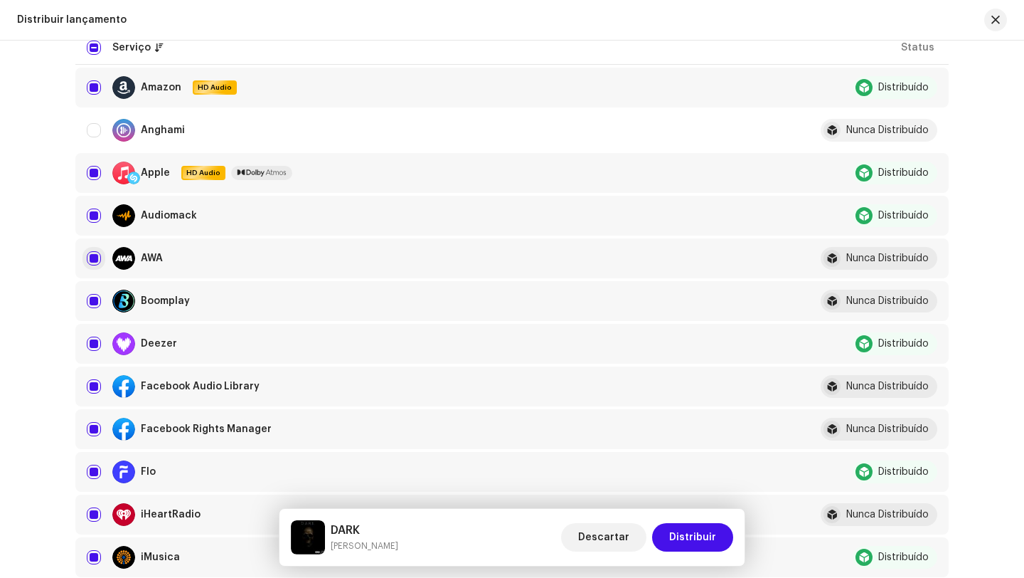
click at [90, 264] on input "Row Selected" at bounding box center [94, 258] width 14 height 14
checkbox input "false"
click at [90, 296] on input "Row Selected" at bounding box center [94, 301] width 14 height 14
checkbox input "false"
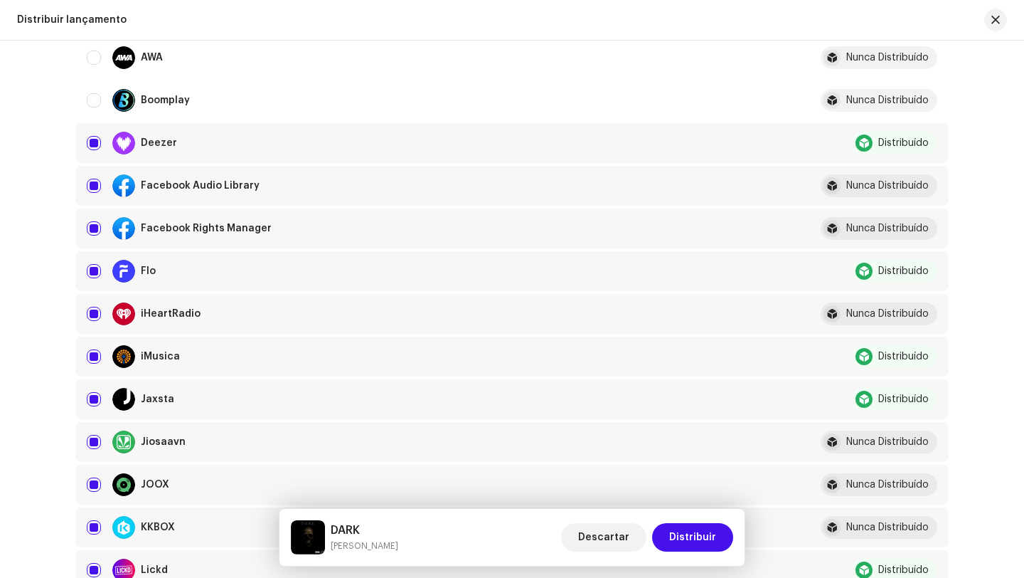
scroll to position [334, 0]
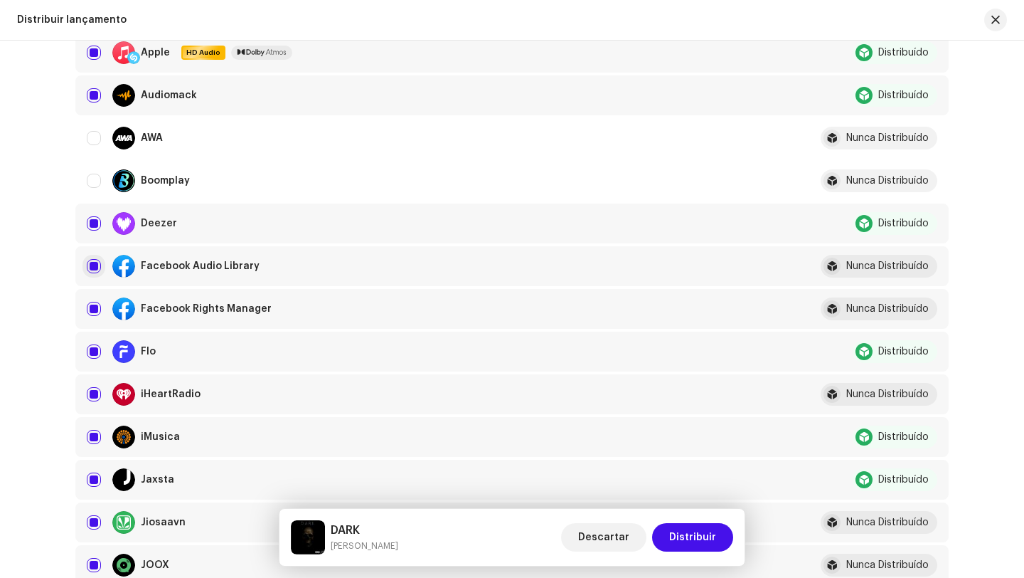
click at [88, 264] on input "Row Selected" at bounding box center [94, 266] width 14 height 14
checkbox input "false"
click at [94, 309] on input "Row Selected" at bounding box center [94, 309] width 14 height 14
checkbox input "false"
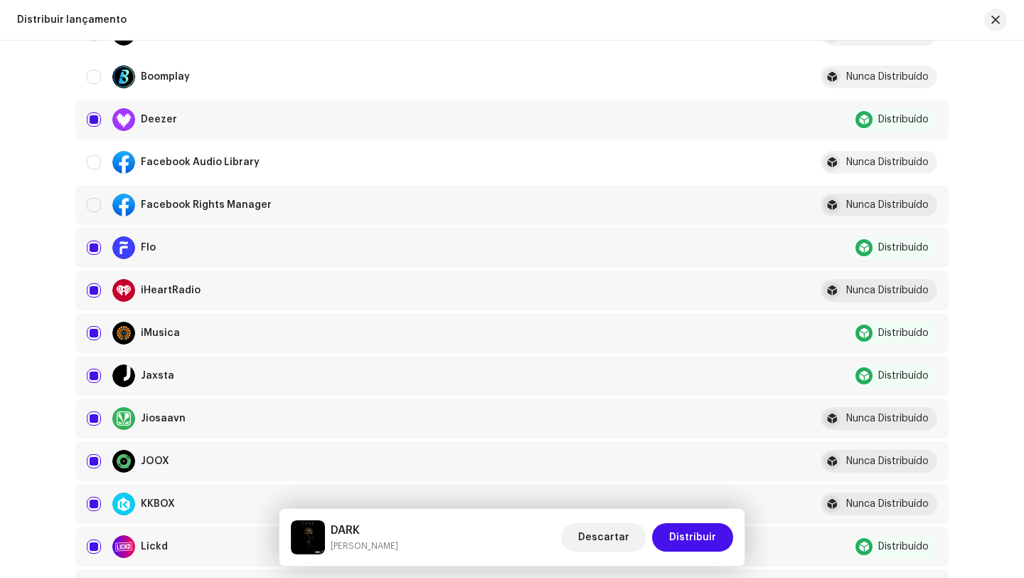
scroll to position [573, 0]
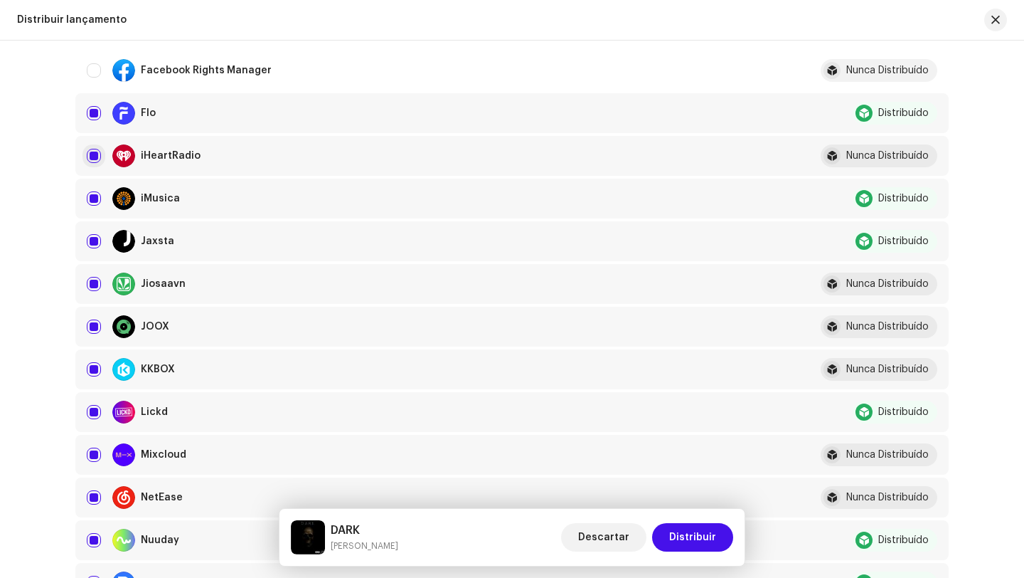
click at [93, 157] on input "Row Selected" at bounding box center [94, 156] width 14 height 14
checkbox input "false"
click at [90, 280] on input "Row Selected" at bounding box center [94, 284] width 14 height 14
checkbox input "false"
click at [90, 319] on input "Row Selected" at bounding box center [94, 326] width 14 height 14
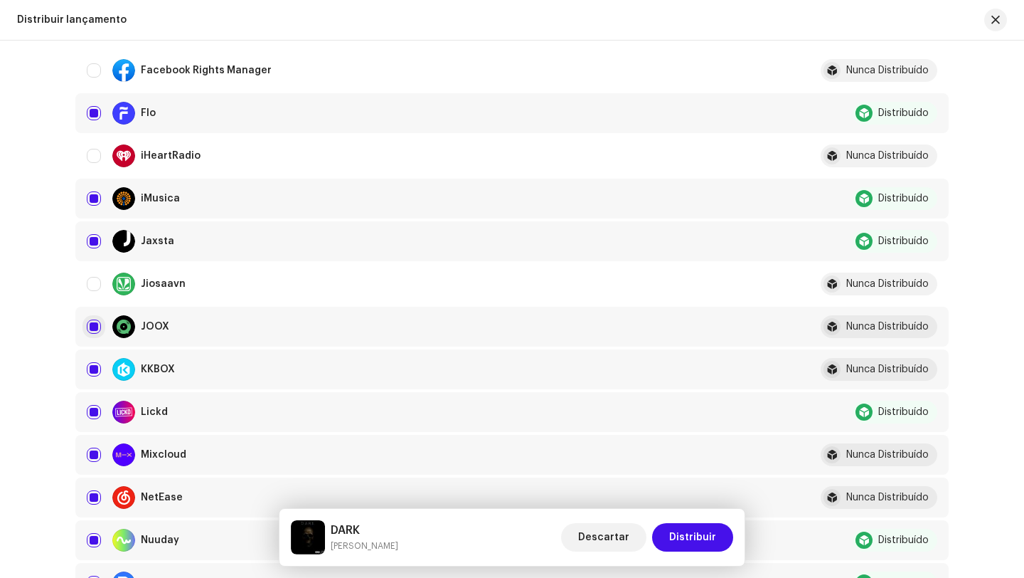
checkbox input "false"
click at [93, 367] on input "Row Selected" at bounding box center [94, 369] width 14 height 14
checkbox input "false"
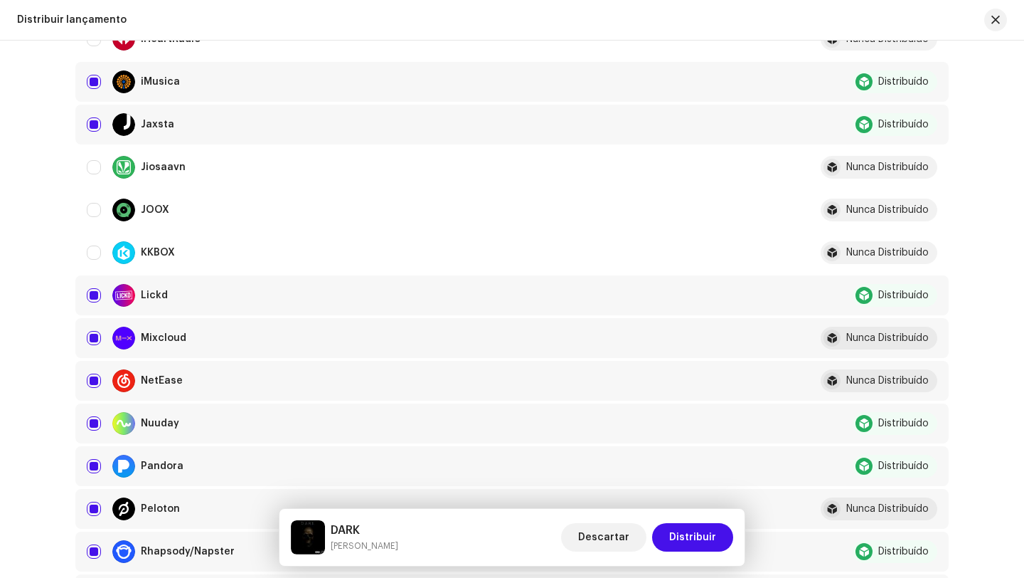
scroll to position [763, 0]
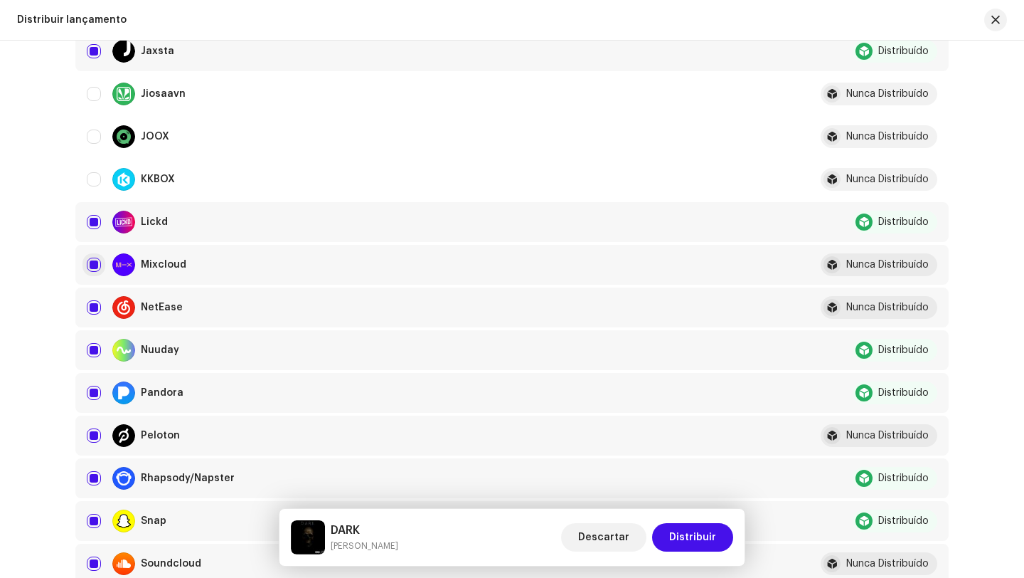
click at [97, 266] on input "Row Selected" at bounding box center [94, 265] width 14 height 14
checkbox input "false"
click at [97, 308] on input "Row Selected" at bounding box center [94, 307] width 14 height 14
checkbox input "false"
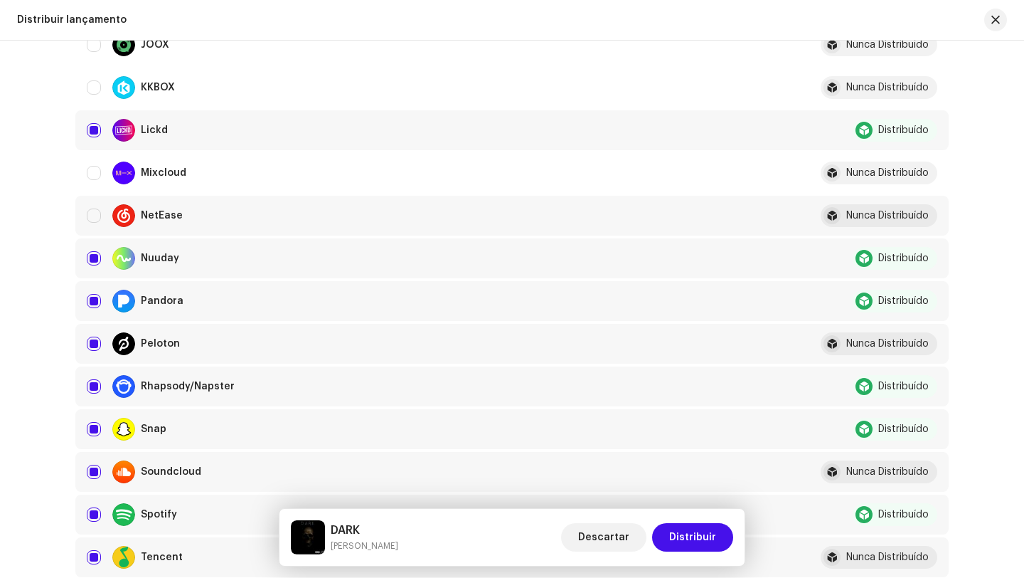
scroll to position [859, 0]
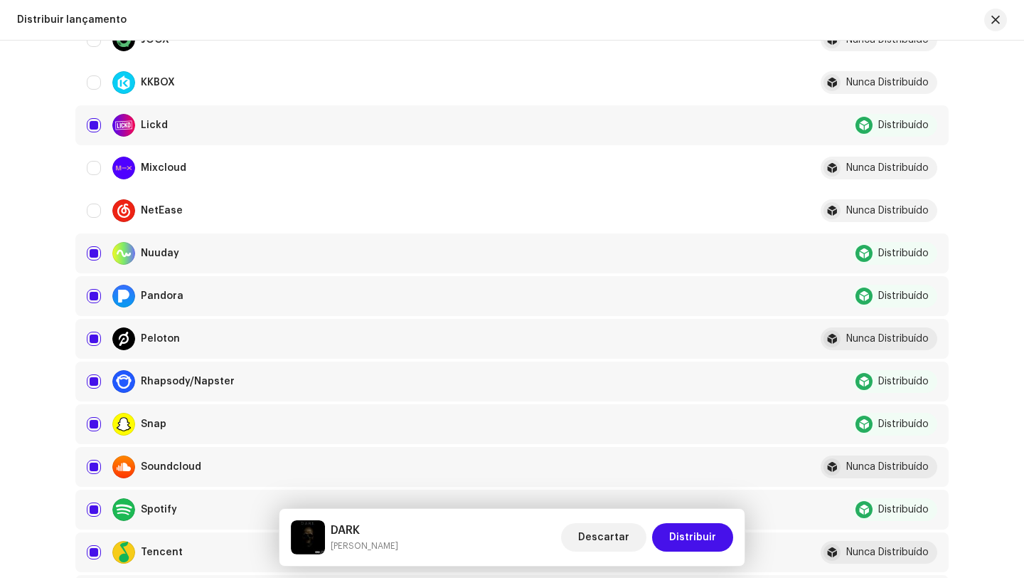
click at [99, 339] on div "Peloton" at bounding box center [437, 338] width 701 height 23
click at [96, 339] on input "Row Selected" at bounding box center [94, 339] width 14 height 14
checkbox input "false"
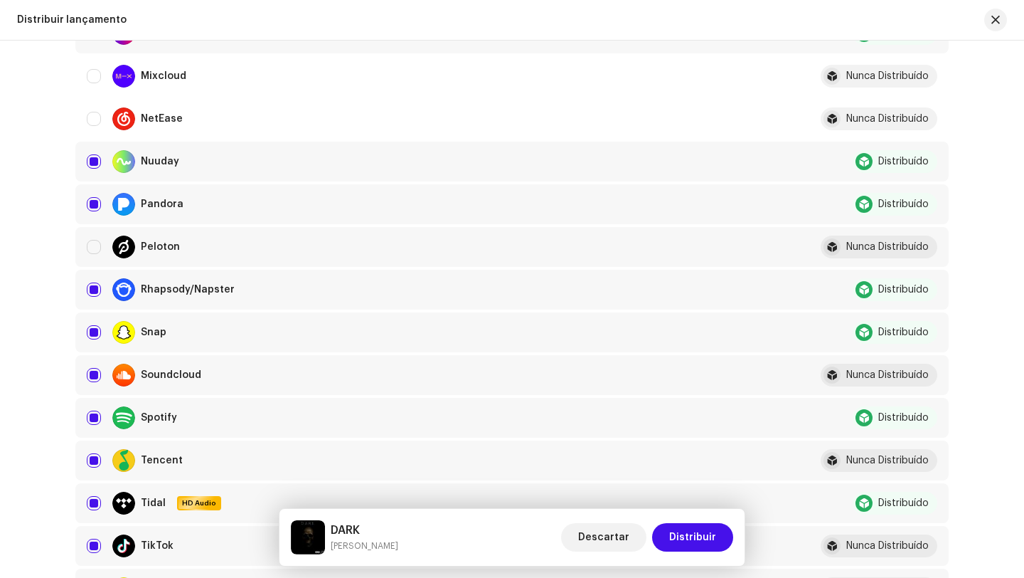
scroll to position [1040, 0]
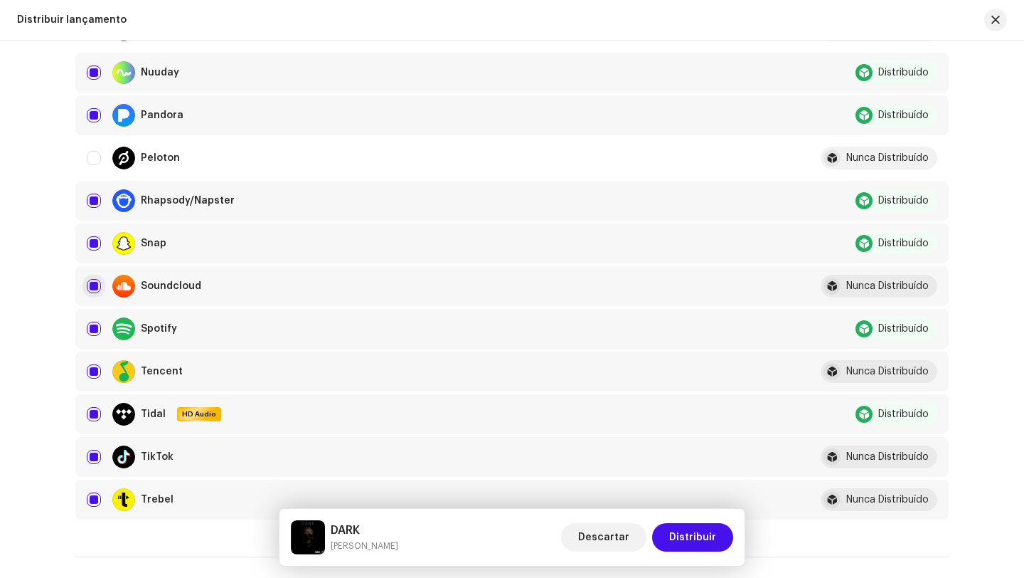
click at [92, 284] on input "Row Selected" at bounding box center [94, 286] width 14 height 14
checkbox input "false"
click at [89, 368] on input "Row Selected" at bounding box center [94, 371] width 14 height 14
checkbox input "false"
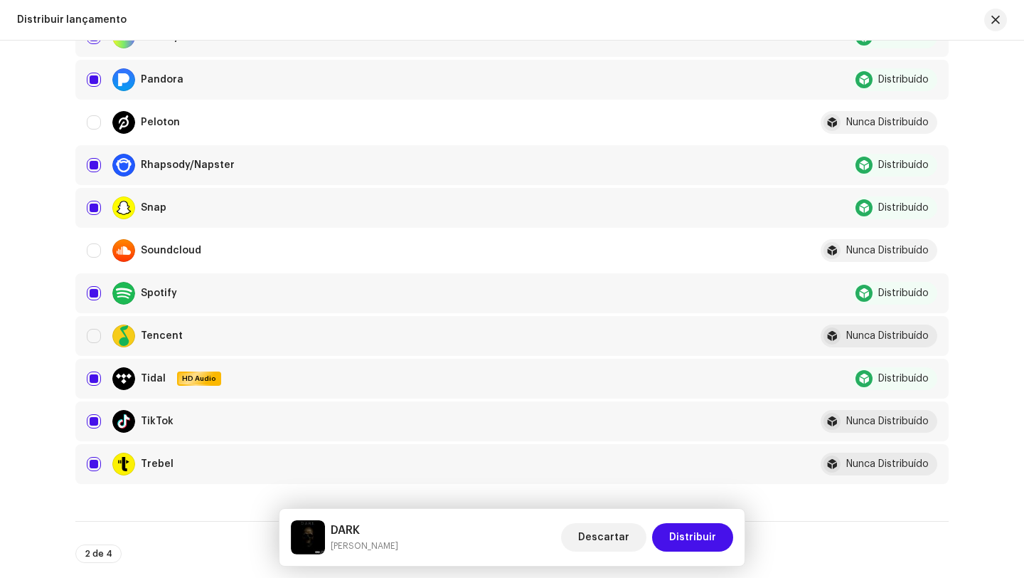
scroll to position [1147, 0]
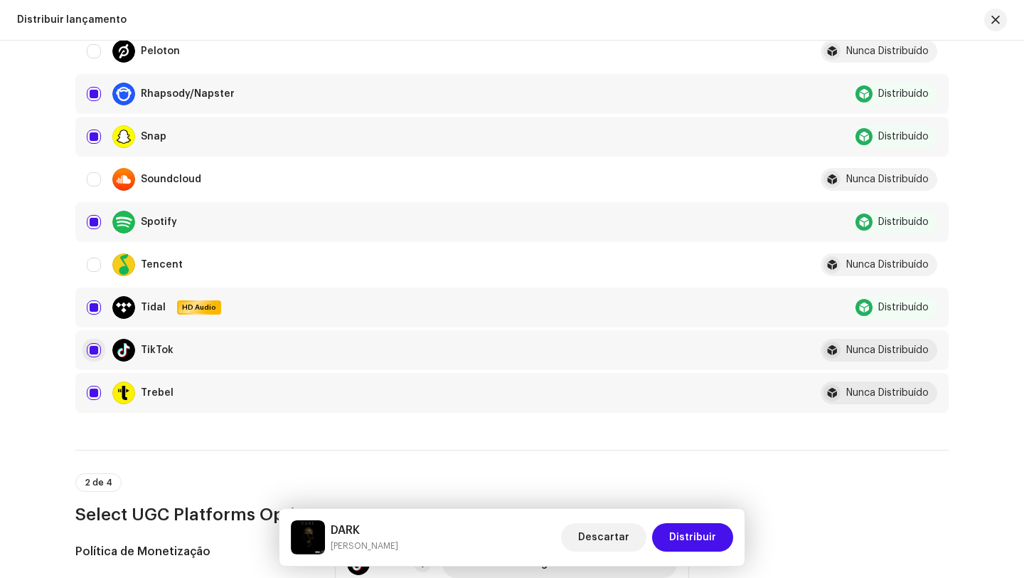
click at [95, 355] on input "Row Selected" at bounding box center [94, 350] width 14 height 14
checkbox input "false"
click at [95, 388] on input "Row Selected" at bounding box center [94, 393] width 14 height 14
checkbox input "false"
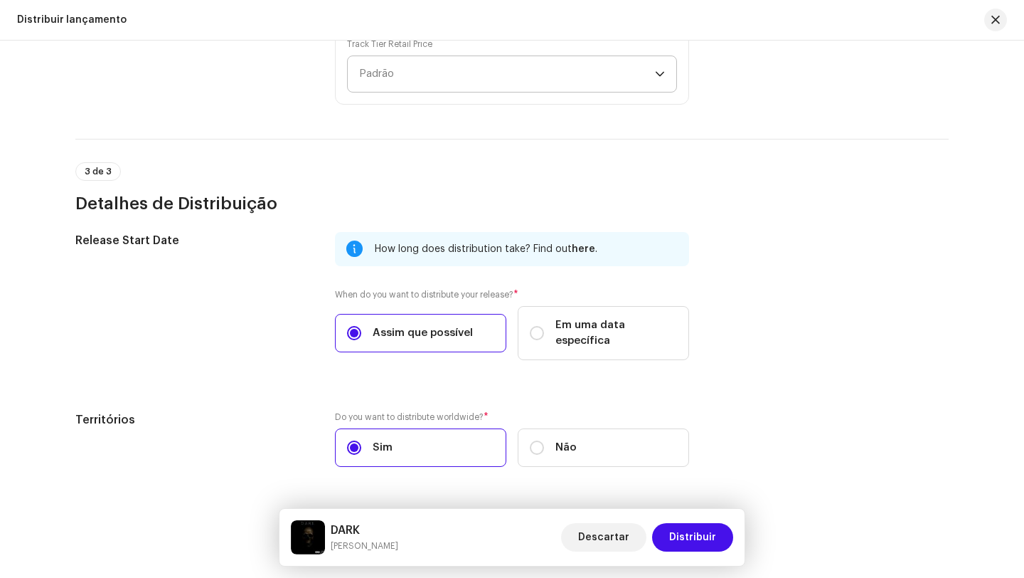
scroll to position [1786, 0]
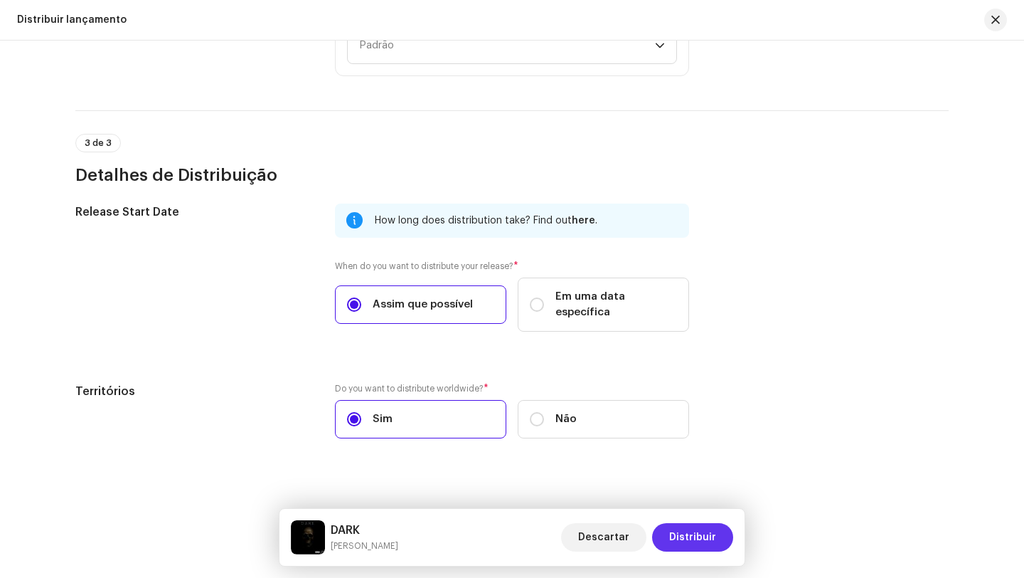
click at [704, 528] on span "Distribuir" at bounding box center [692, 537] width 47 height 28
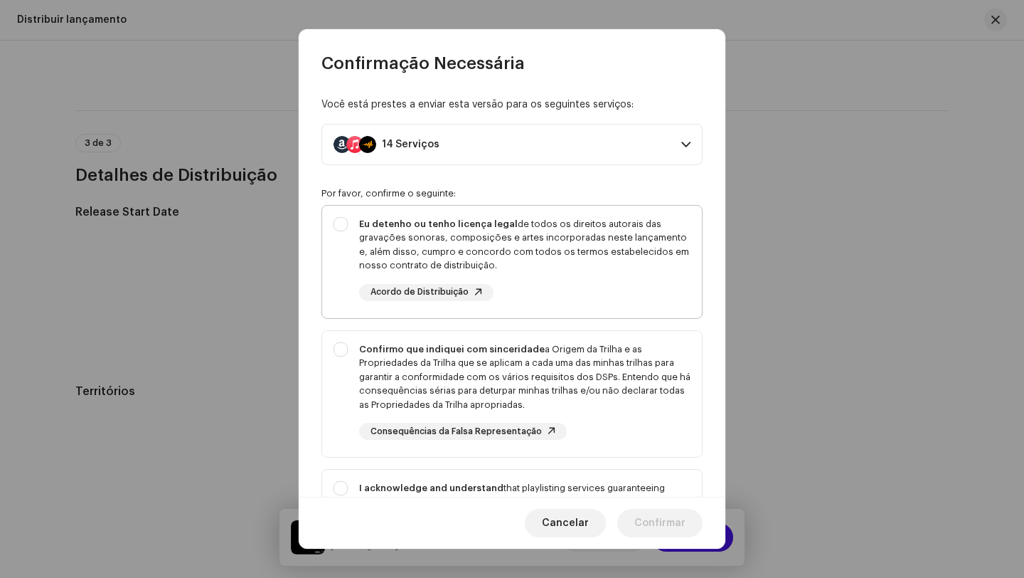
click at [348, 239] on div "Eu detenho ou tenho licença legal de todos os direitos autorais das gravações s…" at bounding box center [512, 259] width 380 height 107
checkbox input "true"
click at [337, 341] on div "Confirmo que indiquei com sinceridade a Origem da Trilha e as Propriedades da T…" at bounding box center [512, 391] width 380 height 121
checkbox input "true"
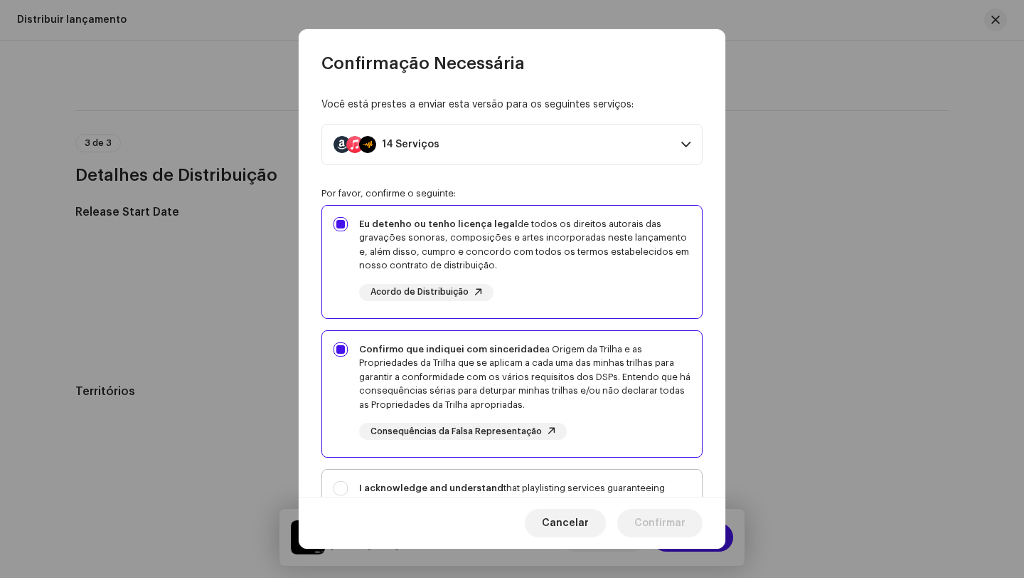
drag, startPoint x: 334, startPoint y: 486, endPoint x: 357, endPoint y: 487, distance: 22.8
click at [335, 486] on div "I acknowledge and understand that playlisting services guaranteeing "increased …" at bounding box center [512, 534] width 380 height 129
checkbox input "true"
click at [691, 519] on button "Confirmar" at bounding box center [659, 523] width 85 height 28
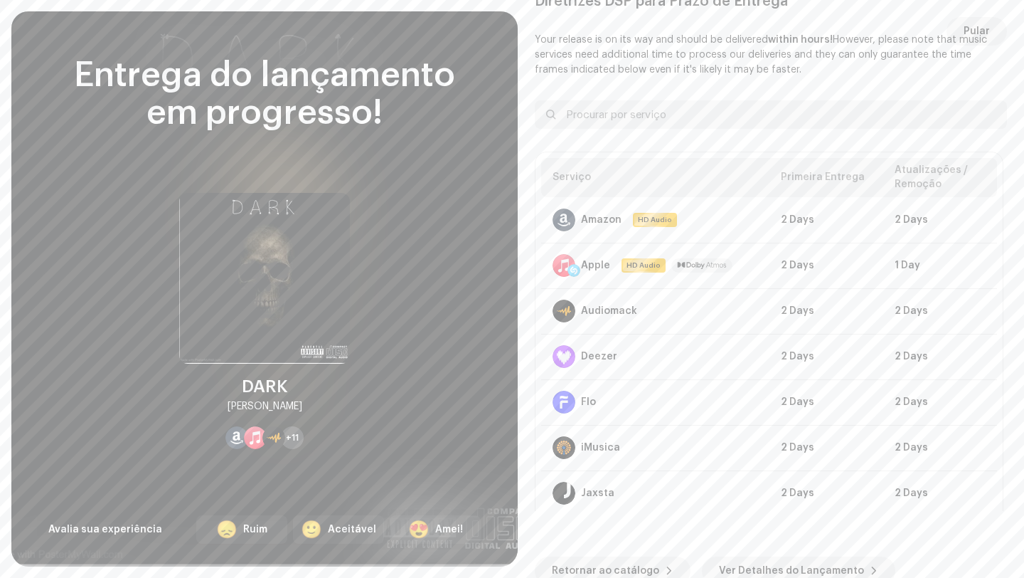
click at [974, 33] on span "Pular" at bounding box center [977, 31] width 26 height 28
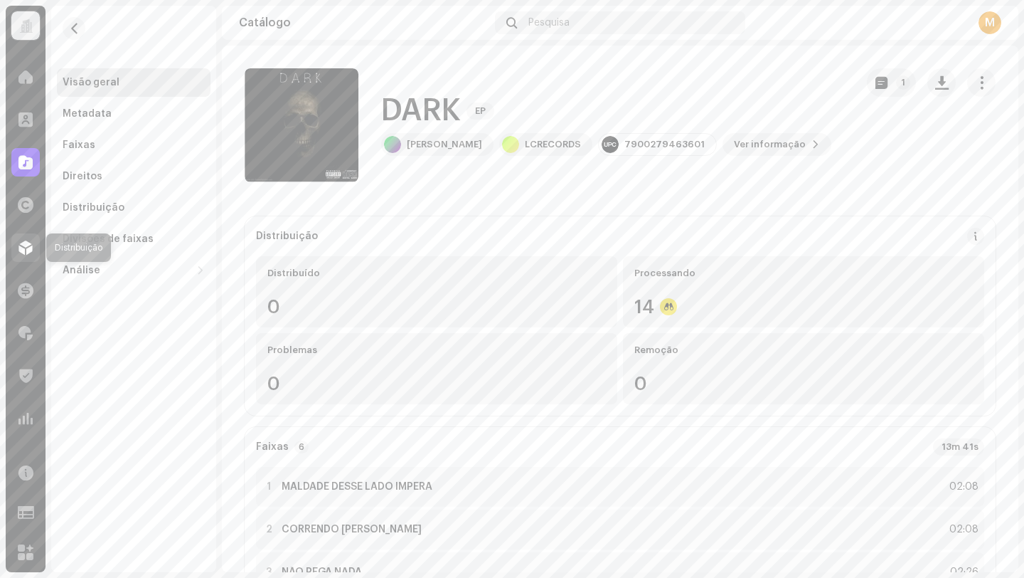
click at [26, 257] on div at bounding box center [25, 247] width 28 height 28
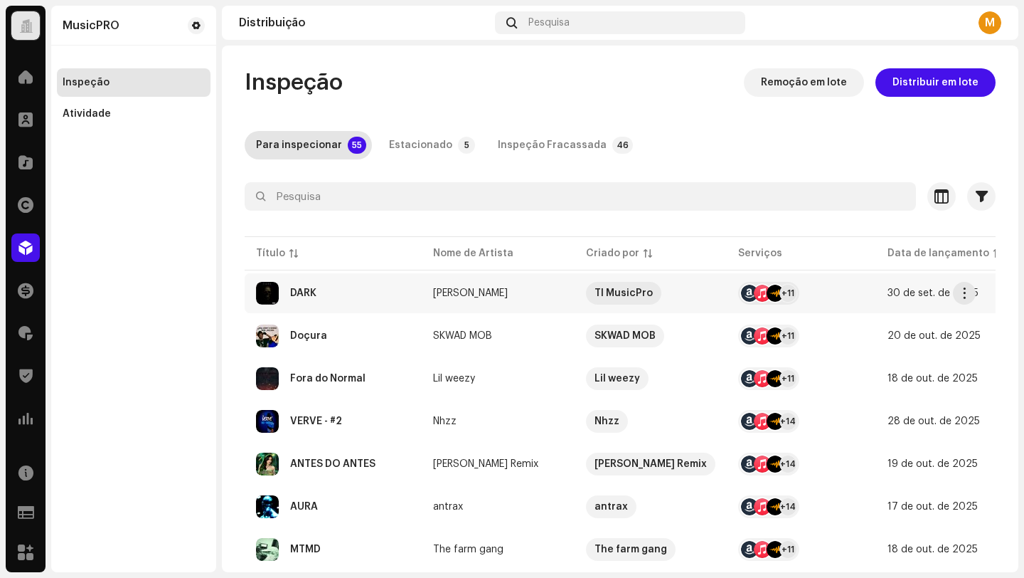
click at [386, 292] on div "DARK" at bounding box center [333, 293] width 154 height 23
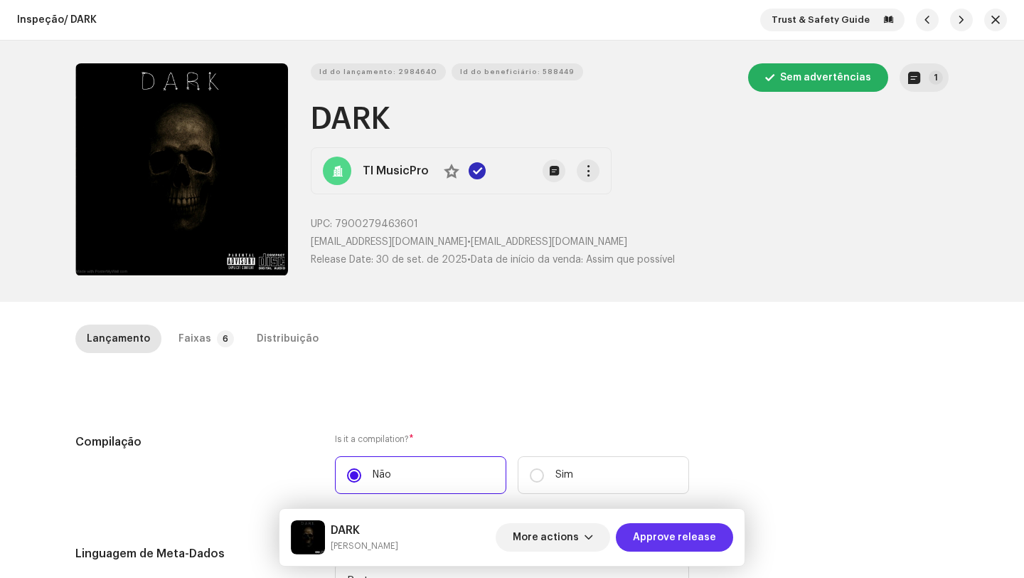
click at [672, 539] on span "Approve release" at bounding box center [674, 537] width 83 height 28
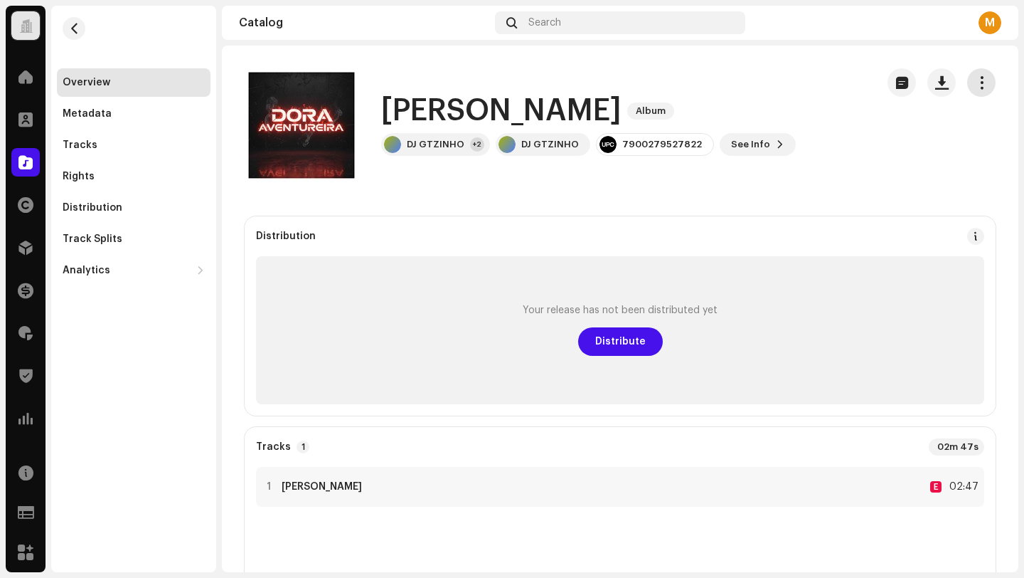
click at [976, 80] on span "button" at bounding box center [982, 82] width 14 height 11
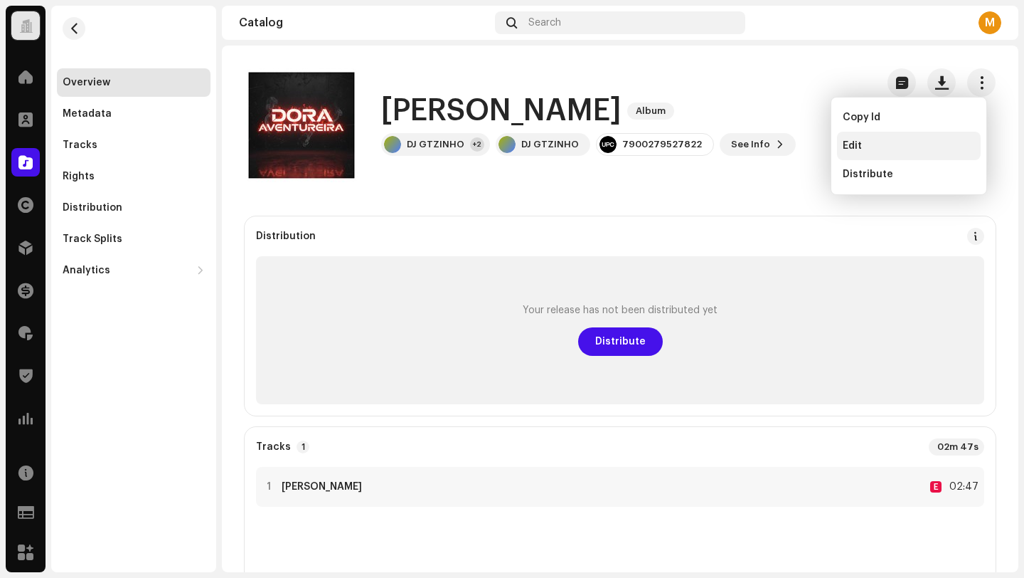
click at [862, 144] on div "Edit" at bounding box center [909, 145] width 132 height 11
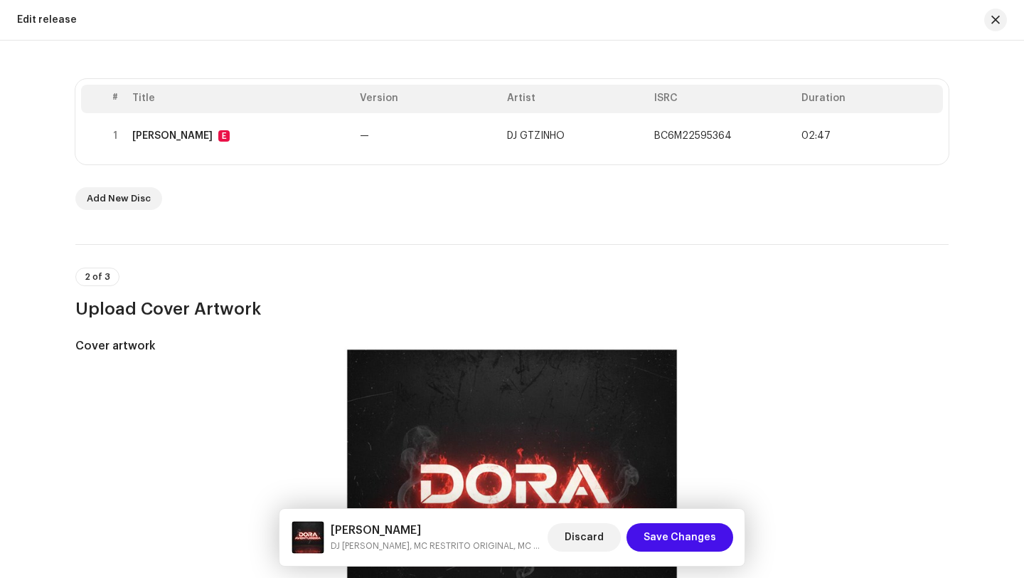
scroll to position [267, 0]
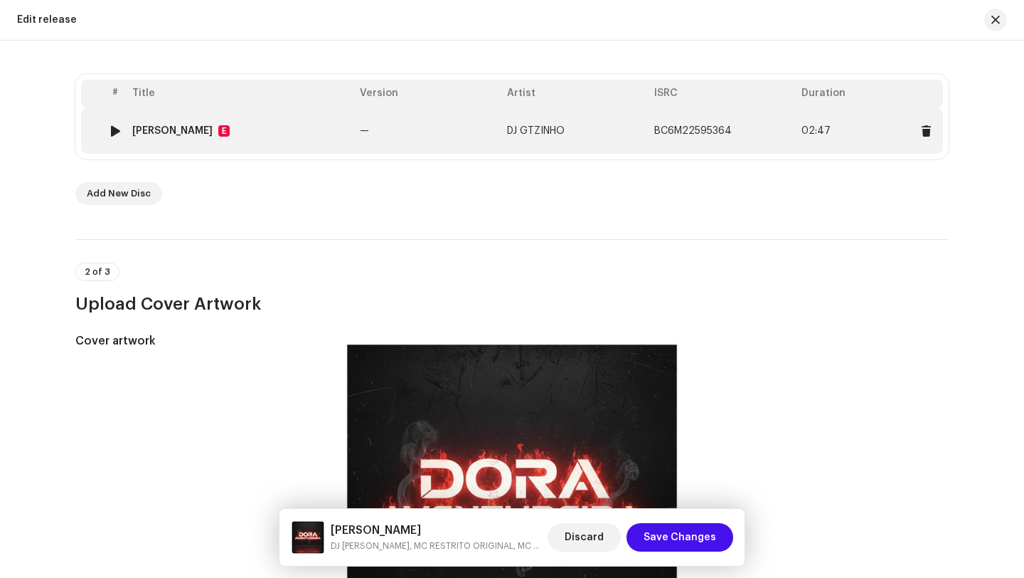
click at [308, 141] on td "Dora Aventureira E" at bounding box center [241, 131] width 228 height 46
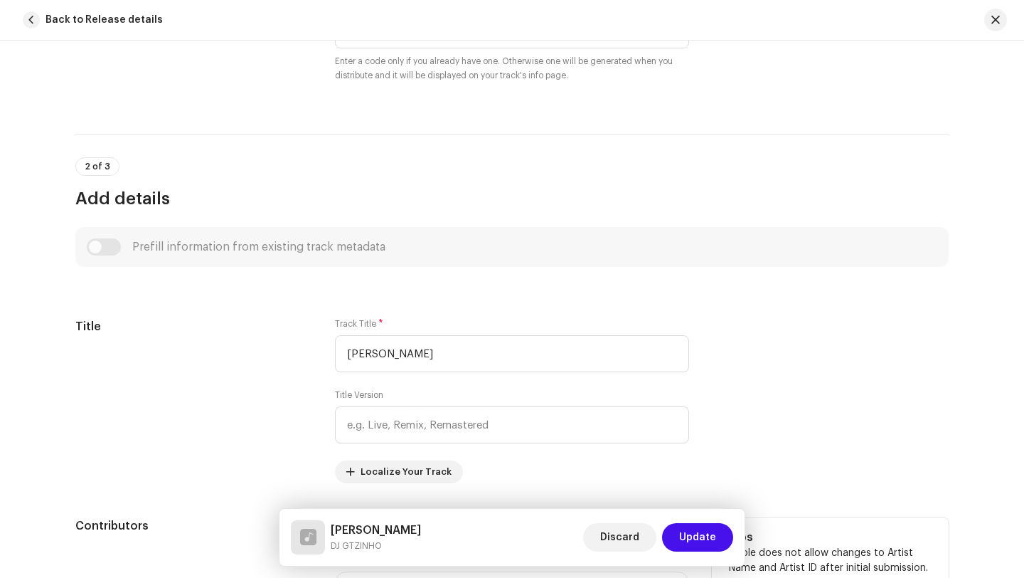
scroll to position [230, 0]
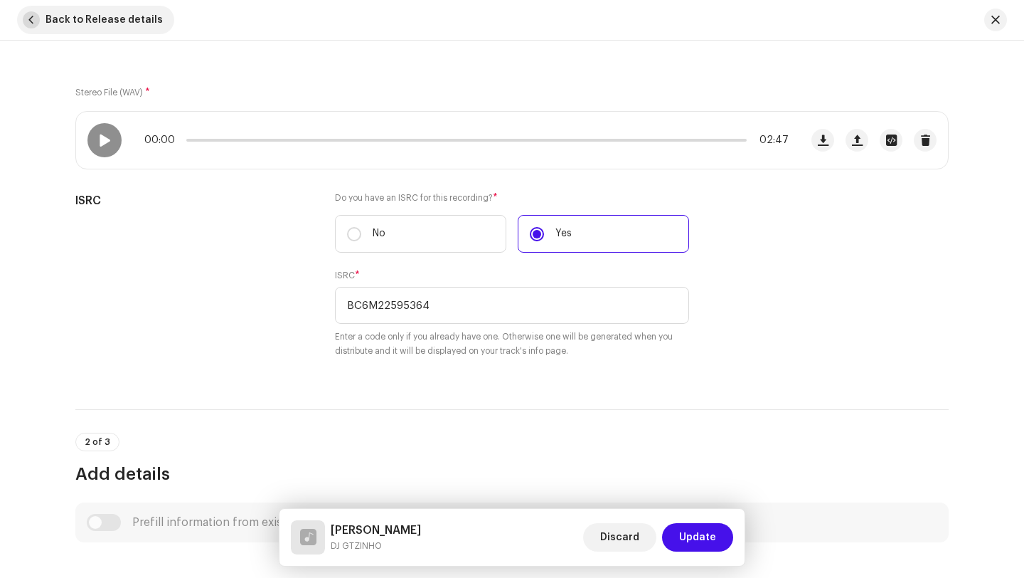
click at [33, 26] on span "button" at bounding box center [31, 19] width 17 height 17
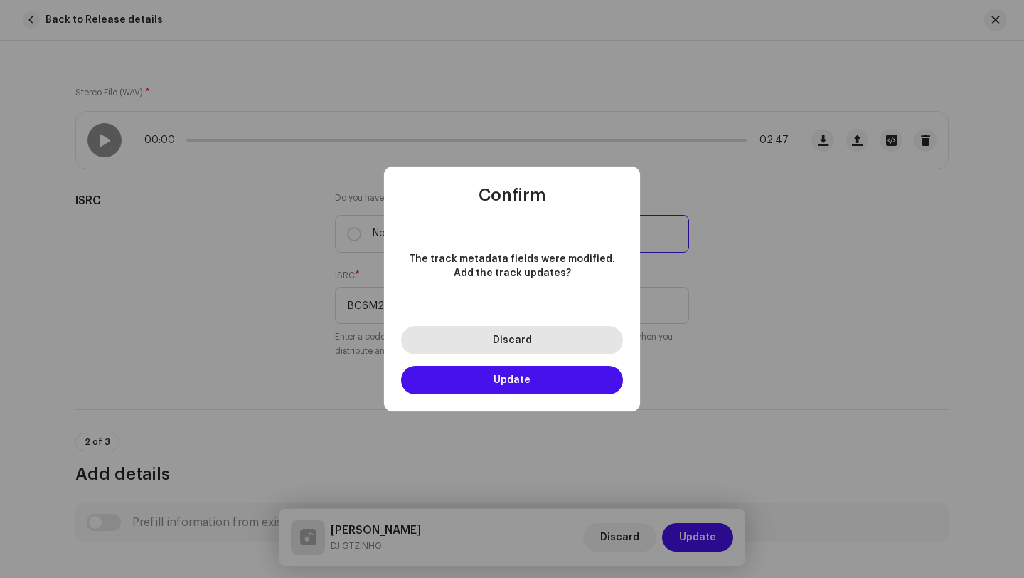
click at [554, 341] on button "Discard" at bounding box center [512, 340] width 222 height 28
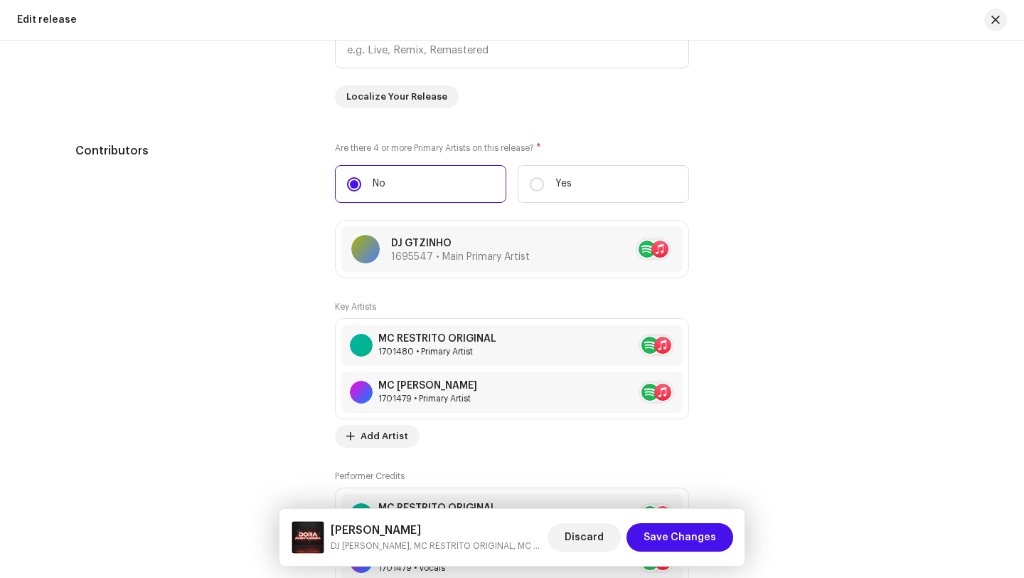
scroll to position [1576, 0]
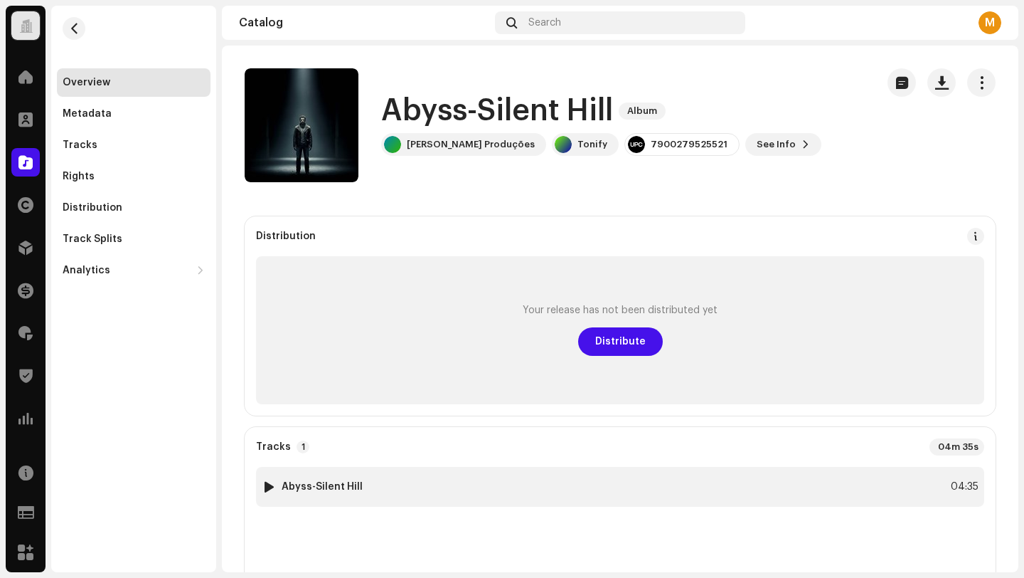
click at [462, 484] on div "1 Abyss-Silent Hill 04:35" at bounding box center [620, 487] width 728 height 40
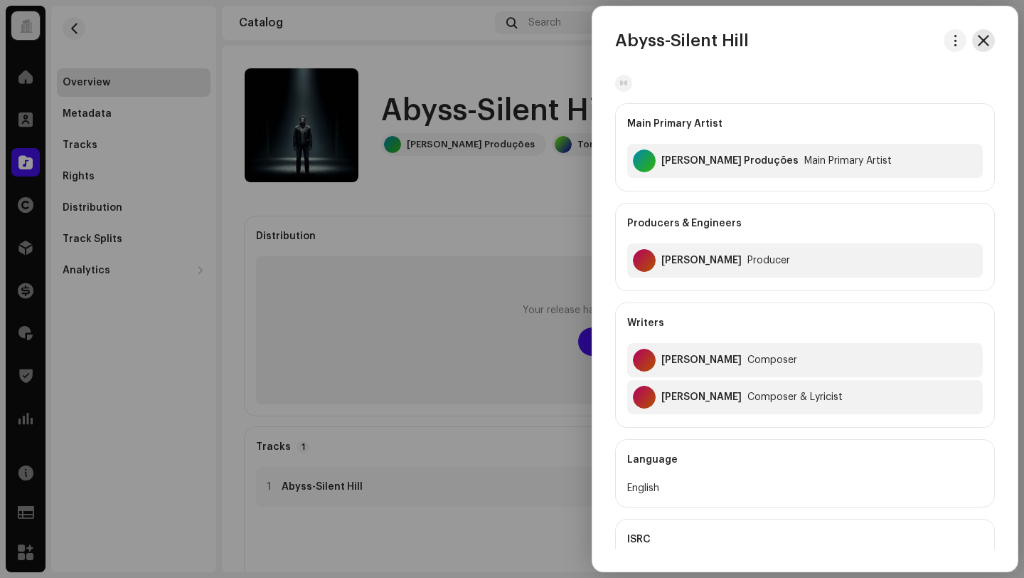
click at [982, 44] on span "button" at bounding box center [983, 40] width 11 height 11
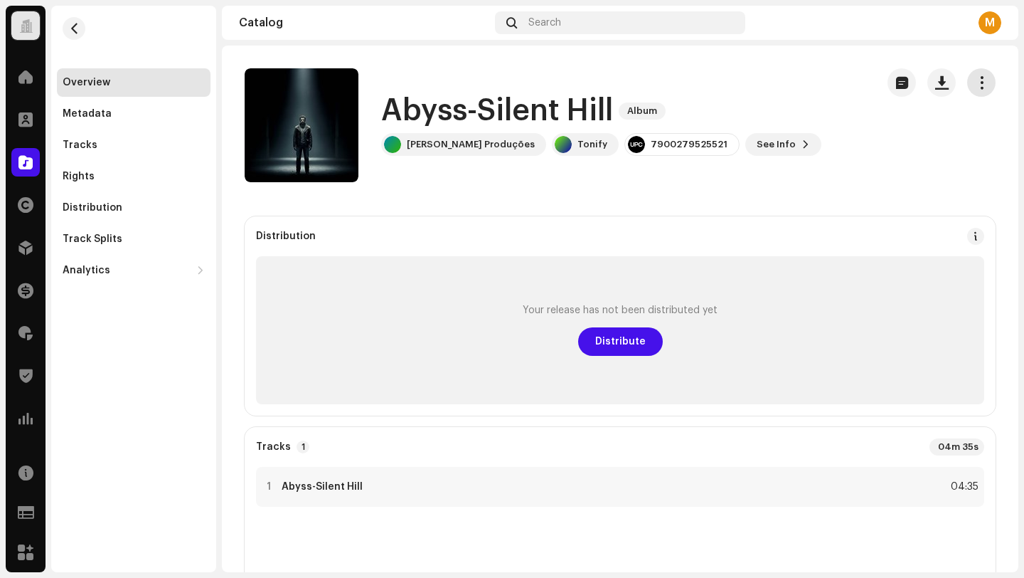
click at [975, 79] on span "button" at bounding box center [982, 82] width 14 height 11
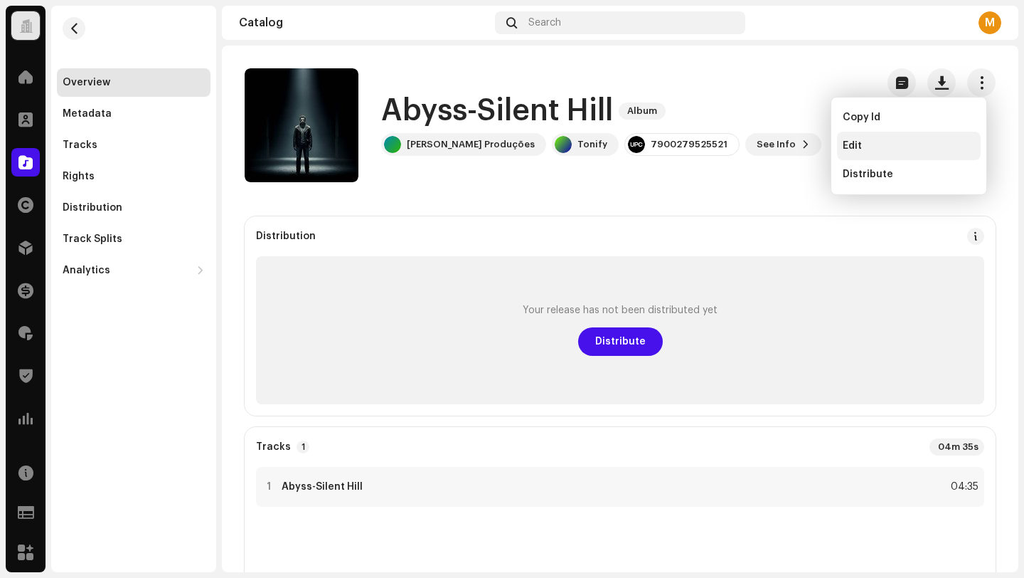
click at [861, 143] on span "Edit" at bounding box center [852, 145] width 19 height 11
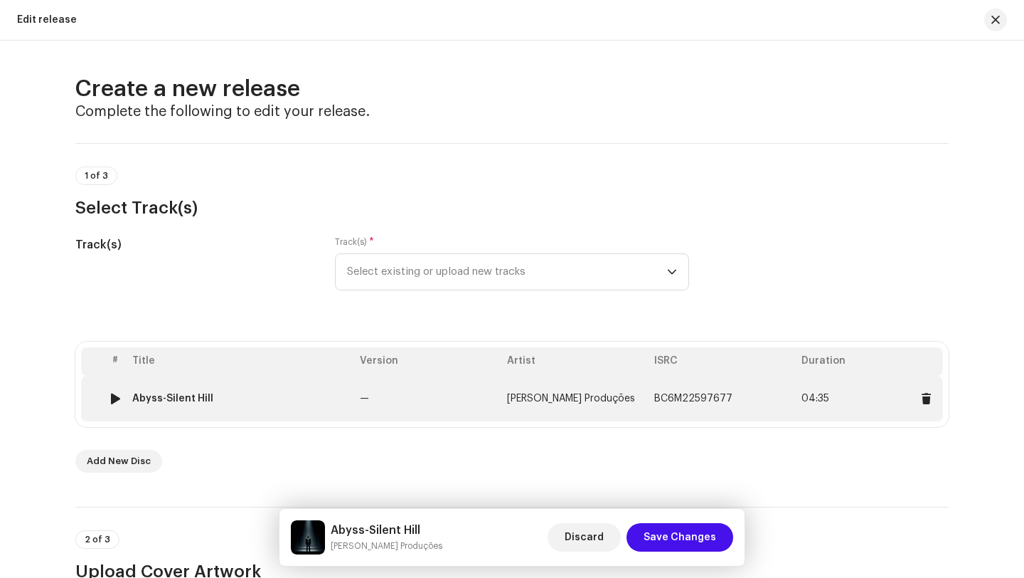
click at [288, 396] on div "Abyss-Silent Hill" at bounding box center [240, 398] width 216 height 11
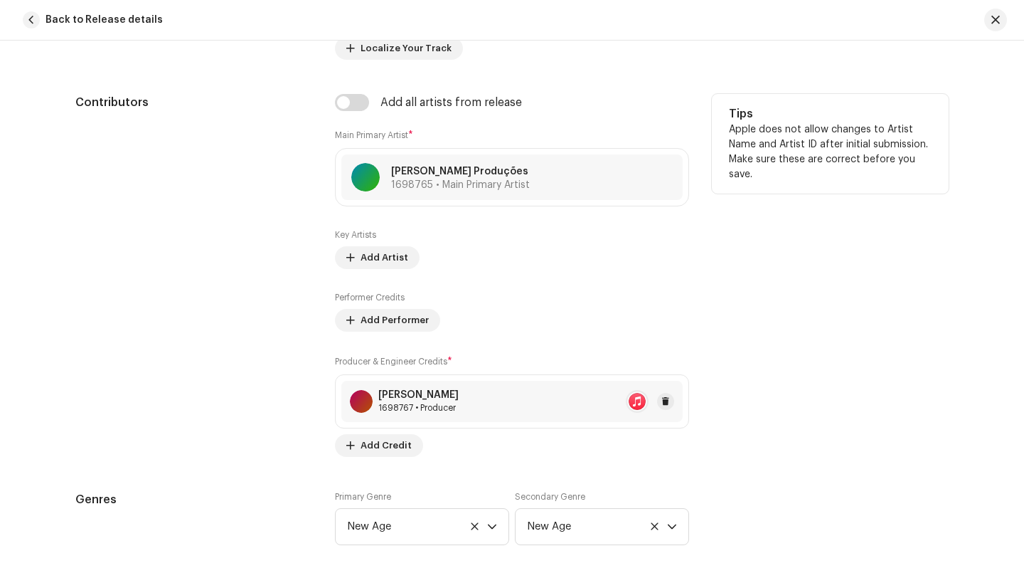
scroll to position [879, 0]
